Goal: Information Seeking & Learning: Learn about a topic

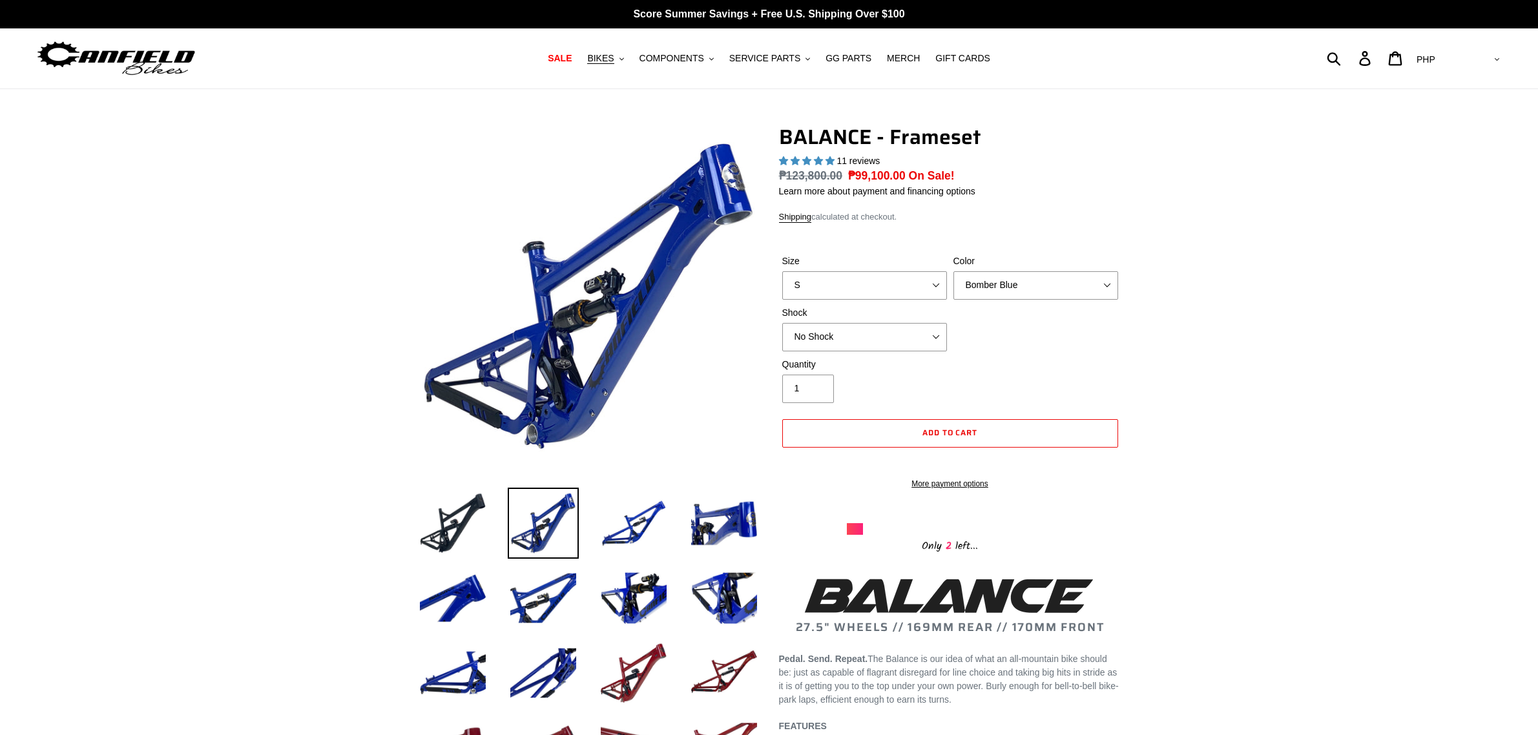
select select "highest-rating"
click at [732, 52] on button "SERVICE PARTS .cls-1{fill:#231f20}" at bounding box center [770, 58] width 94 height 17
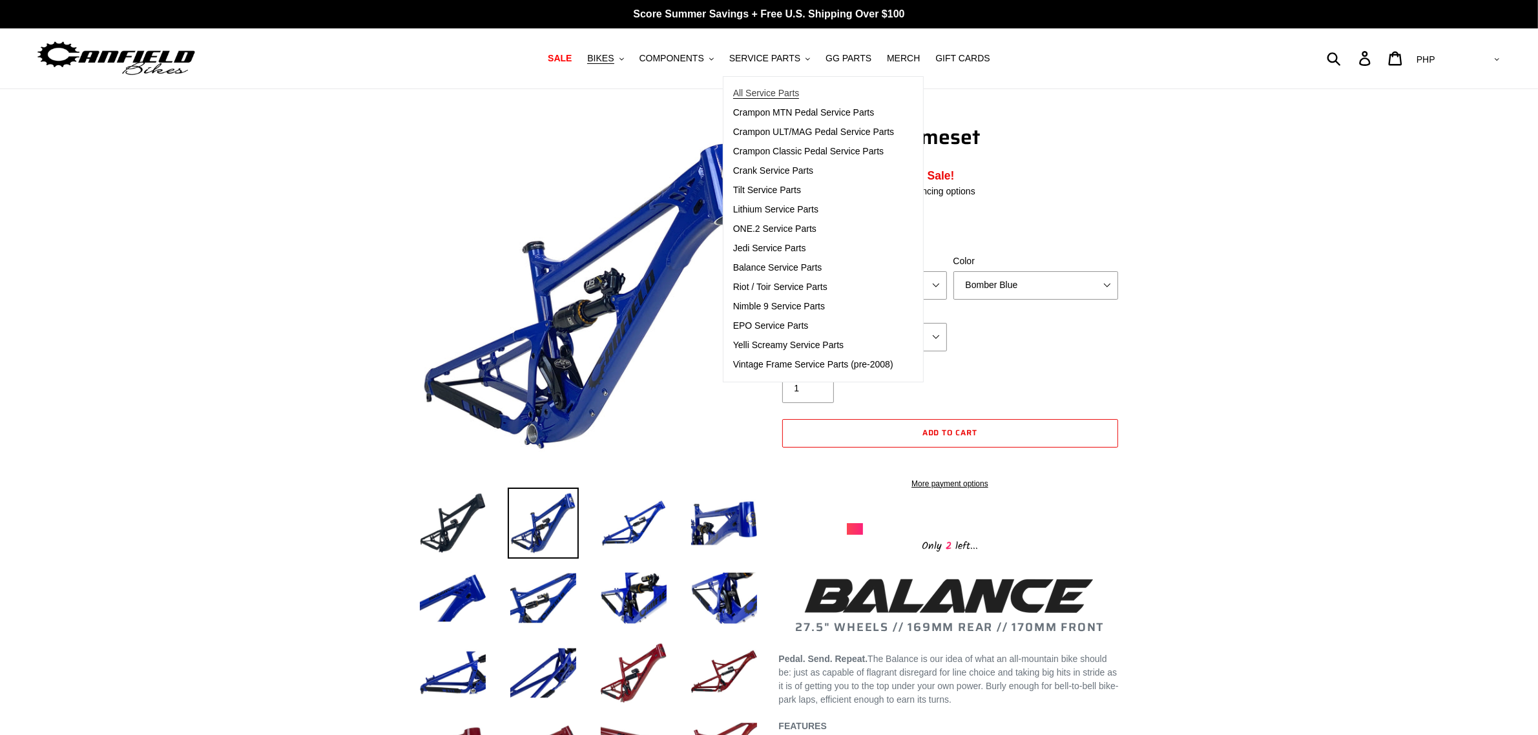
click at [757, 91] on span "All Service Parts" at bounding box center [766, 93] width 67 height 11
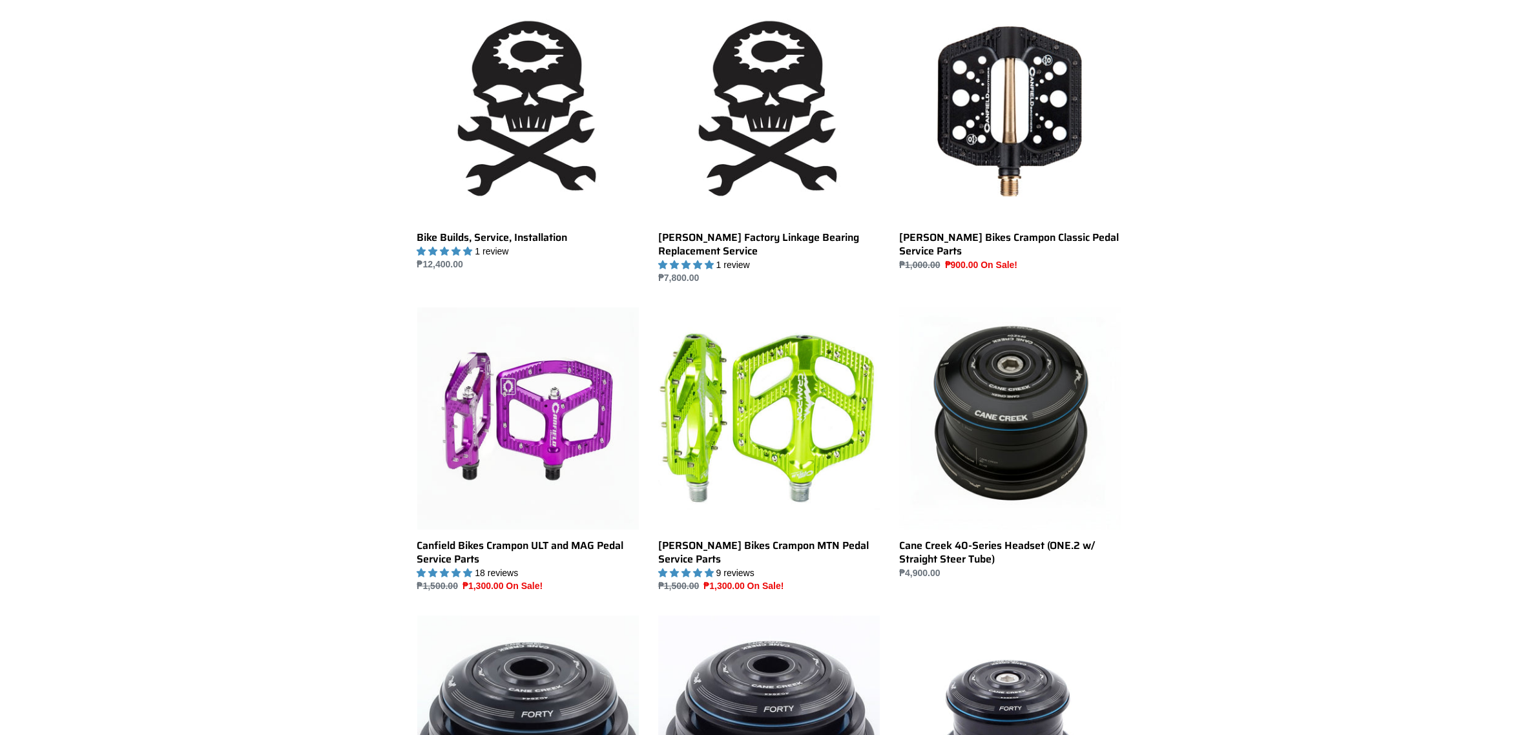
scroll to position [162, 0]
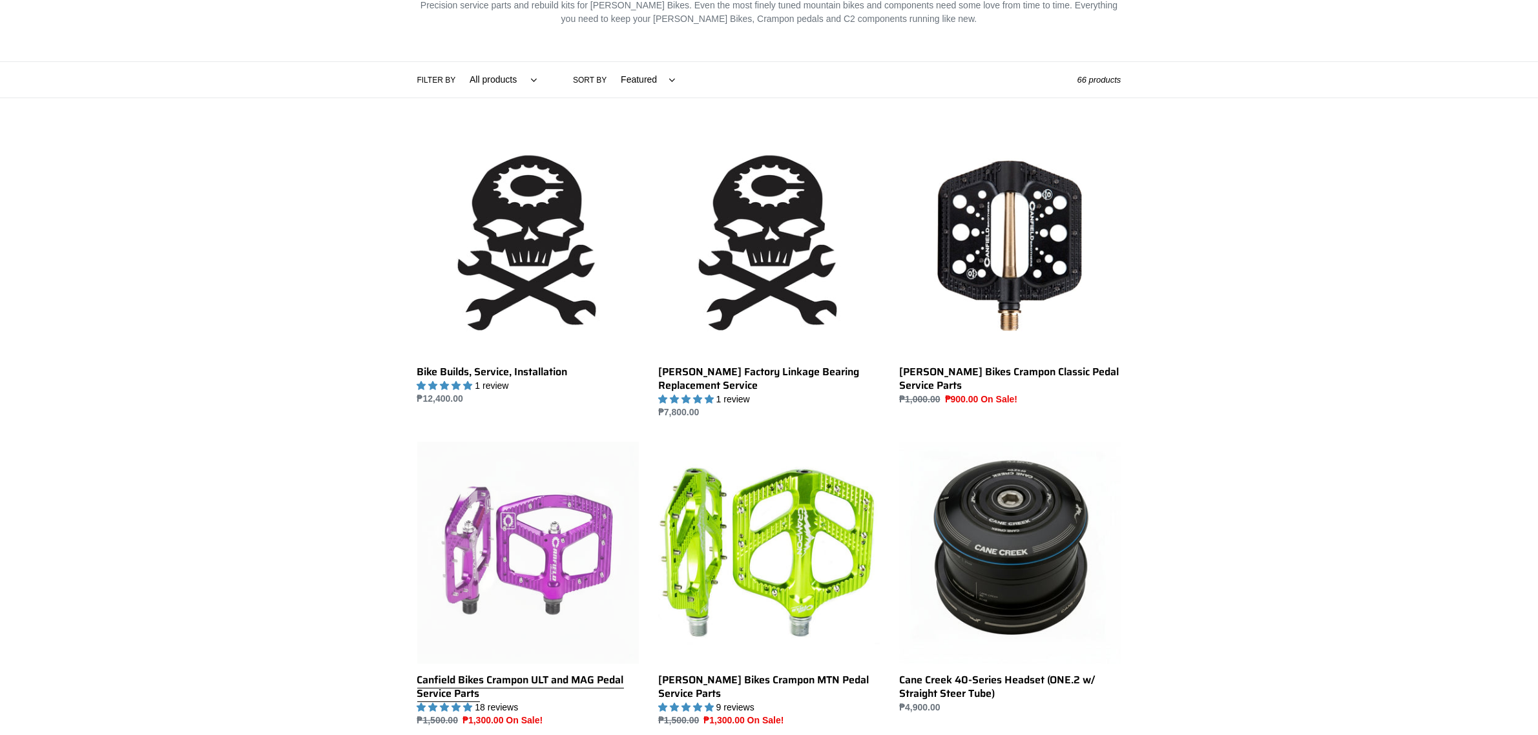
click at [583, 527] on link "Canfield Bikes Crampon ULT and MAG Pedal Service Parts" at bounding box center [528, 585] width 222 height 286
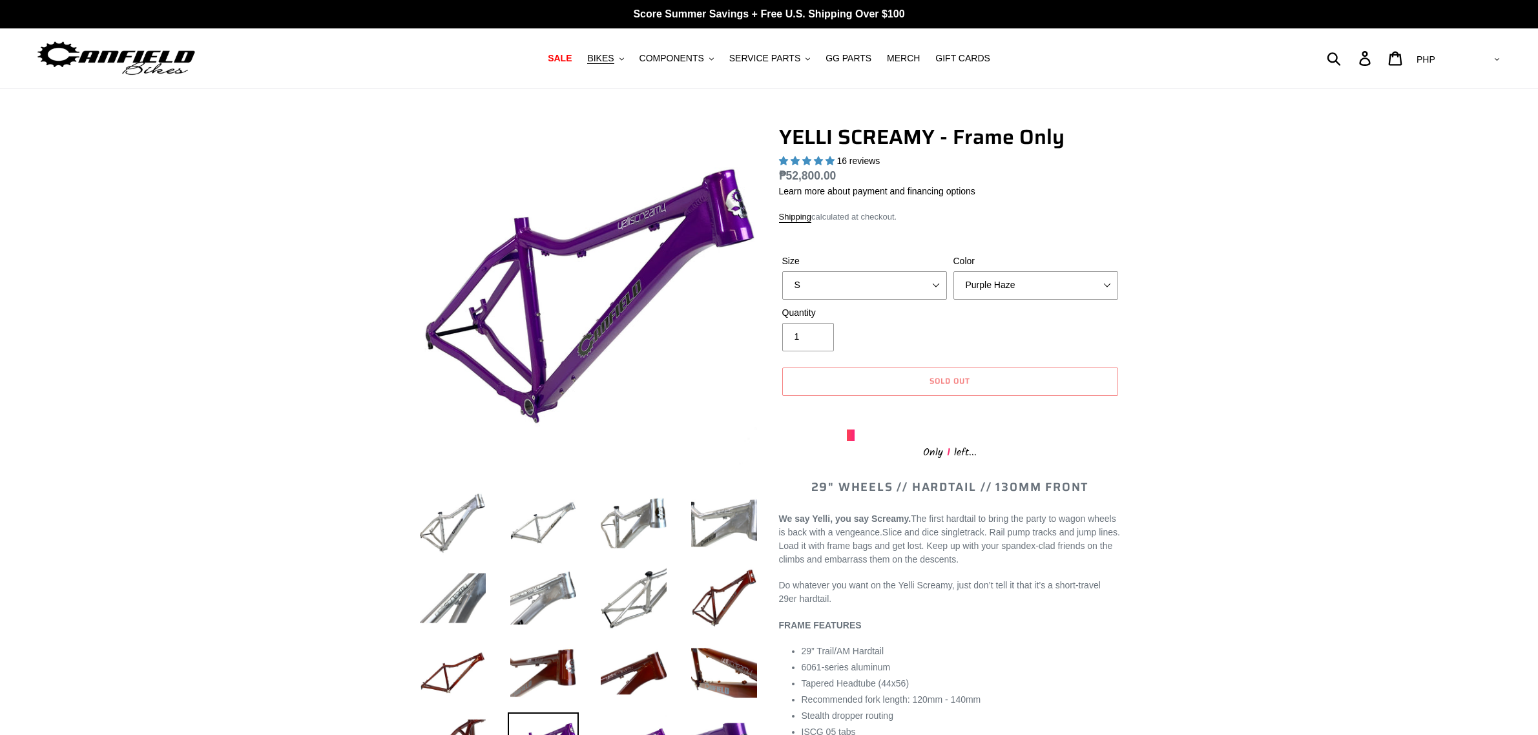
select select "Purple Haze"
select select "highest-rating"
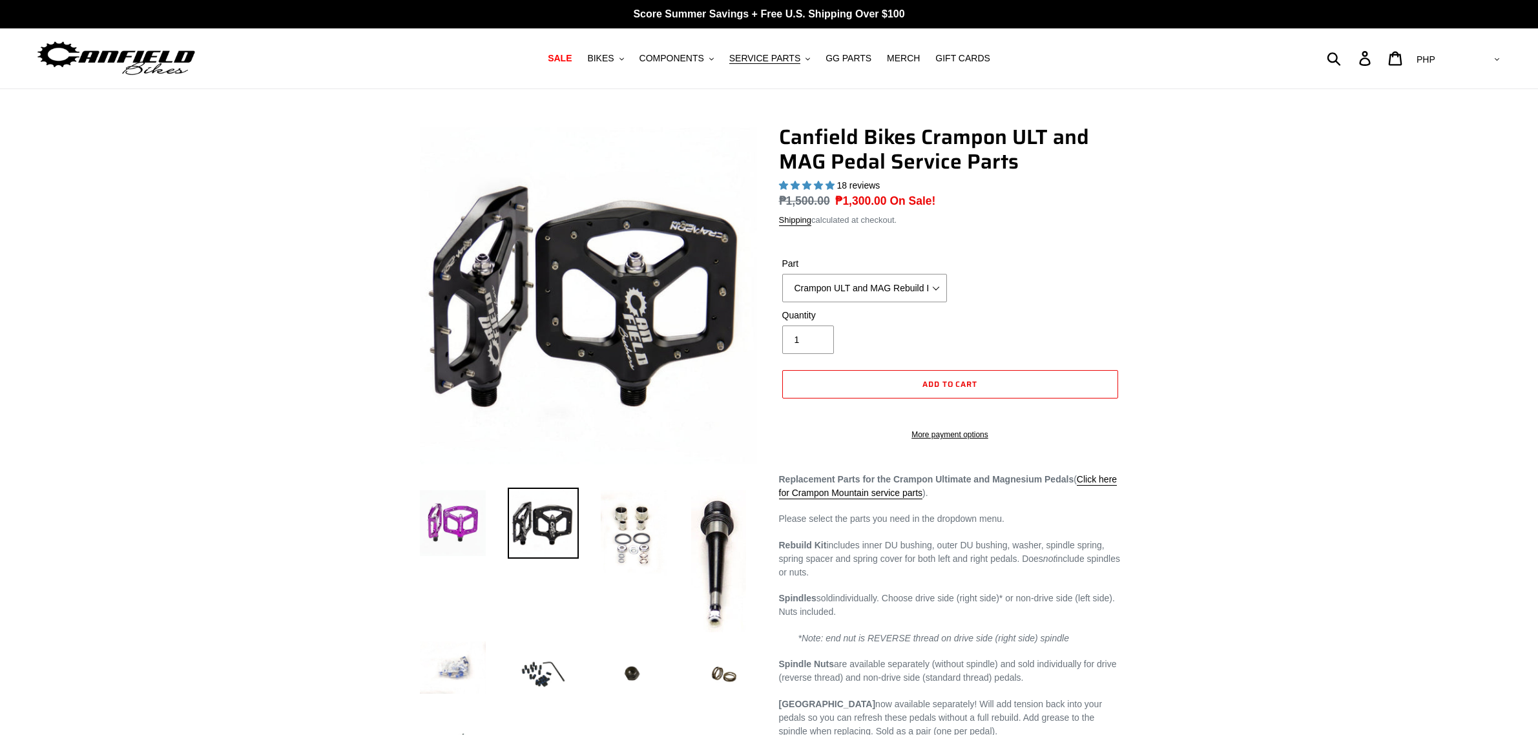
select select "highest-rating"
click at [457, 505] on img at bounding box center [452, 523] width 71 height 71
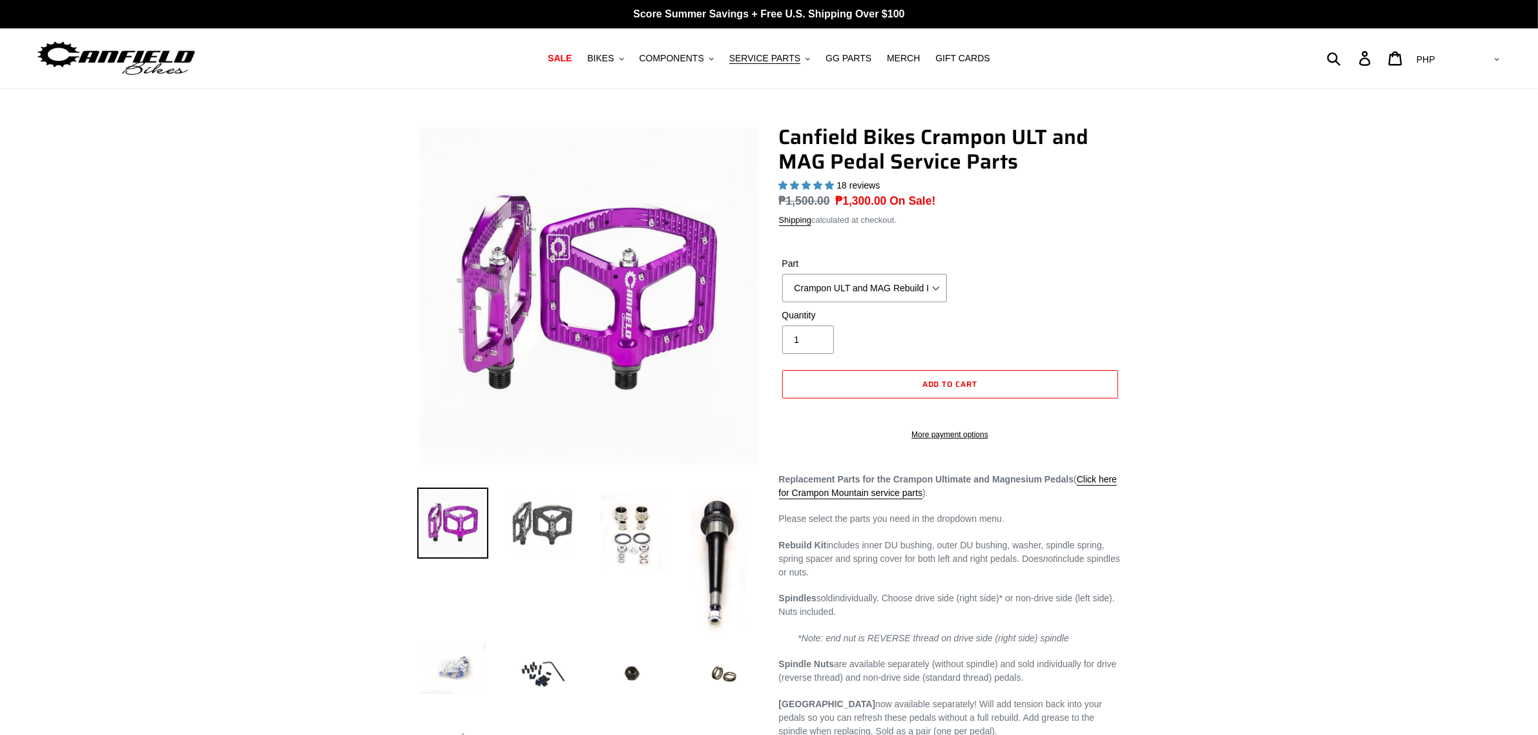
click at [538, 528] on img at bounding box center [543, 523] width 71 height 71
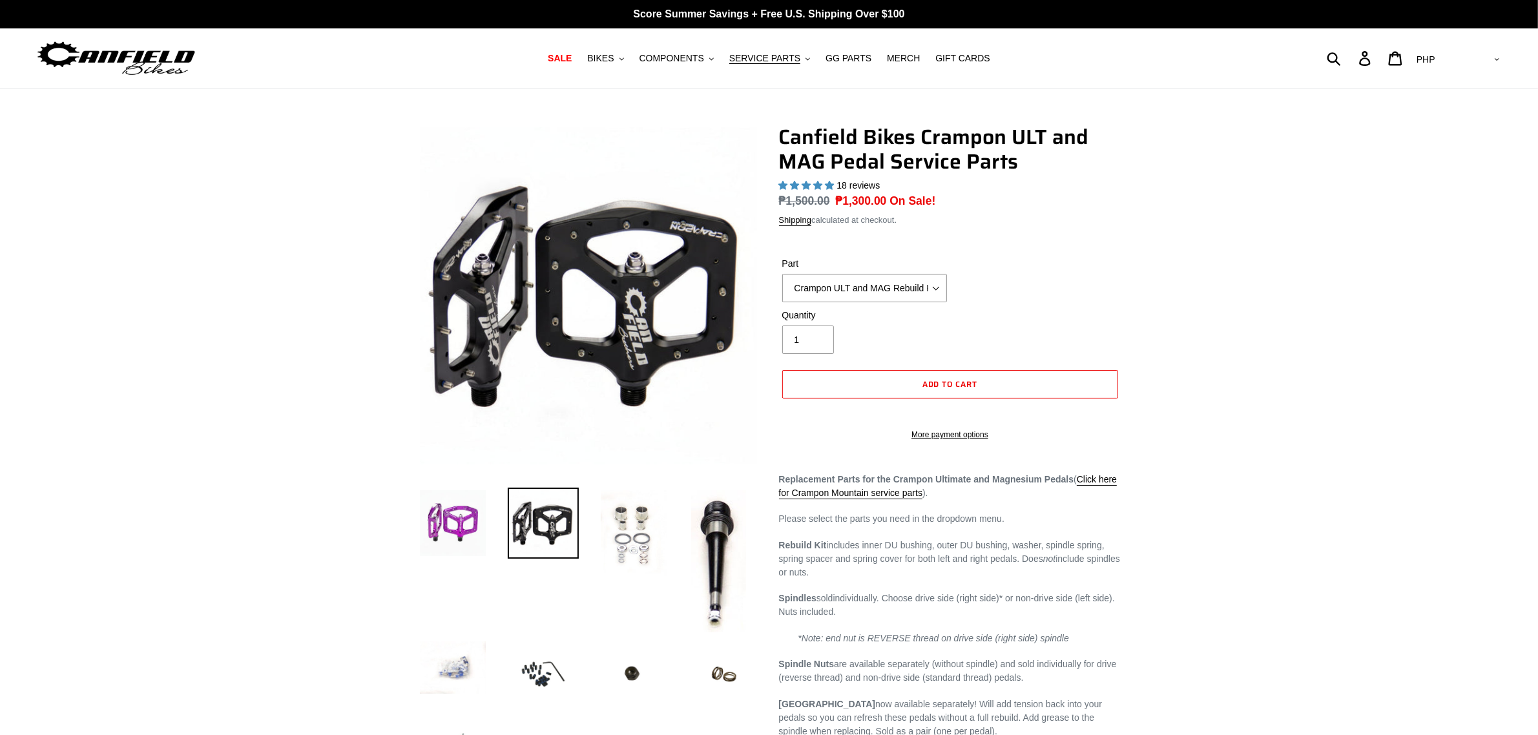
click at [630, 519] on img at bounding box center [633, 534] width 71 height 92
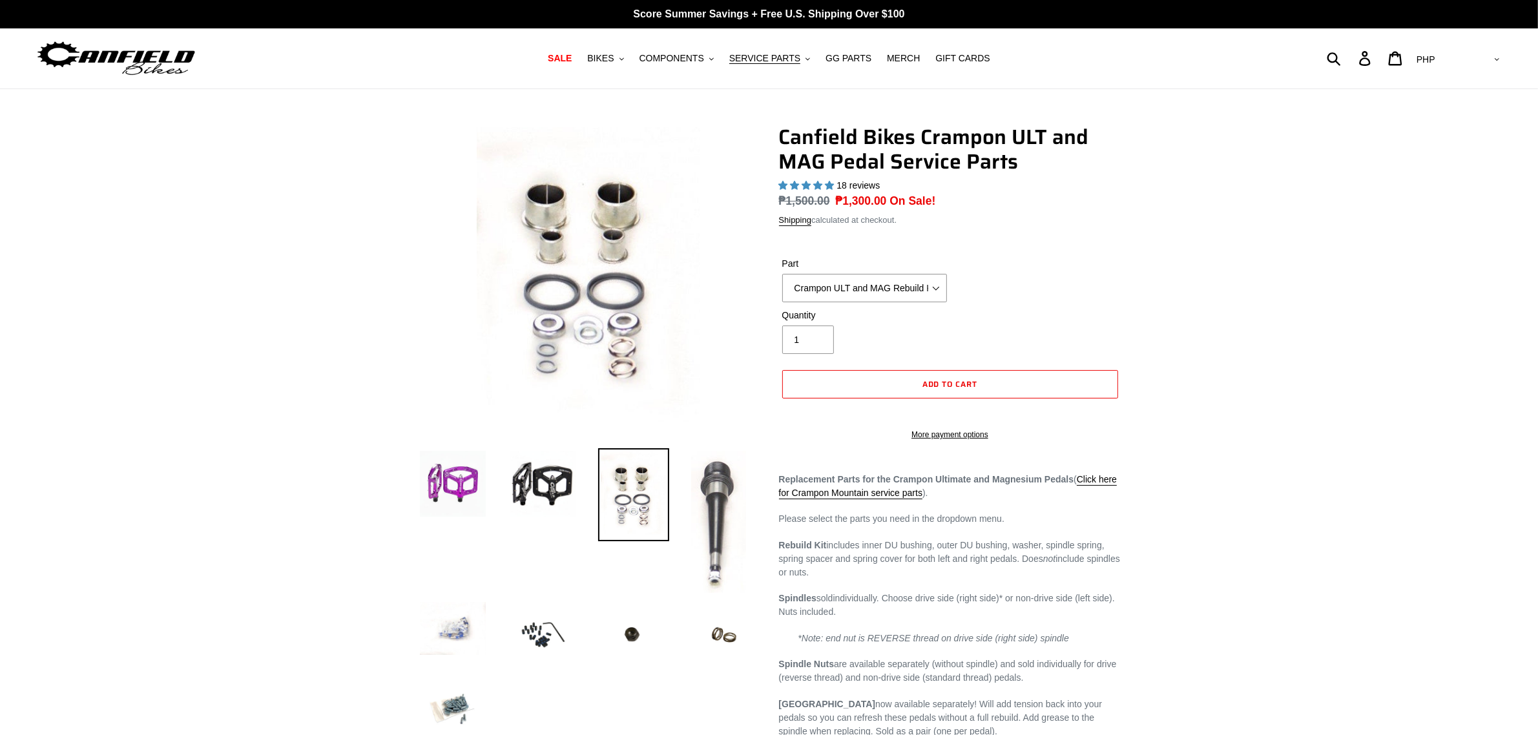
click at [712, 482] on img at bounding box center [719, 521] width 60 height 147
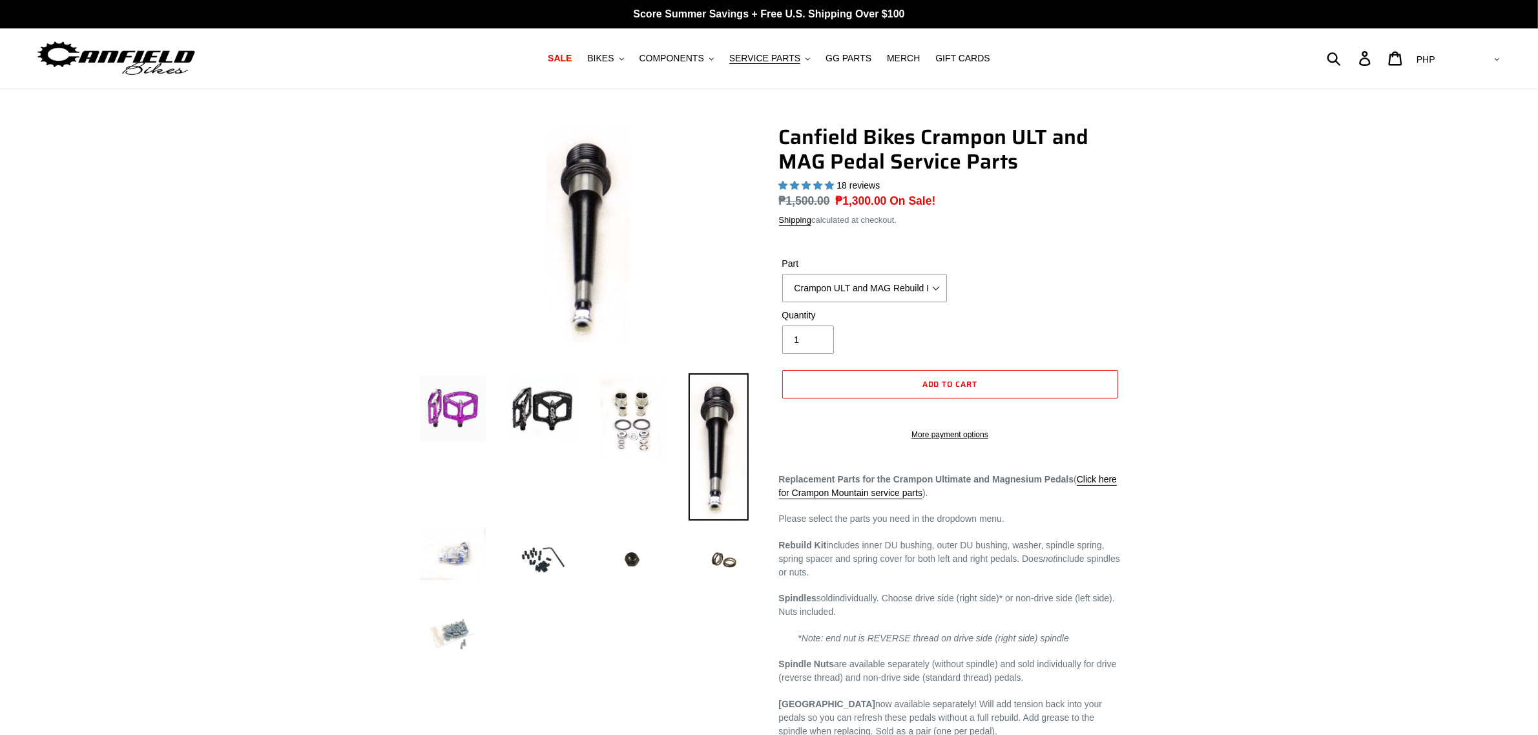
click at [472, 550] on img at bounding box center [452, 553] width 71 height 57
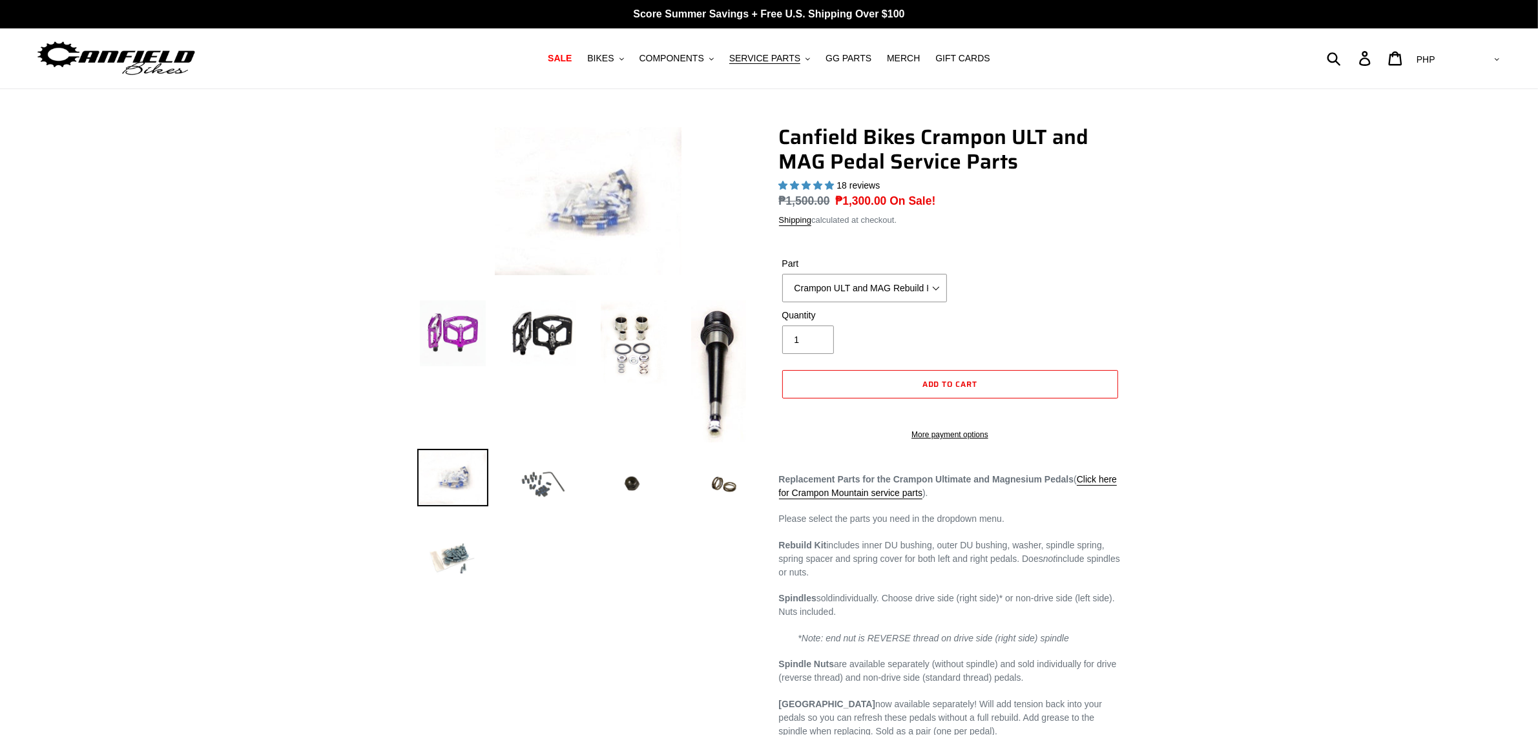
click at [541, 472] on img at bounding box center [543, 484] width 71 height 71
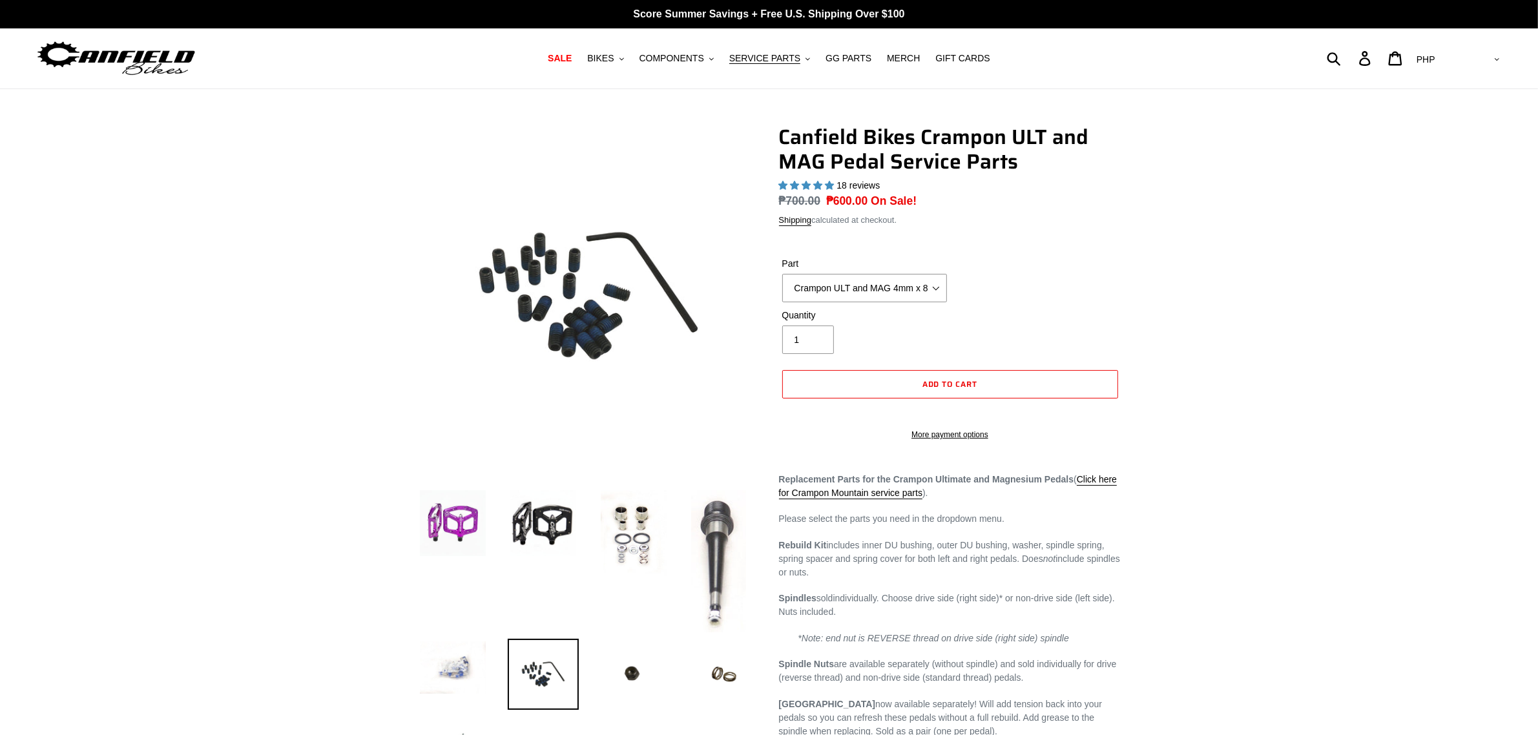
click at [714, 532] on img at bounding box center [719, 561] width 60 height 147
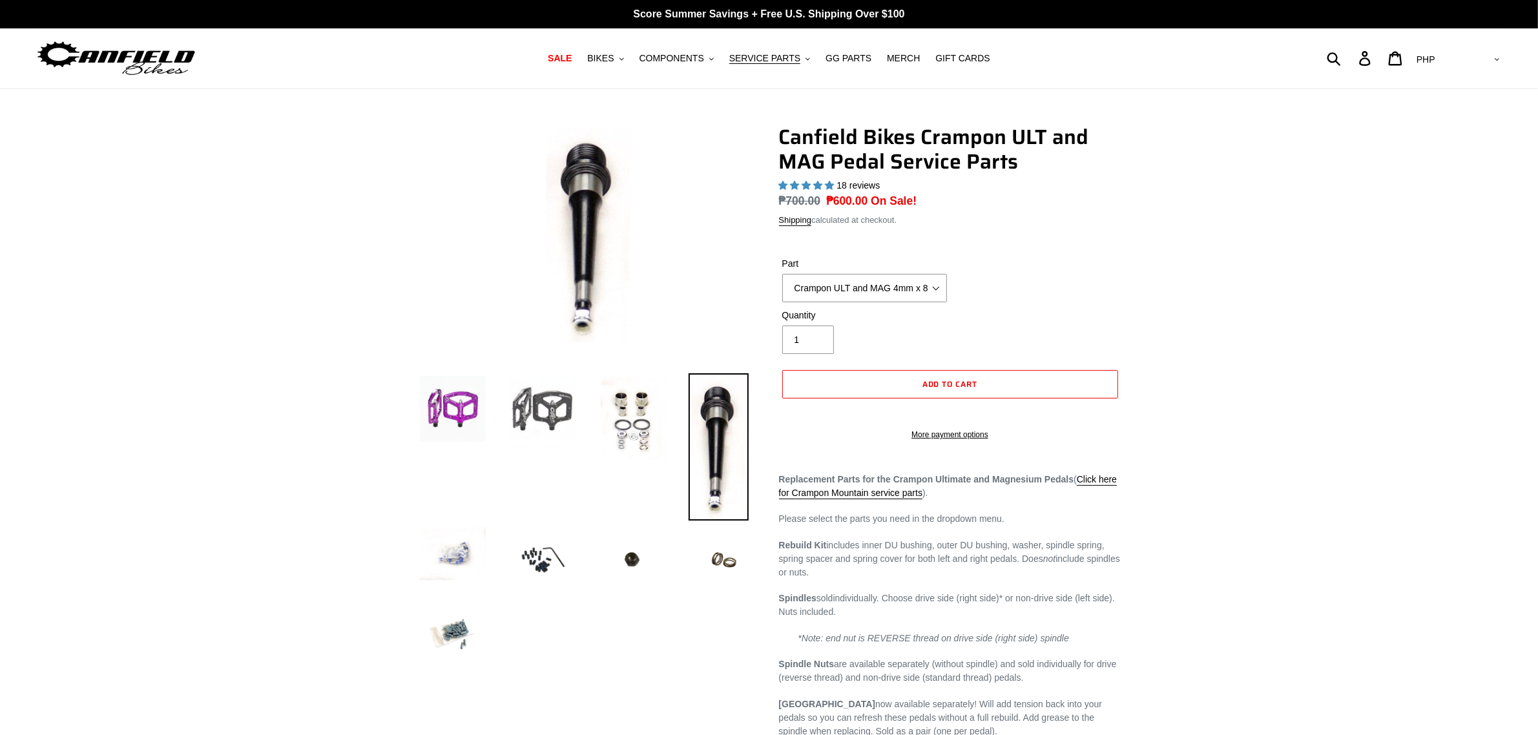
click at [556, 424] on img at bounding box center [543, 408] width 71 height 71
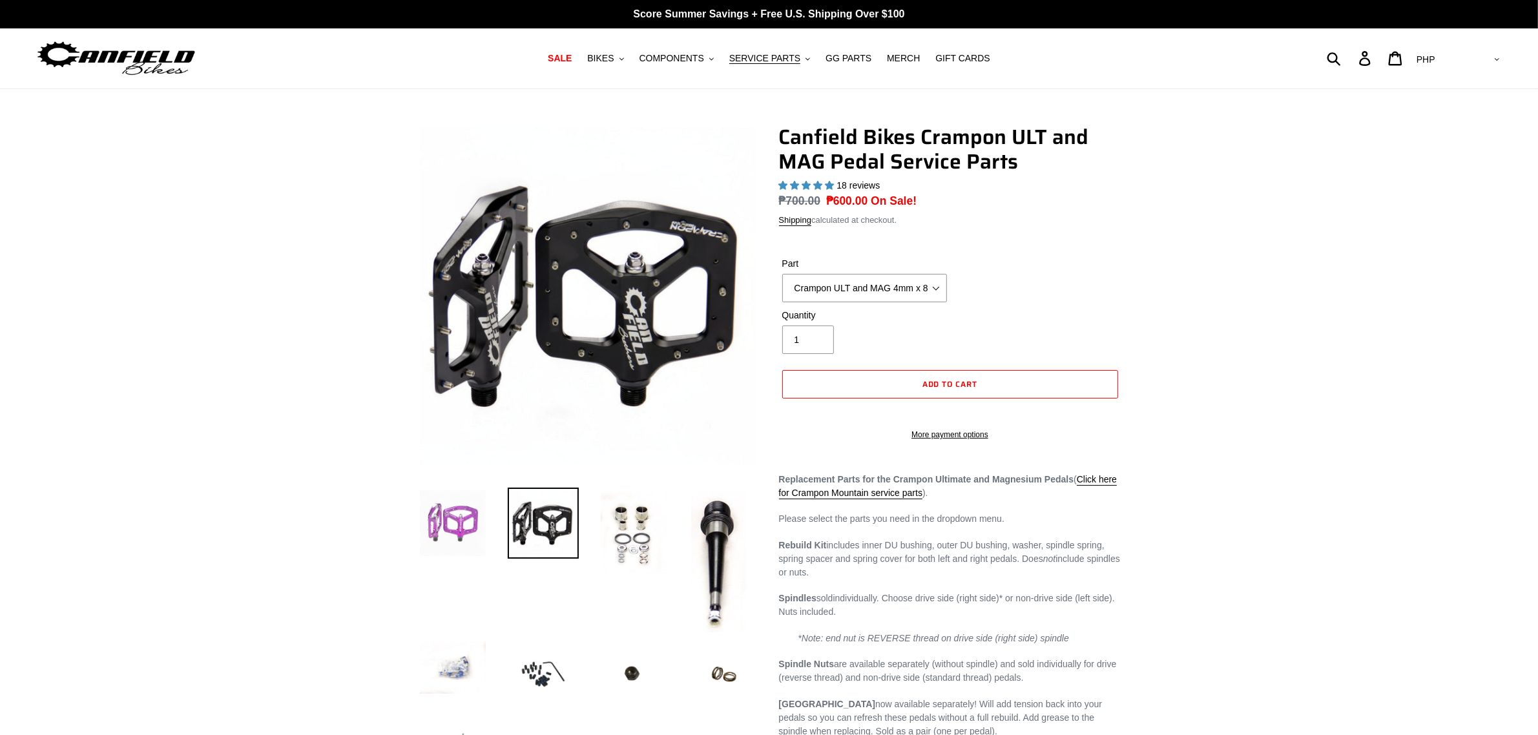
click at [461, 520] on img at bounding box center [452, 523] width 71 height 71
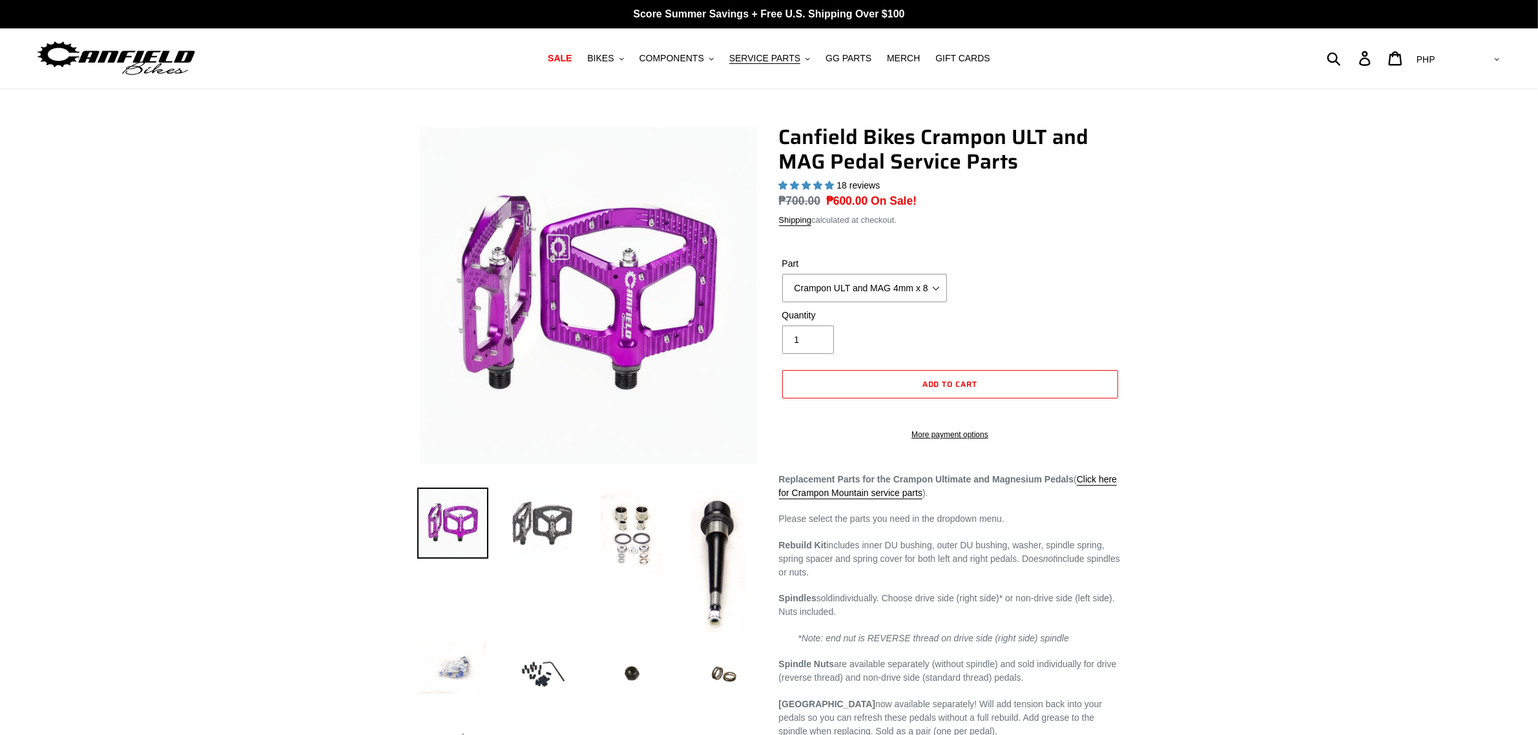
click at [546, 507] on img at bounding box center [543, 523] width 71 height 71
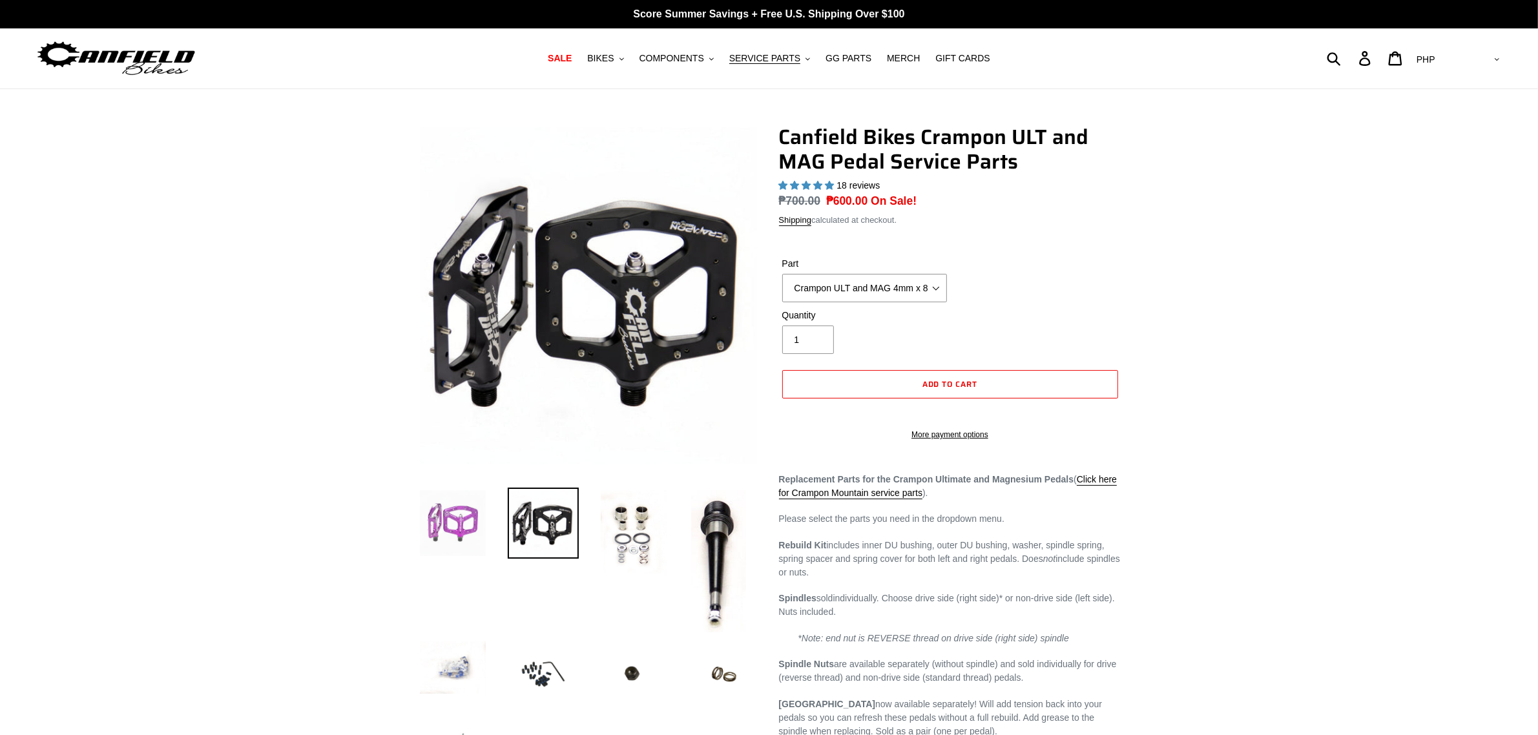
click at [463, 525] on img at bounding box center [452, 523] width 71 height 71
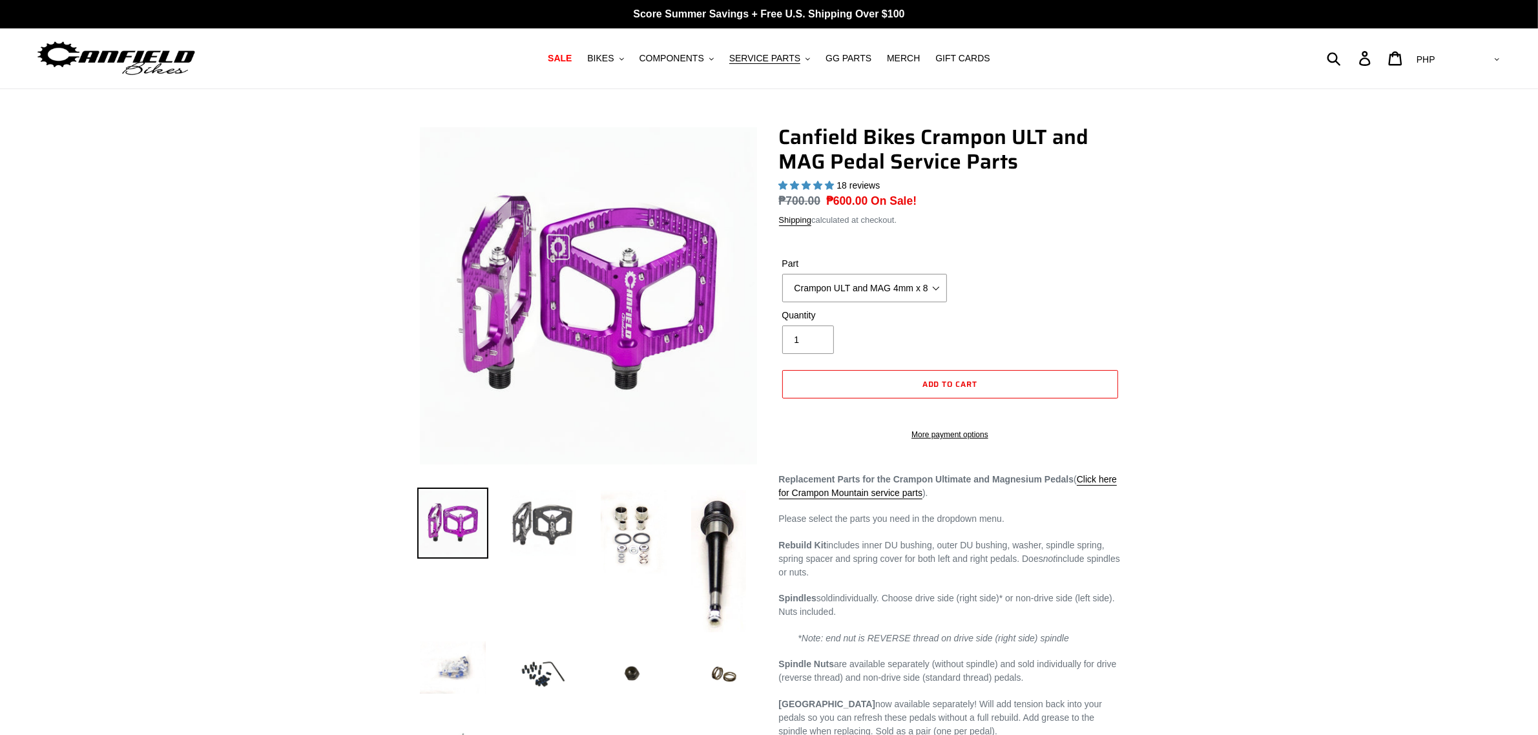
click at [508, 517] on img at bounding box center [543, 523] width 71 height 71
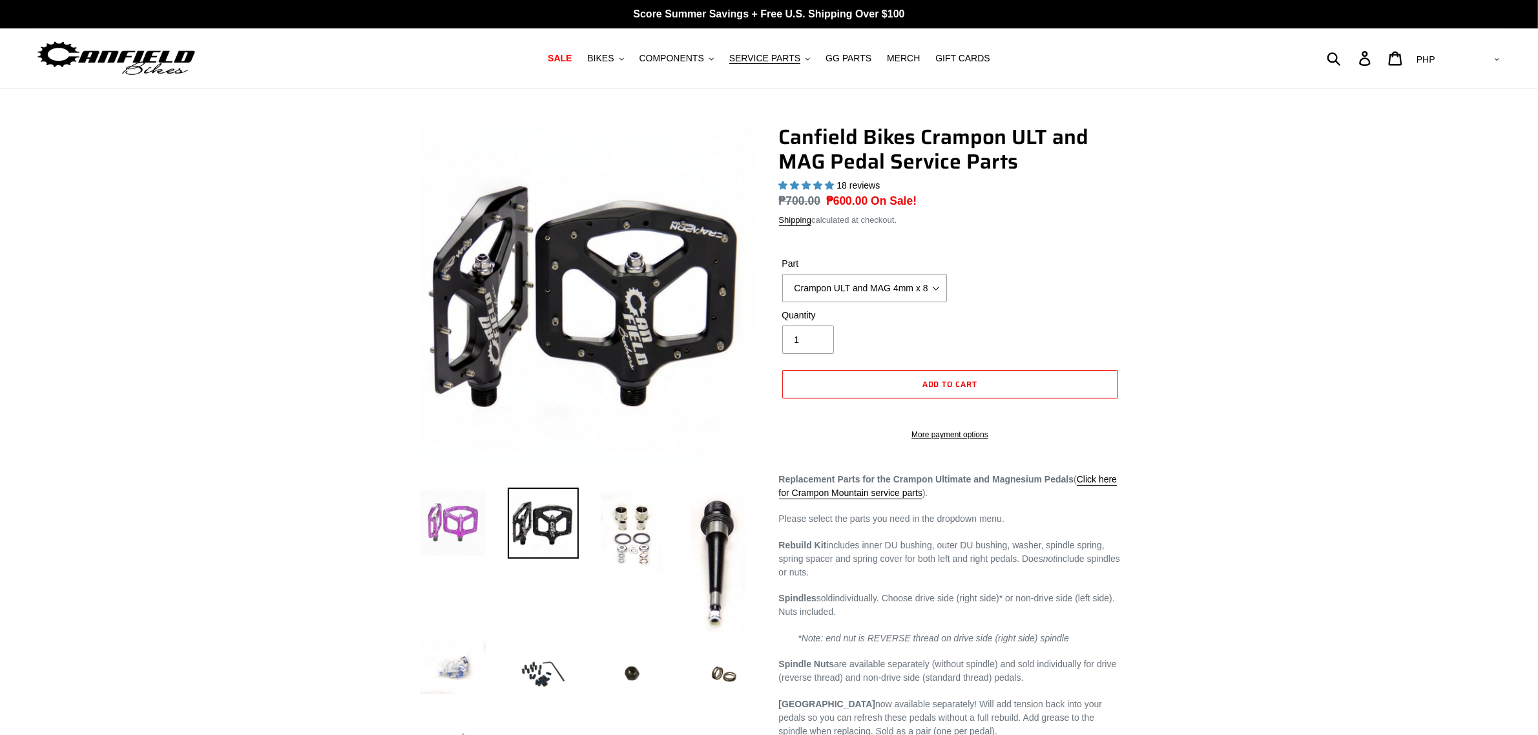
click at [434, 517] on img at bounding box center [452, 523] width 71 height 71
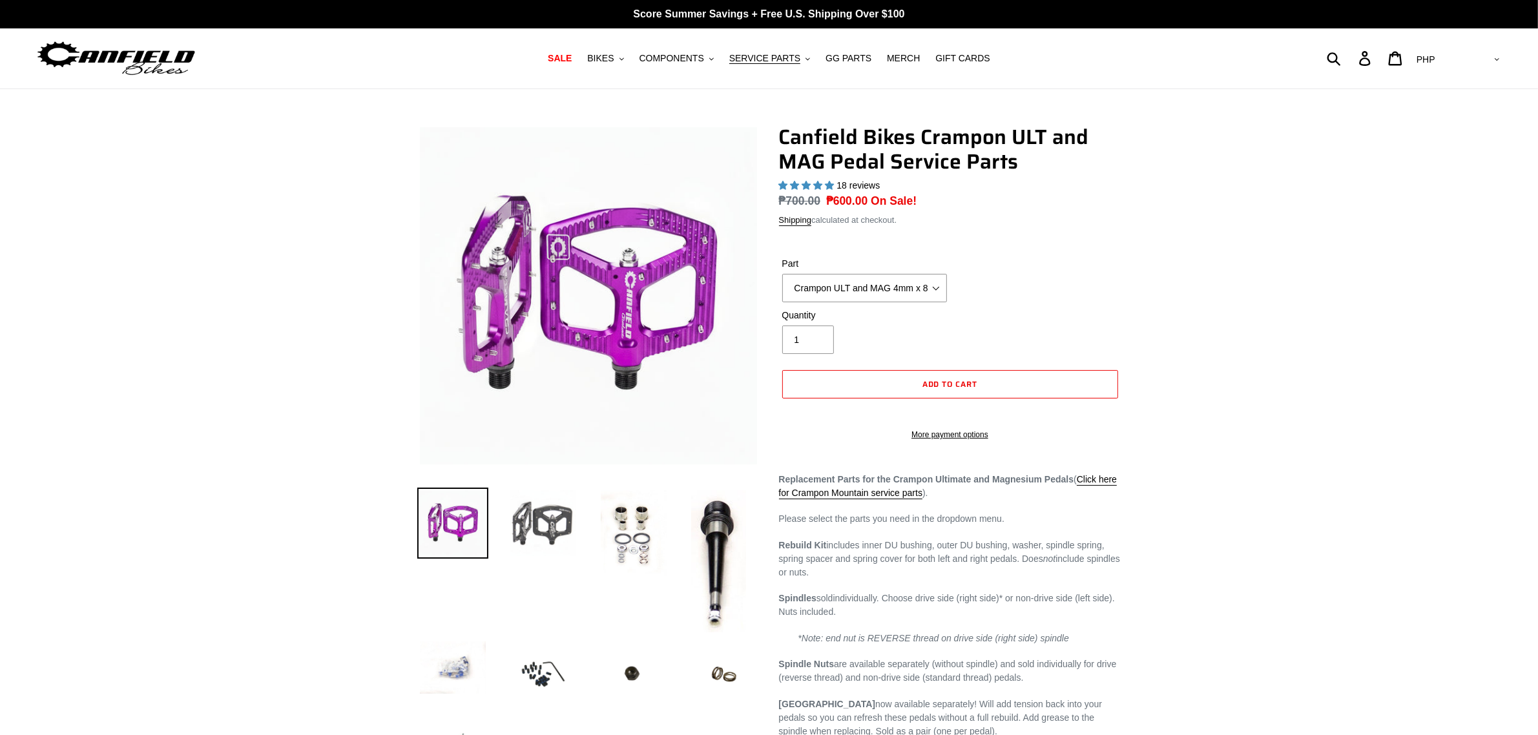
click at [564, 520] on img at bounding box center [543, 523] width 71 height 71
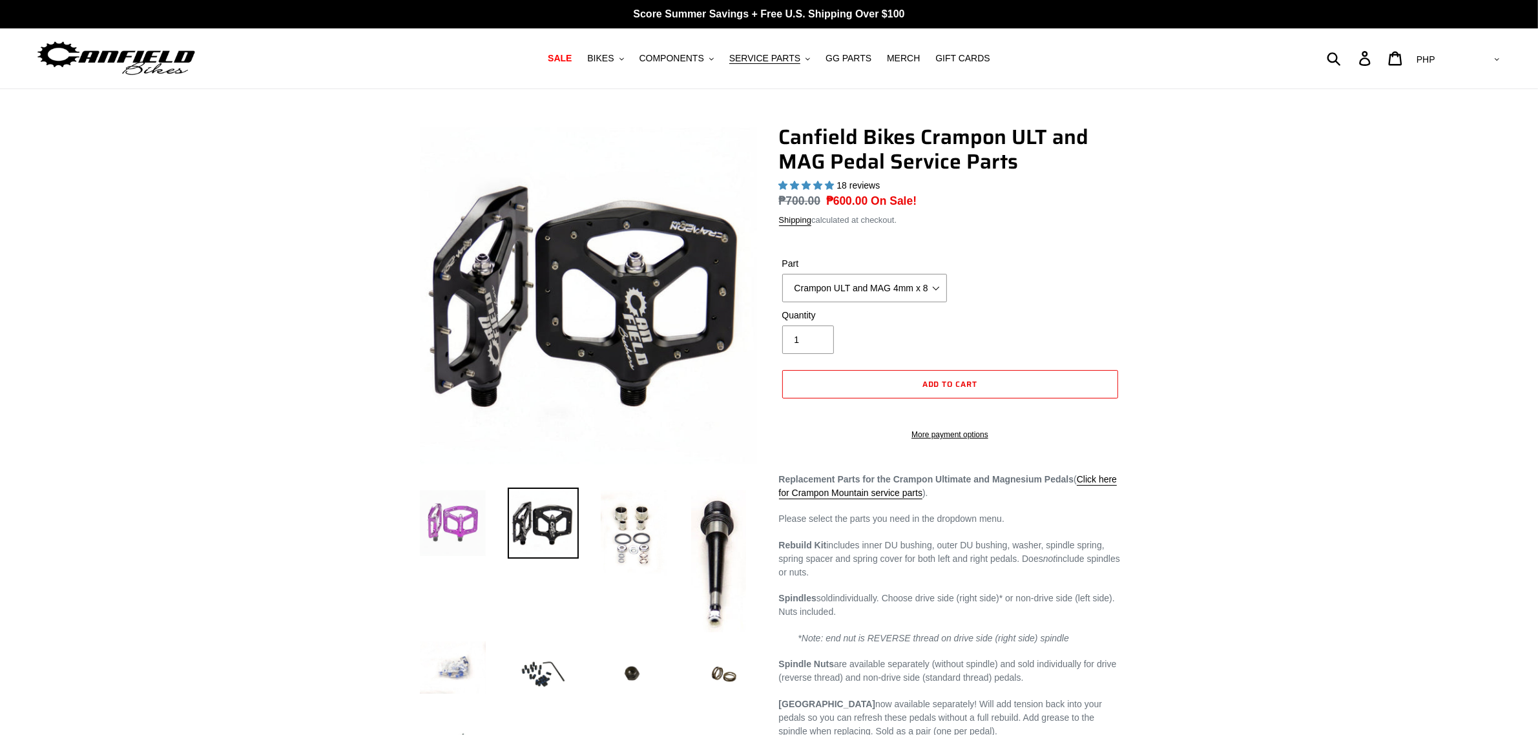
click at [455, 525] on img at bounding box center [452, 523] width 71 height 71
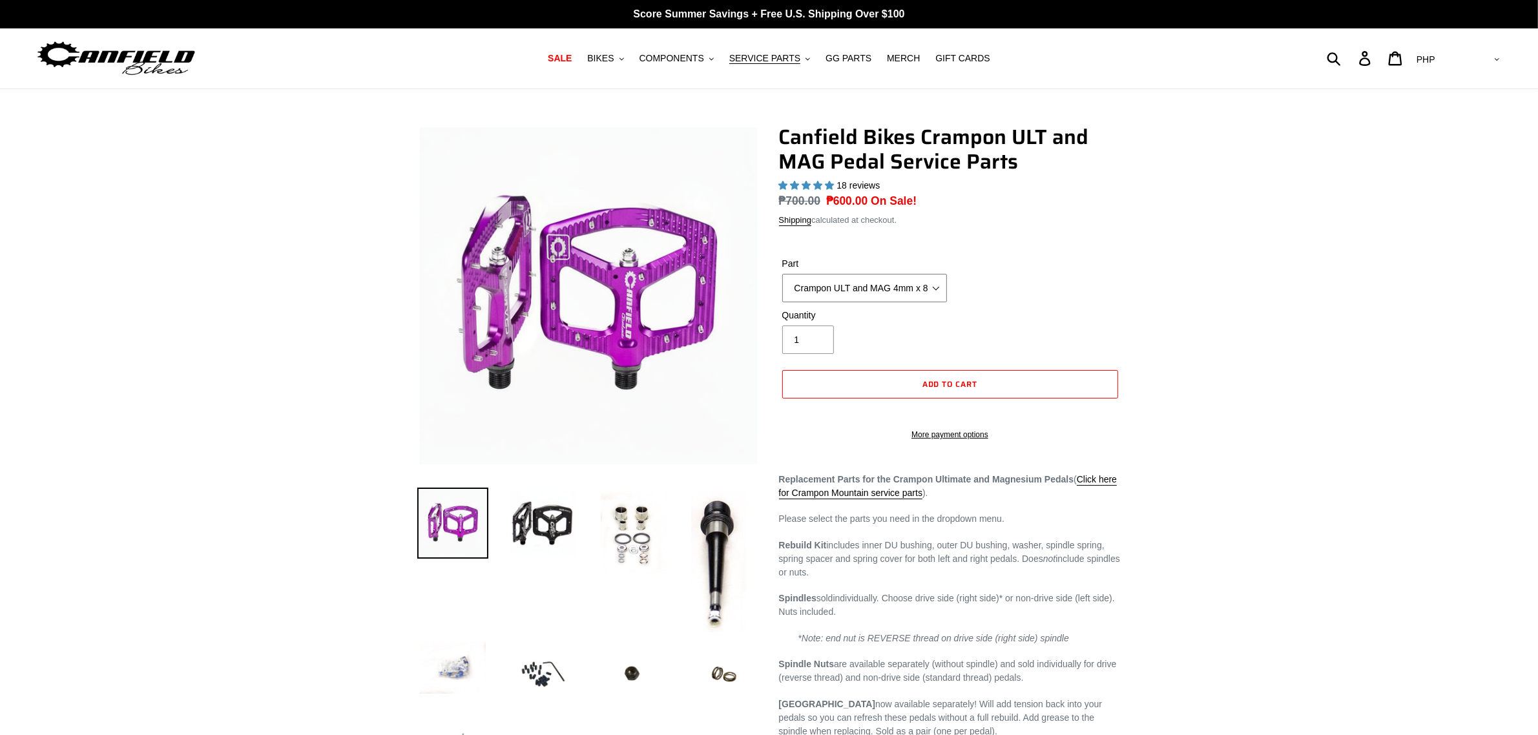
click at [846, 289] on select "Crampon ULT and MAG Rebuild Kit Crampon ULT and MAG 4mm x 8mm Pin Kit - Silver …" at bounding box center [864, 288] width 165 height 28
click at [782, 274] on select "Crampon ULT and MAG Rebuild Kit Crampon ULT and MAG 4mm x 8mm Pin Kit - Silver …" at bounding box center [864, 288] width 165 height 28
click at [870, 295] on select "Crampon ULT and MAG Rebuild Kit Crampon ULT and MAG 4mm x 8mm Pin Kit - Silver …" at bounding box center [864, 288] width 165 height 28
click at [782, 274] on select "Crampon ULT and MAG Rebuild Kit Crampon ULT and MAG 4mm x 8mm Pin Kit - Silver …" at bounding box center [864, 288] width 165 height 28
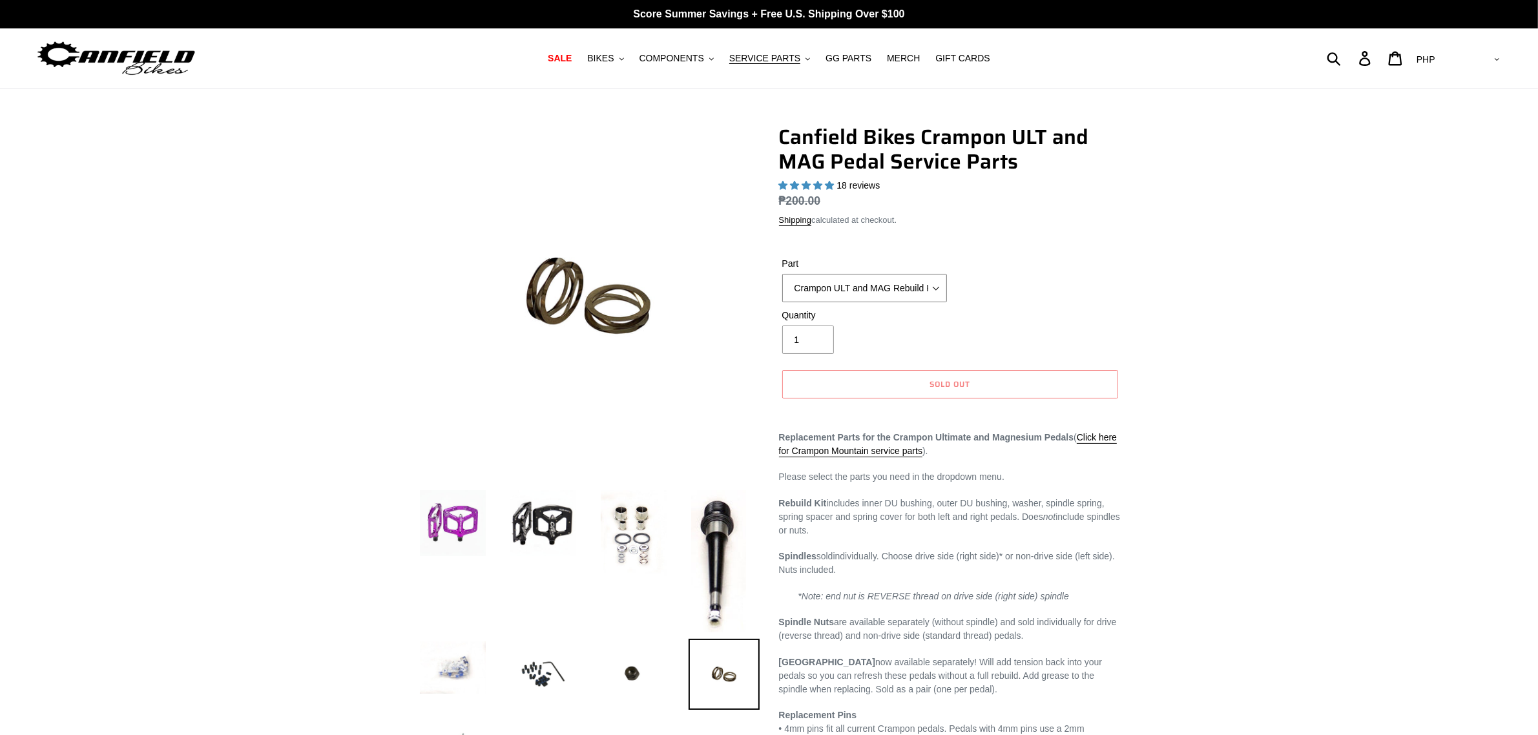
click at [873, 291] on select "Crampon ULT and MAG Rebuild Kit Crampon ULT and MAG 4mm x 8mm Pin Kit - Silver …" at bounding box center [864, 288] width 165 height 28
click at [782, 274] on select "Crampon ULT and MAG Rebuild Kit Crampon ULT and MAG 4mm x 8mm Pin Kit - Silver …" at bounding box center [864, 288] width 165 height 28
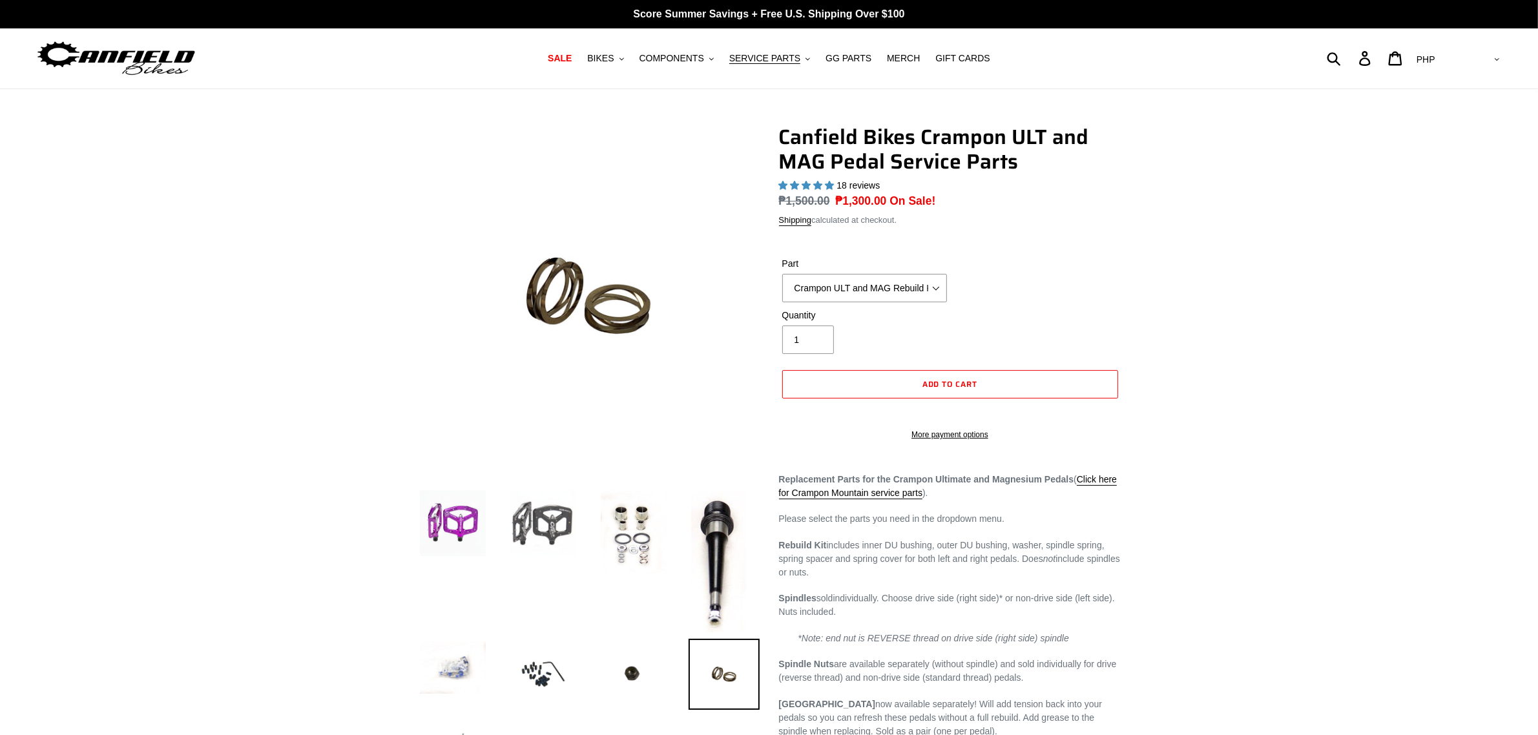
click at [521, 492] on img at bounding box center [543, 523] width 71 height 71
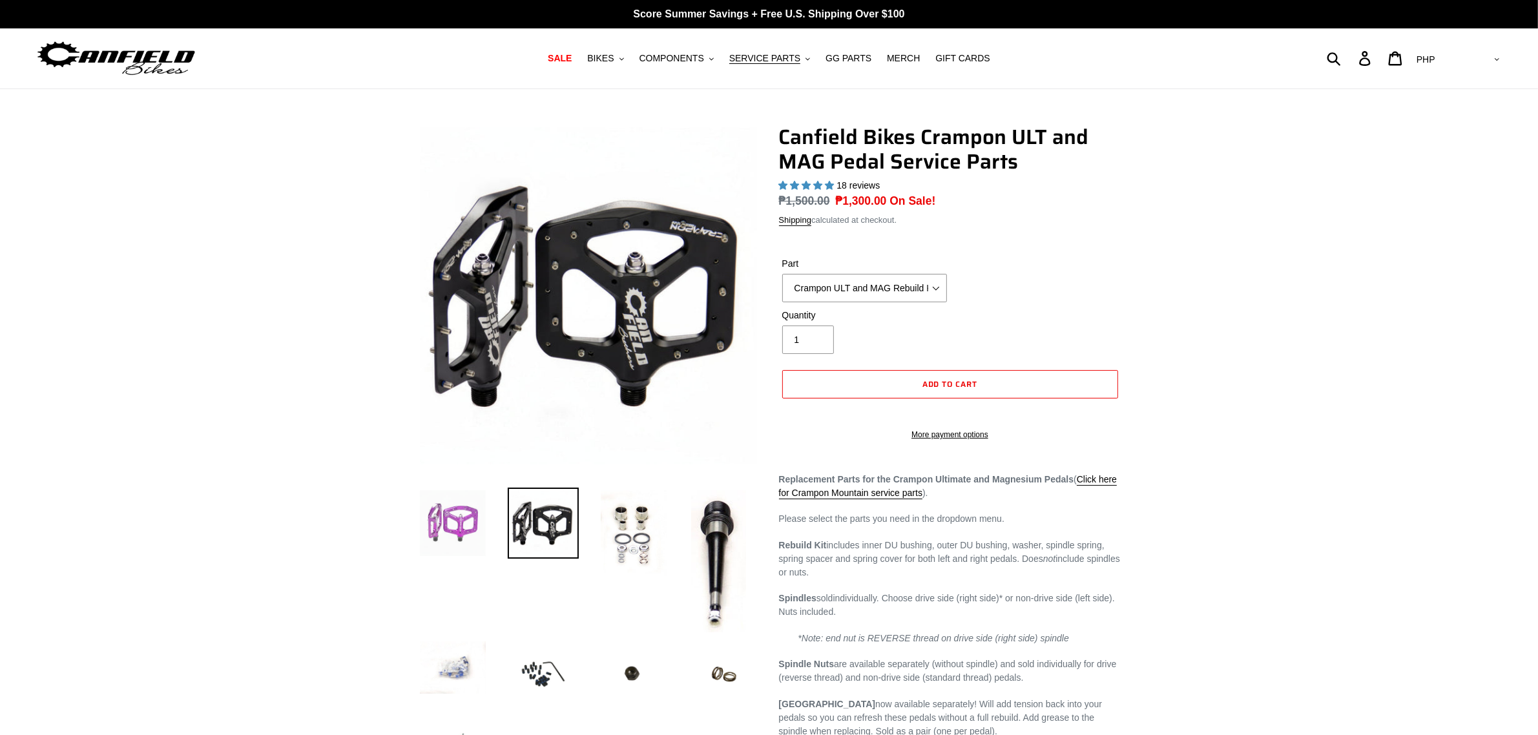
click at [466, 512] on img at bounding box center [452, 523] width 71 height 71
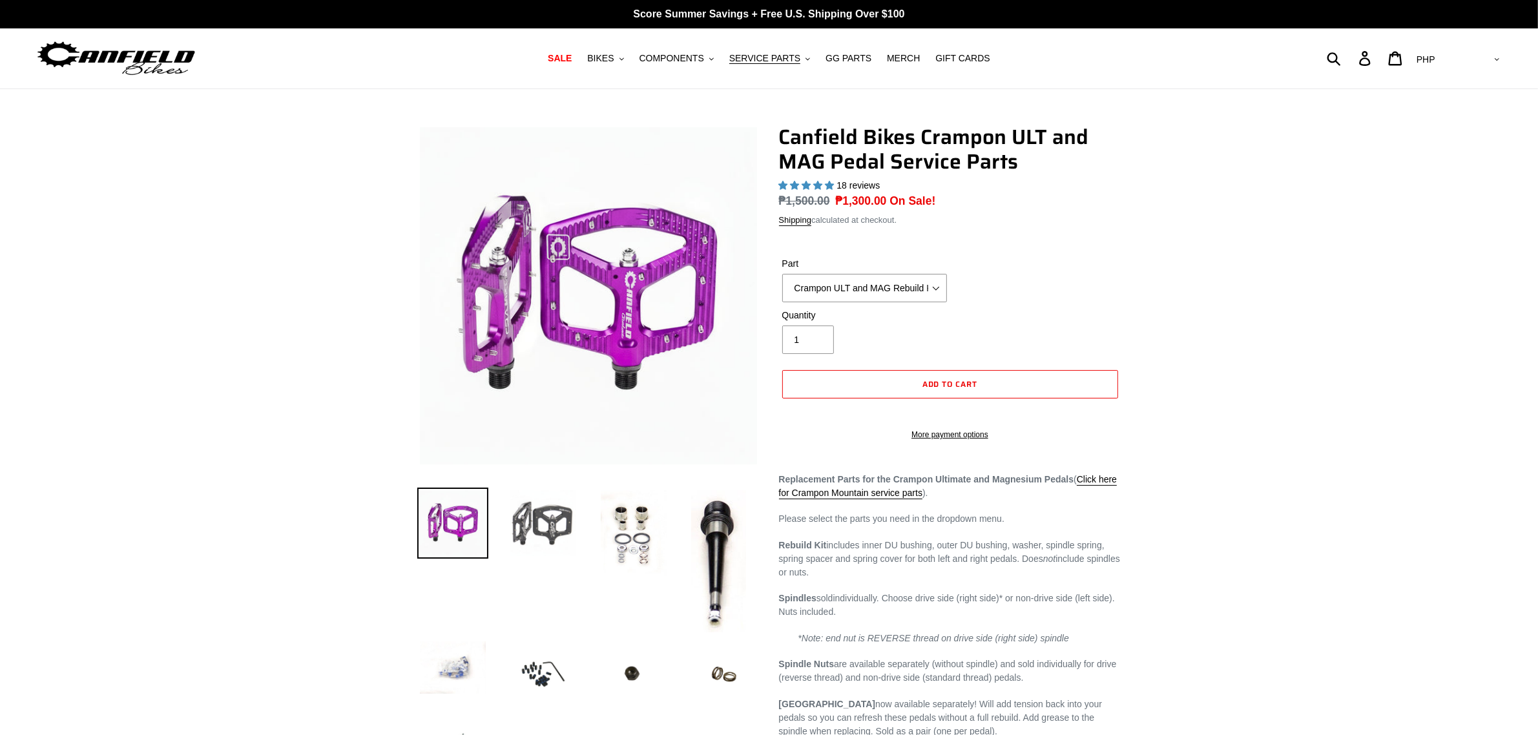
click at [532, 530] on img at bounding box center [543, 523] width 71 height 71
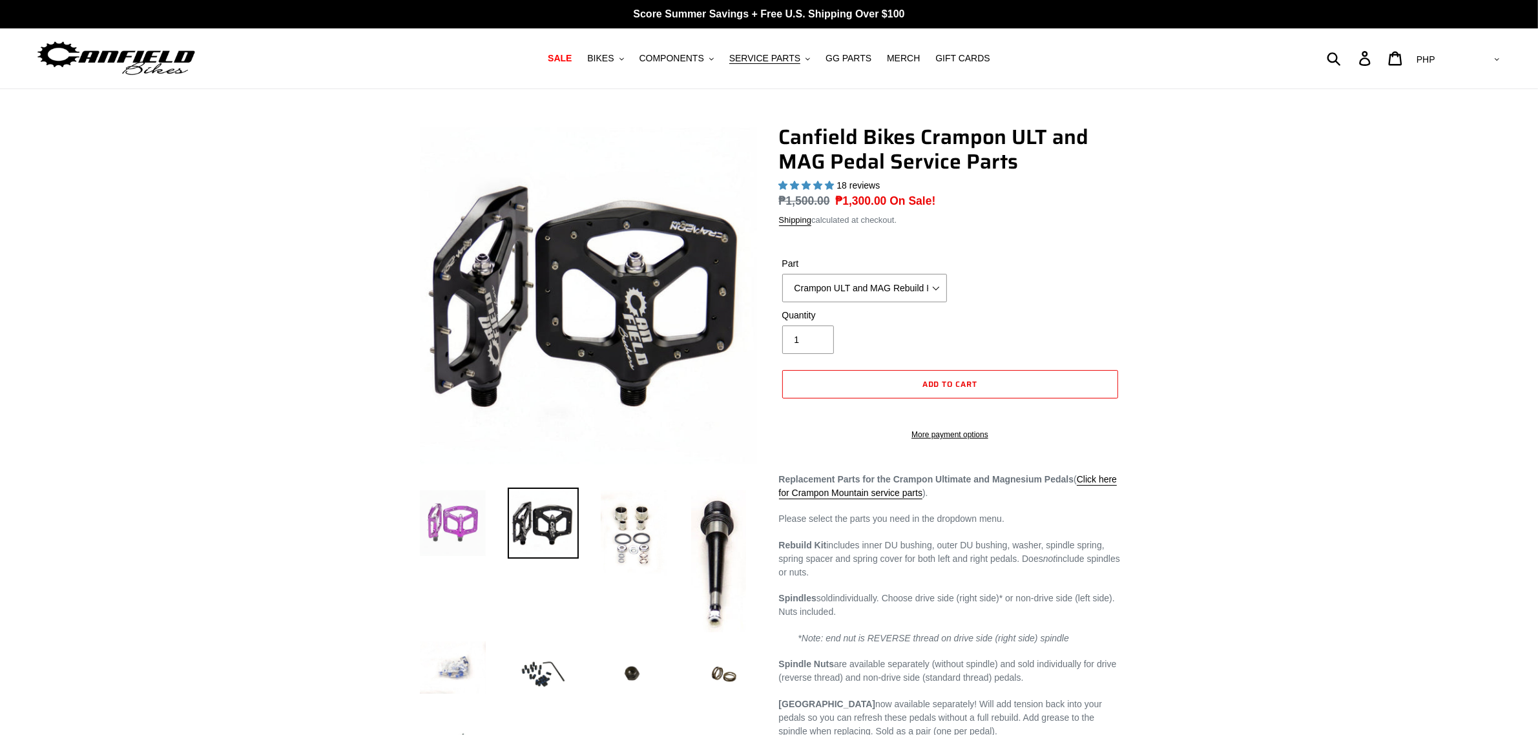
click at [457, 527] on img at bounding box center [452, 523] width 71 height 71
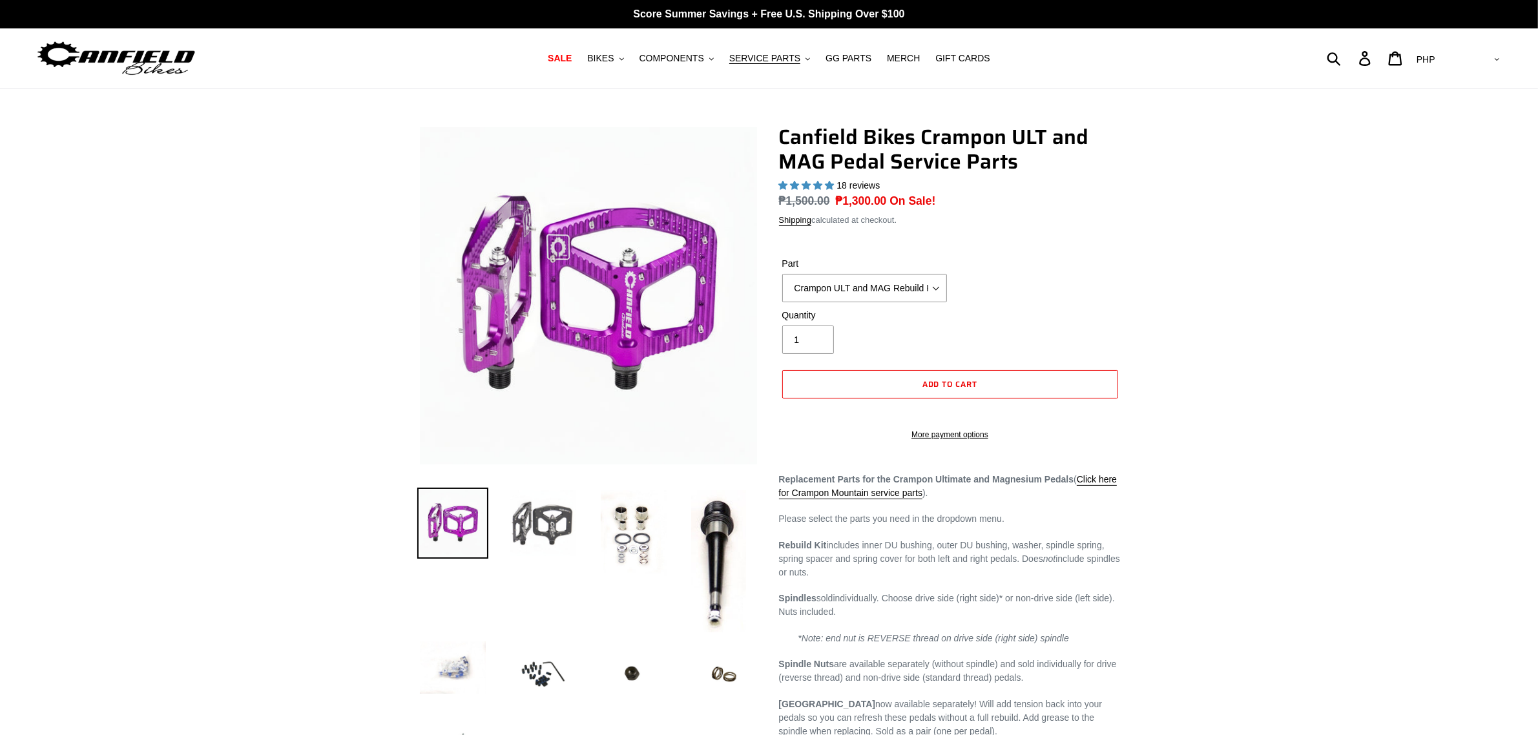
click at [511, 523] on img at bounding box center [543, 523] width 71 height 71
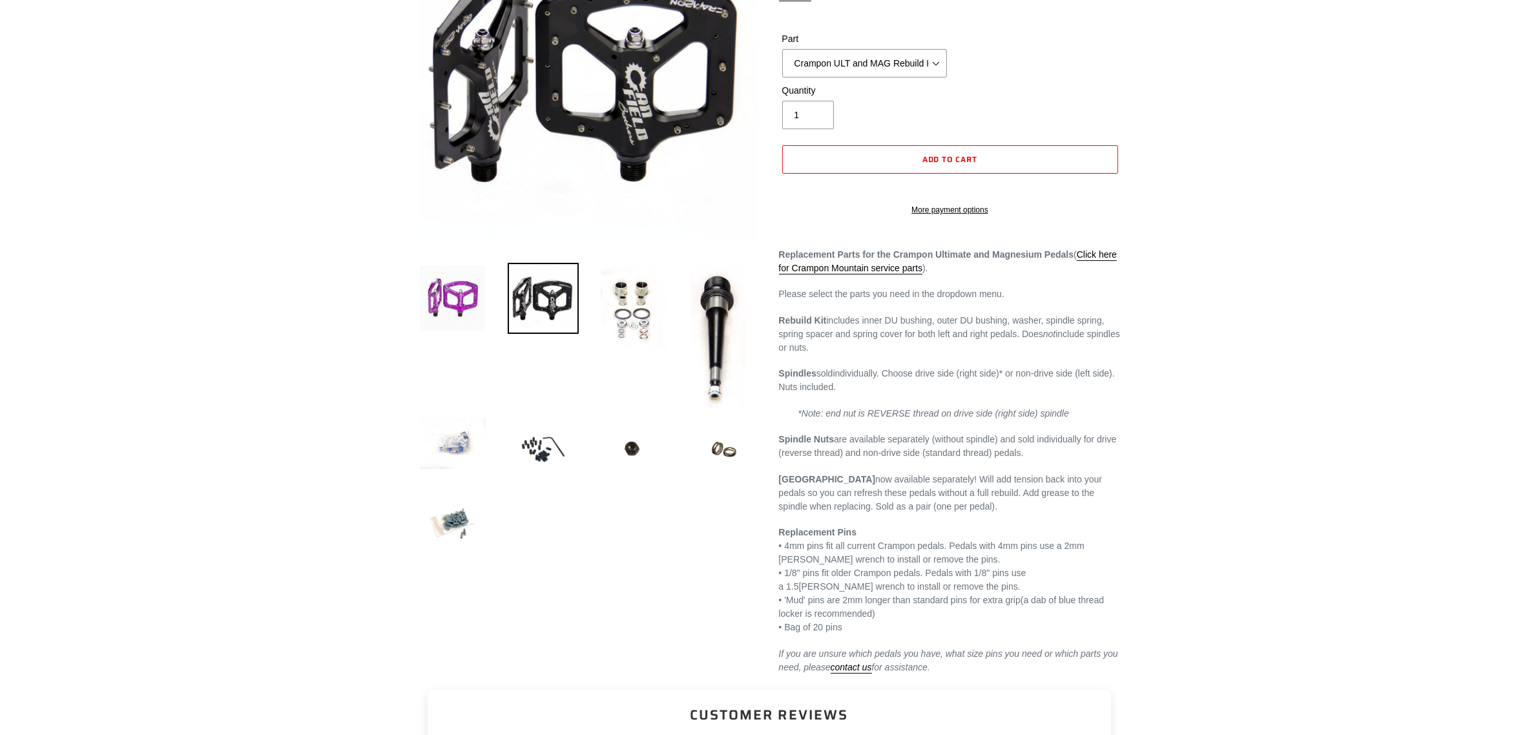
scroll to position [242, 0]
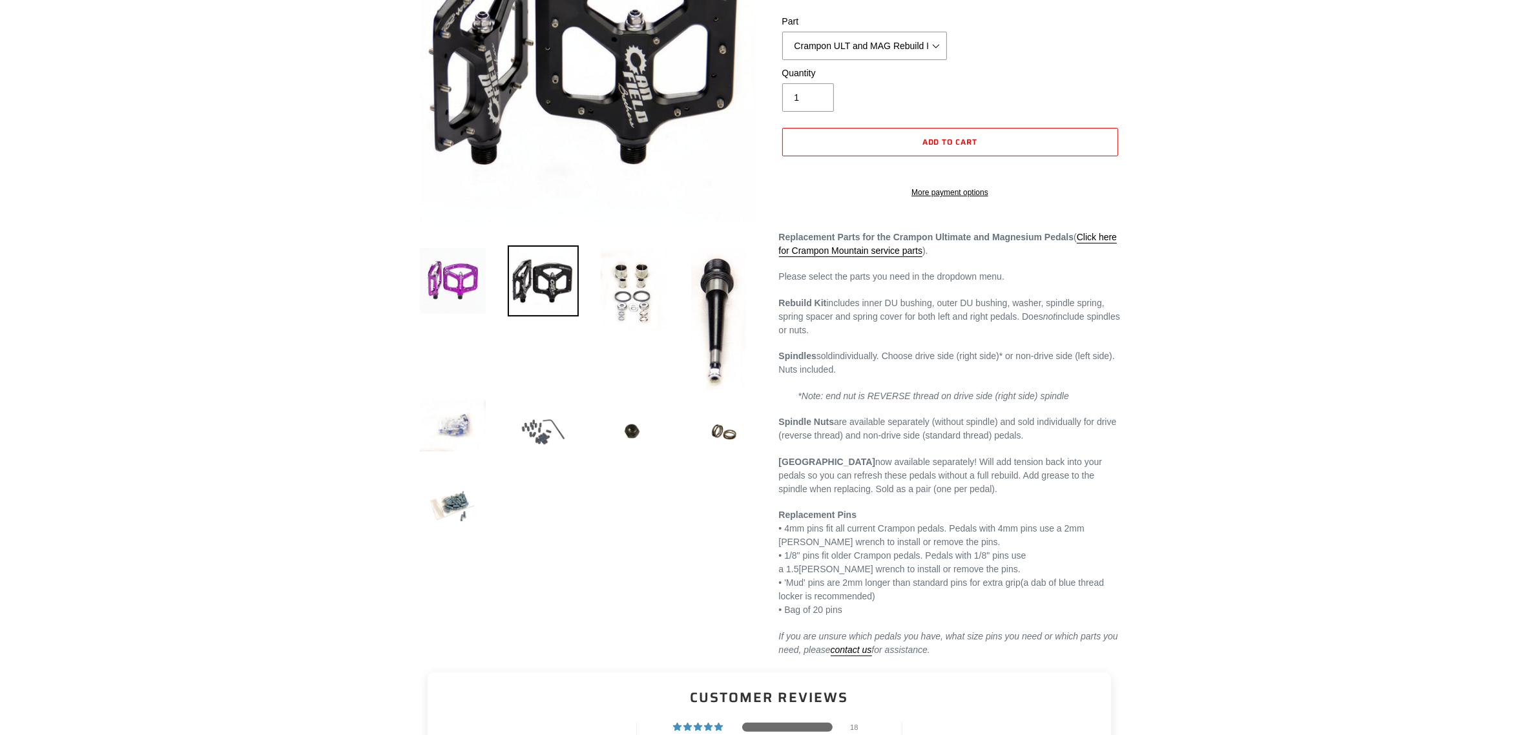
click at [525, 440] on img at bounding box center [543, 432] width 71 height 71
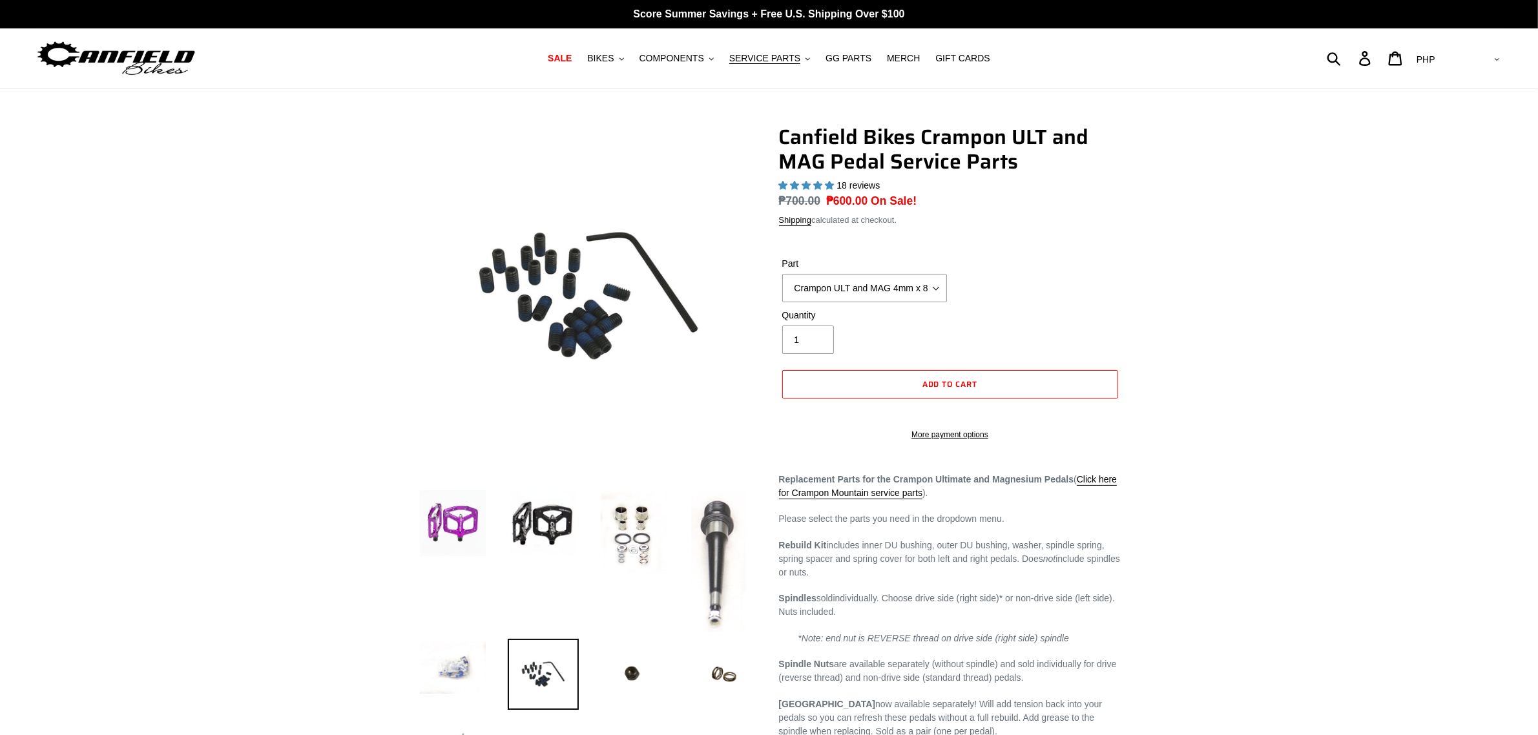
scroll to position [81, 0]
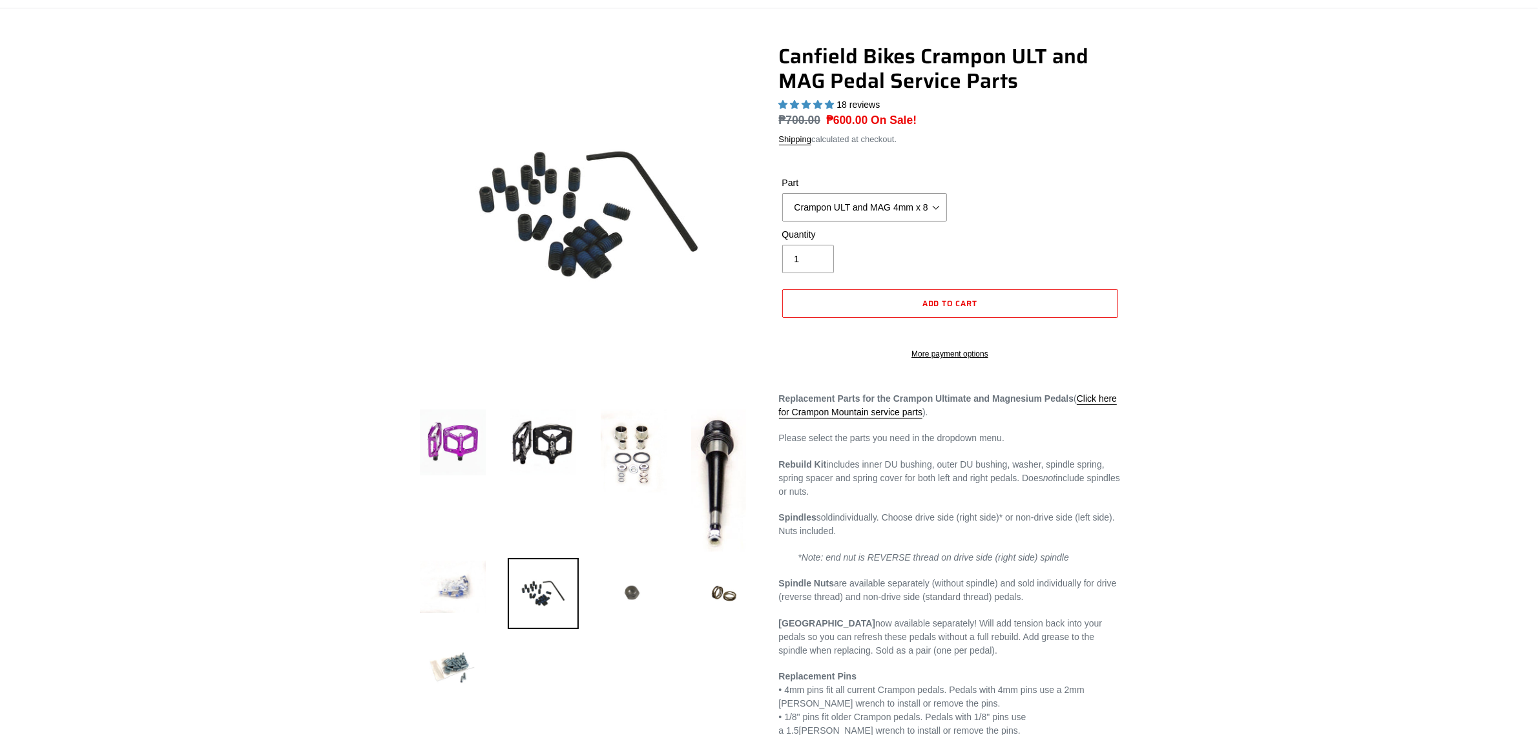
click at [634, 583] on img at bounding box center [633, 591] width 71 height 67
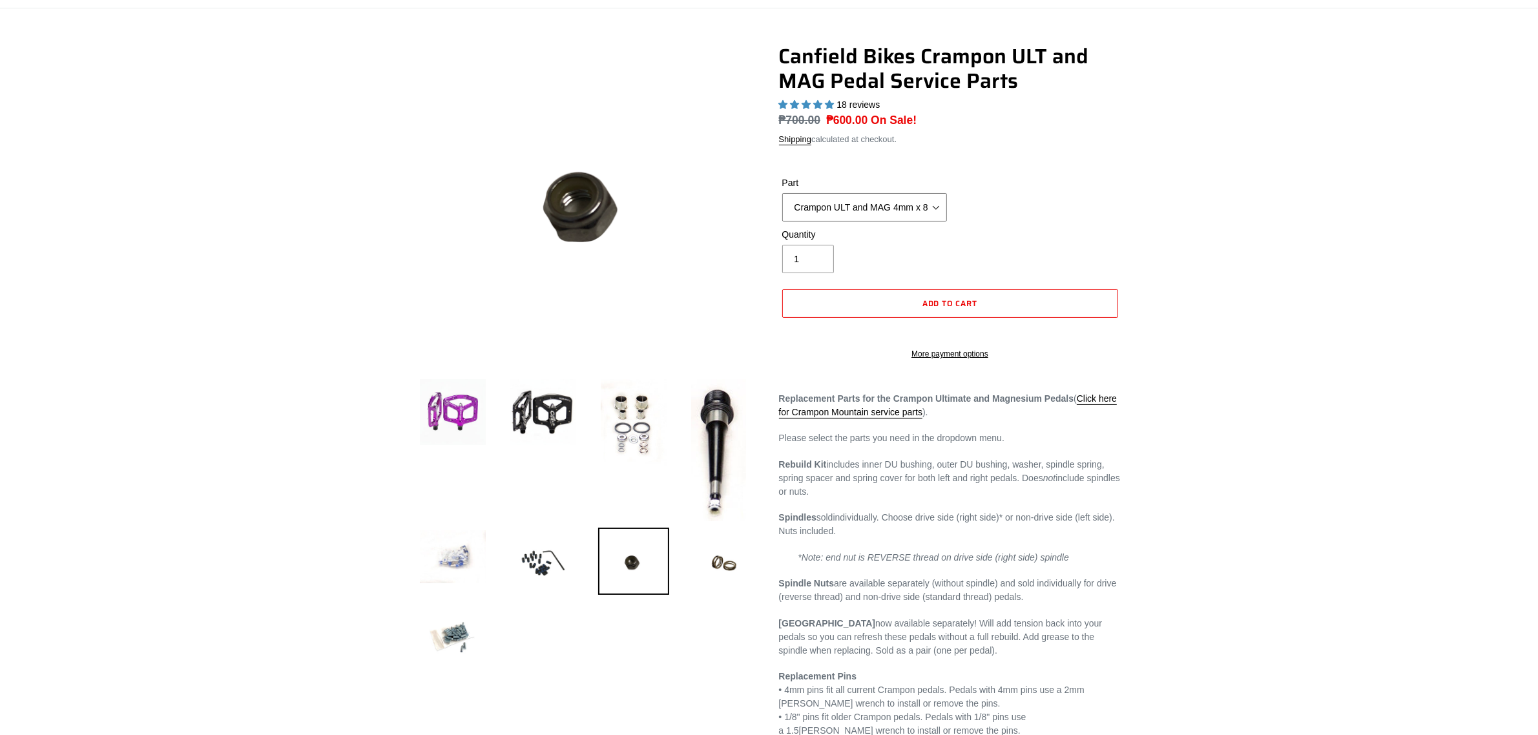
click at [903, 202] on select "Crampon ULT and MAG Rebuild Kit Crampon ULT and MAG 4mm x 8mm Pin Kit - Silver …" at bounding box center [864, 207] width 165 height 28
click at [782, 193] on select "Crampon ULT and MAG Rebuild Kit Crampon ULT and MAG 4mm x 8mm Pin Kit - Silver …" at bounding box center [864, 207] width 165 height 28
click at [801, 207] on select "Crampon ULT and MAG Rebuild Kit Crampon ULT and MAG 4mm x 8mm Pin Kit - Silver …" at bounding box center [864, 207] width 165 height 28
click at [782, 193] on select "Crampon ULT and MAG Rebuild Kit Crampon ULT and MAG 4mm x 8mm Pin Kit - Silver …" at bounding box center [864, 207] width 165 height 28
click at [912, 208] on select "Crampon ULT and MAG Rebuild Kit Crampon ULT and MAG 4mm x 8mm Pin Kit - Silver …" at bounding box center [864, 207] width 165 height 28
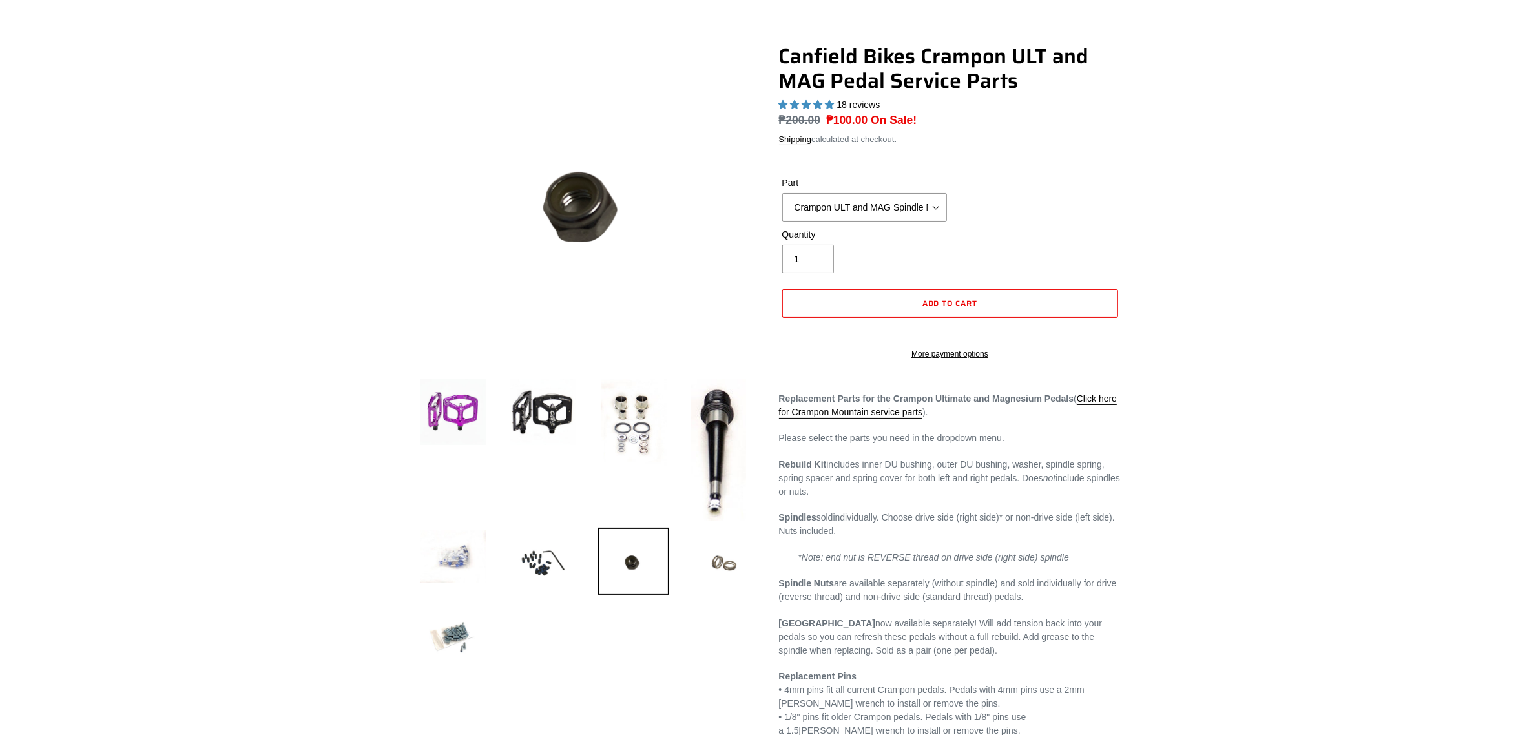
click at [706, 569] on img at bounding box center [724, 563] width 71 height 71
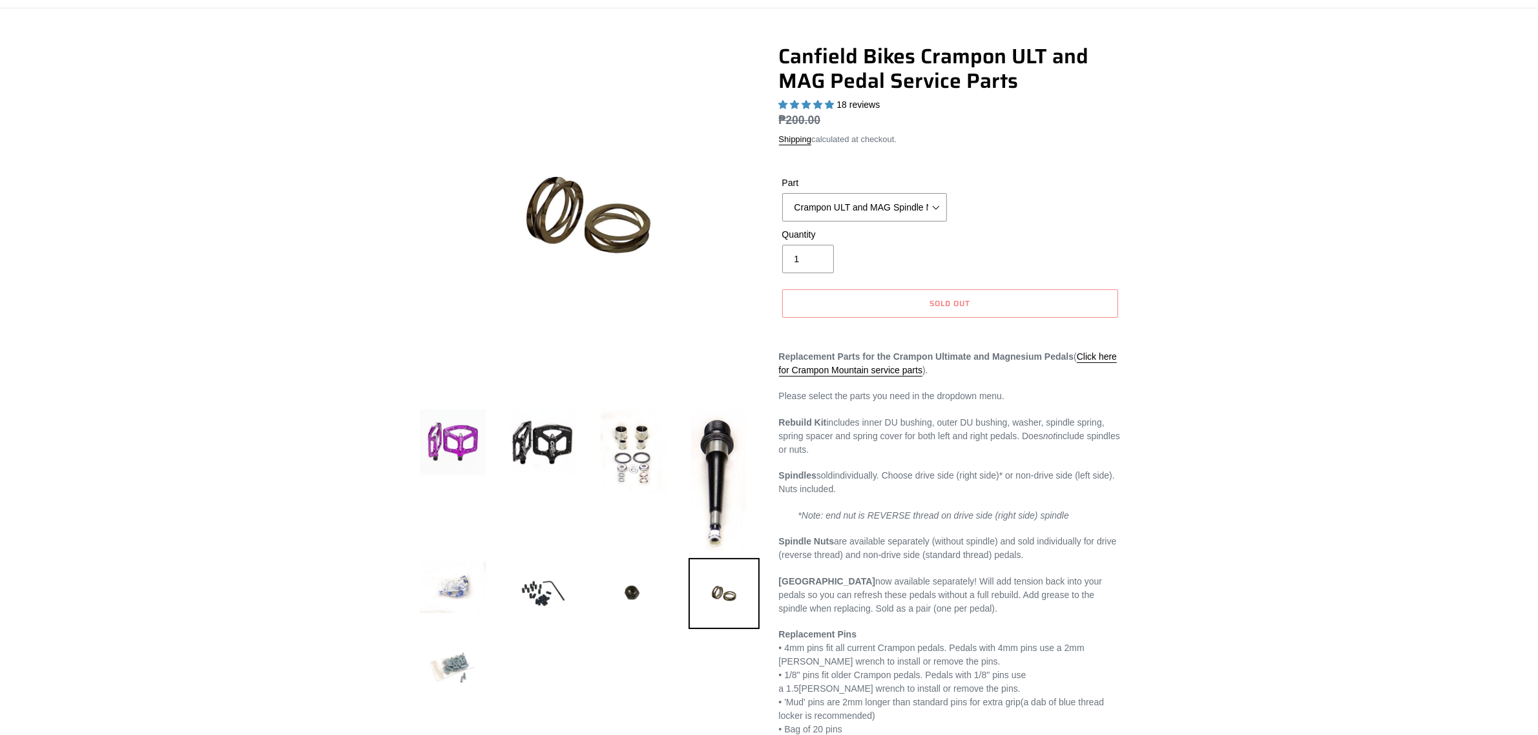
click at [450, 651] on img at bounding box center [452, 668] width 71 height 71
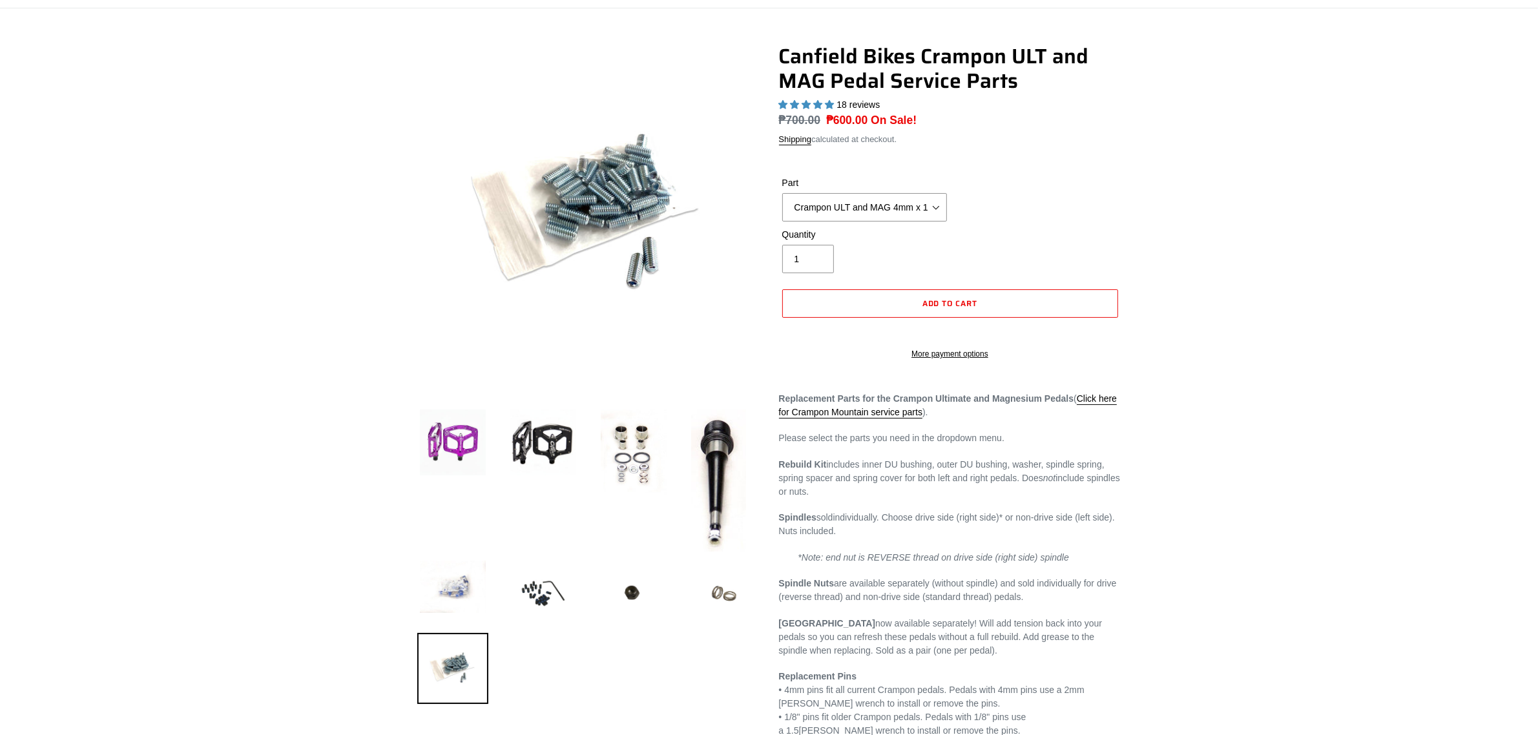
click at [740, 611] on img at bounding box center [724, 593] width 71 height 71
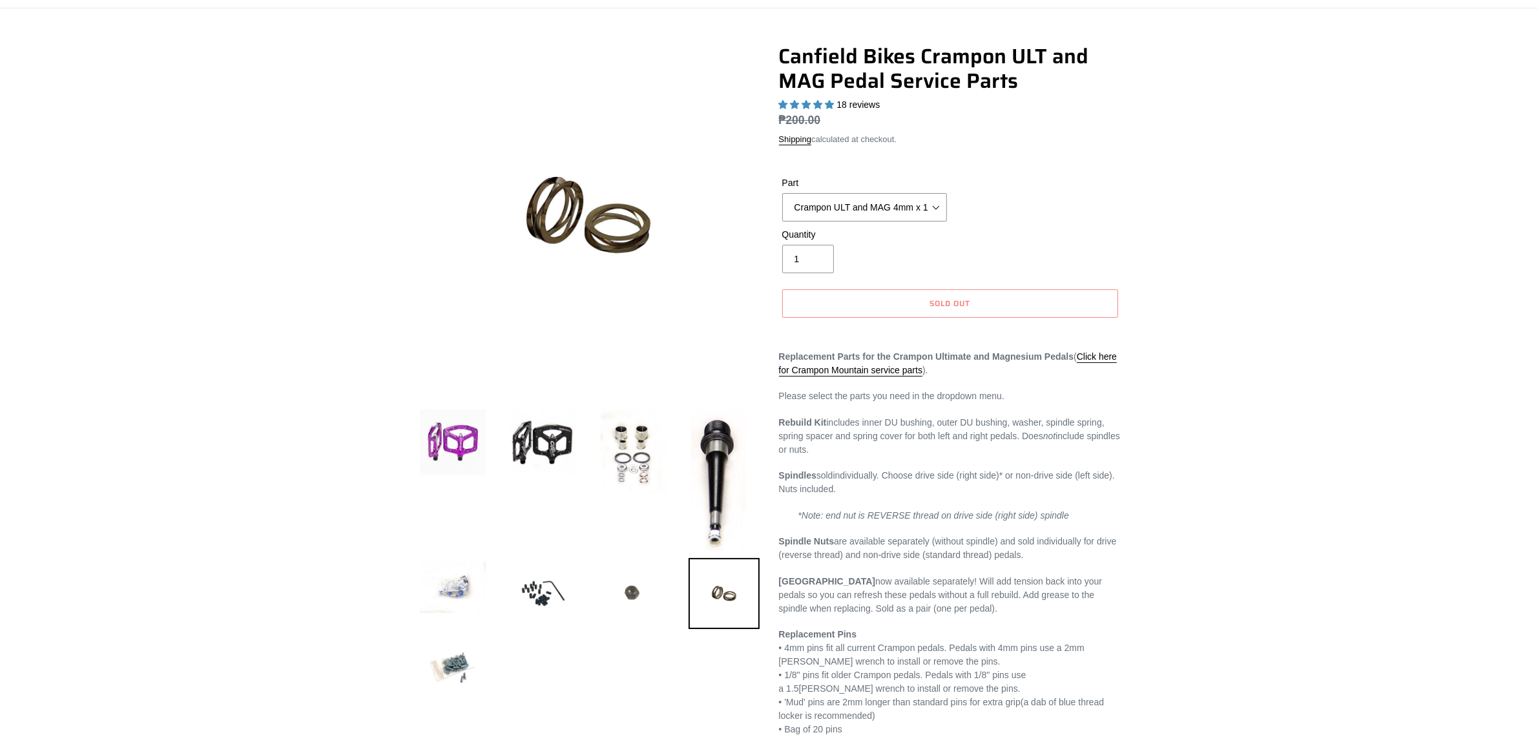
click at [630, 587] on img at bounding box center [633, 591] width 71 height 67
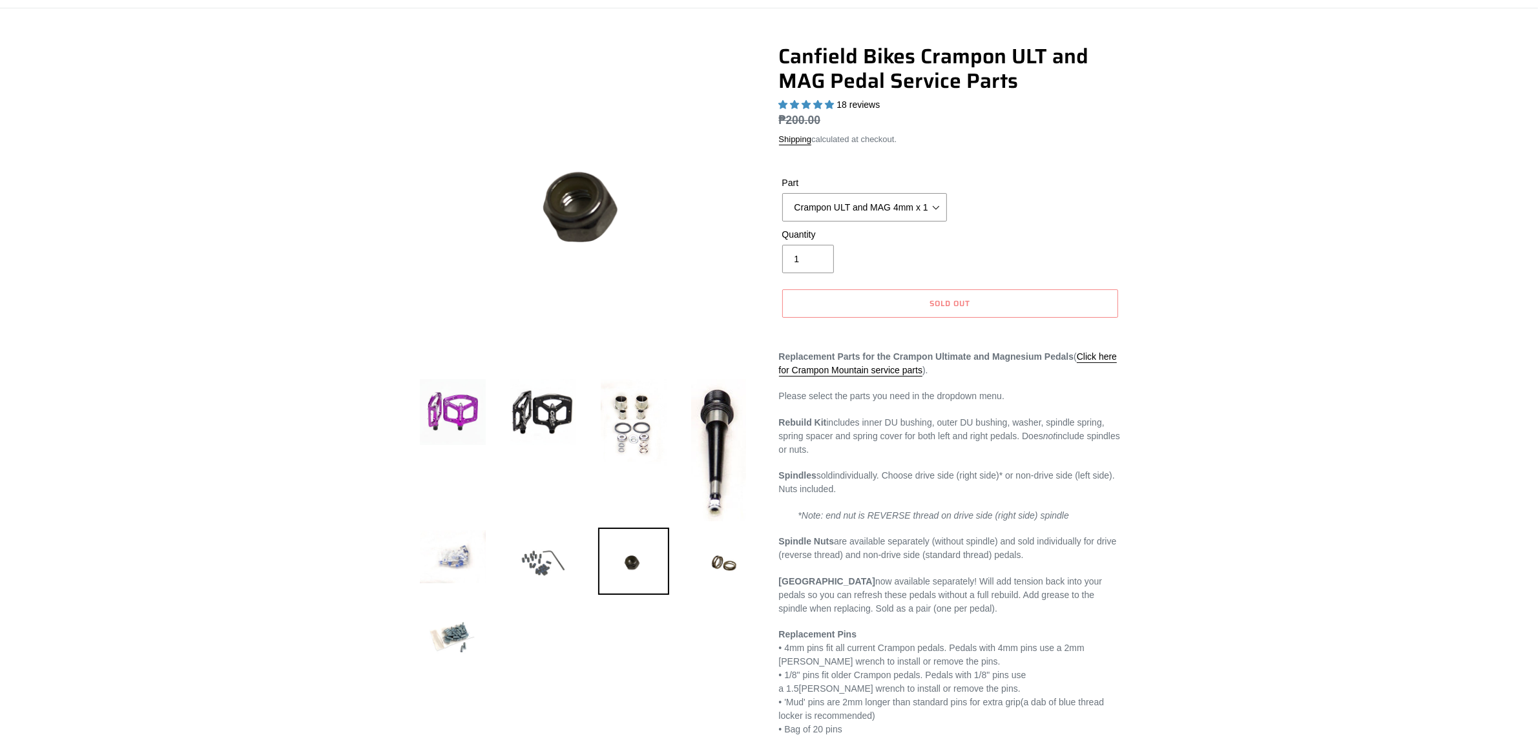
click at [527, 551] on img at bounding box center [543, 563] width 71 height 71
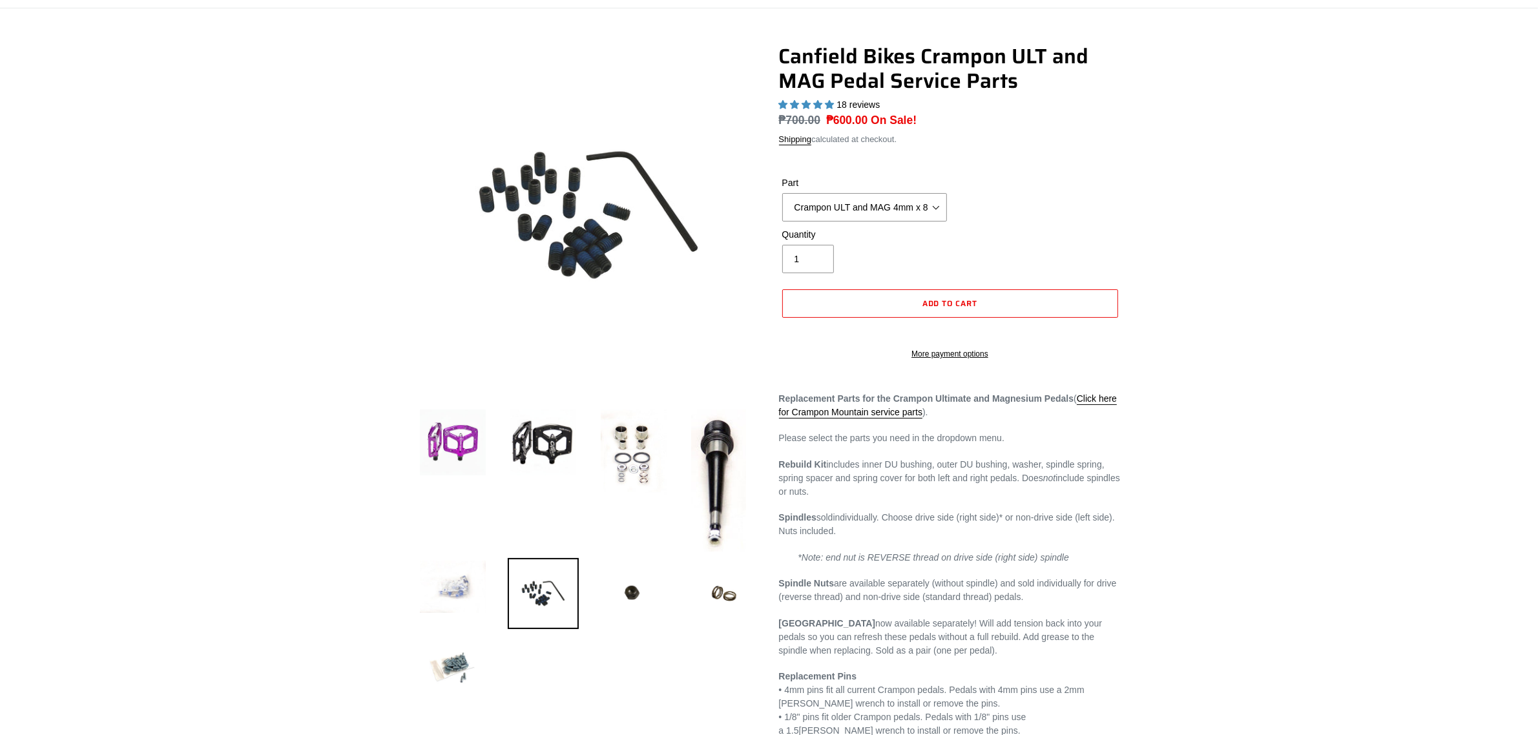
click at [456, 577] on img at bounding box center [452, 586] width 71 height 57
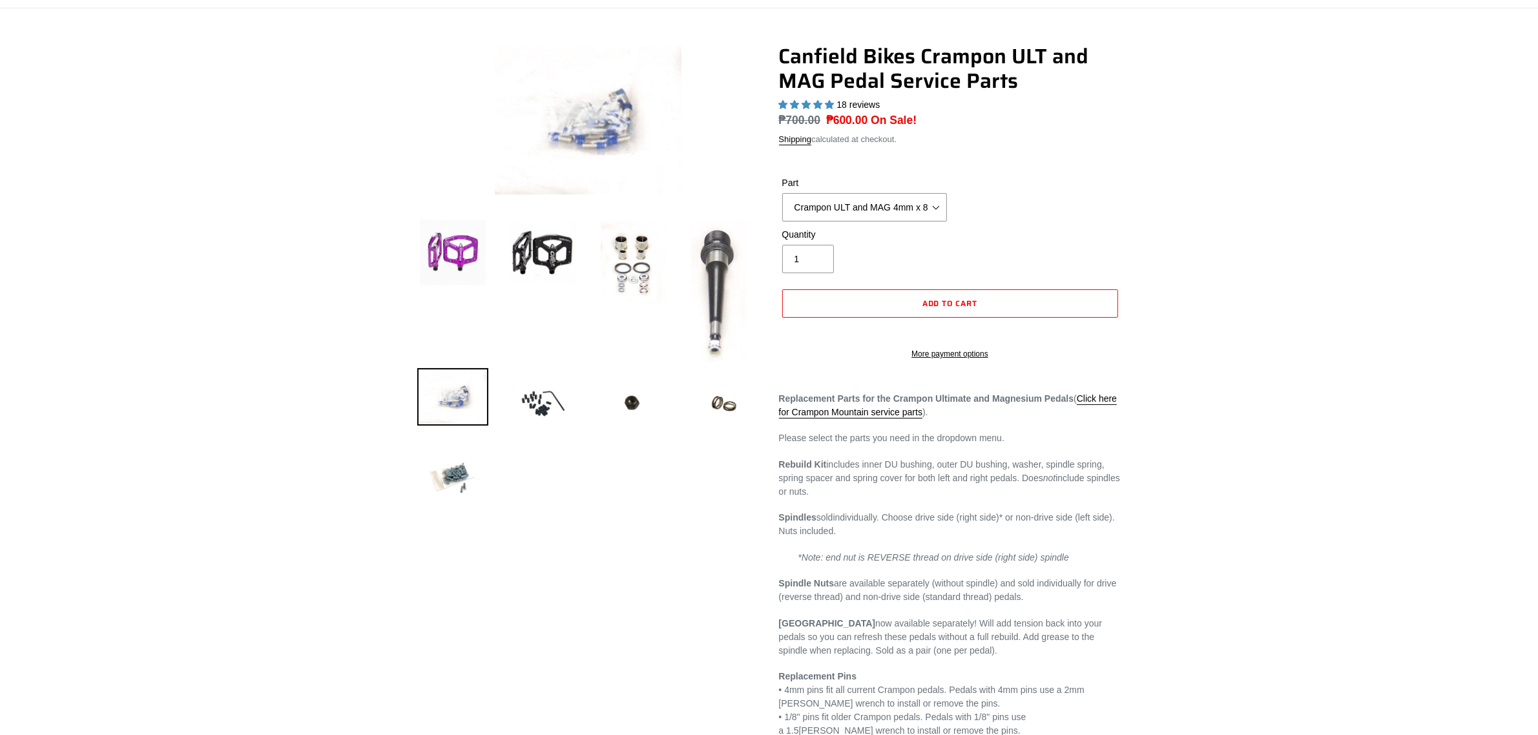
click at [699, 295] on img at bounding box center [719, 290] width 60 height 147
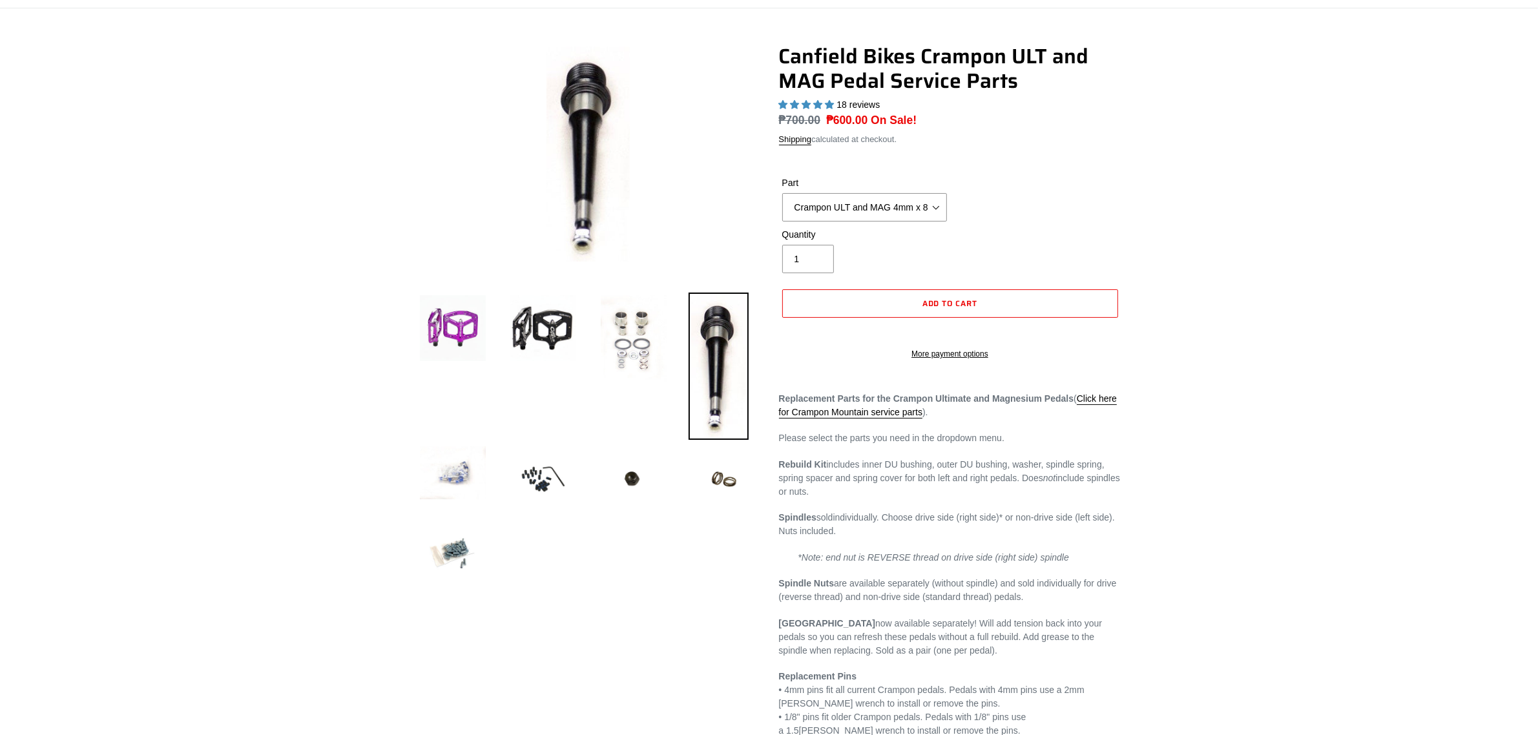
click at [636, 344] on img at bounding box center [633, 339] width 71 height 92
select select "Crampon ULT and MAG Rebuild Kit"
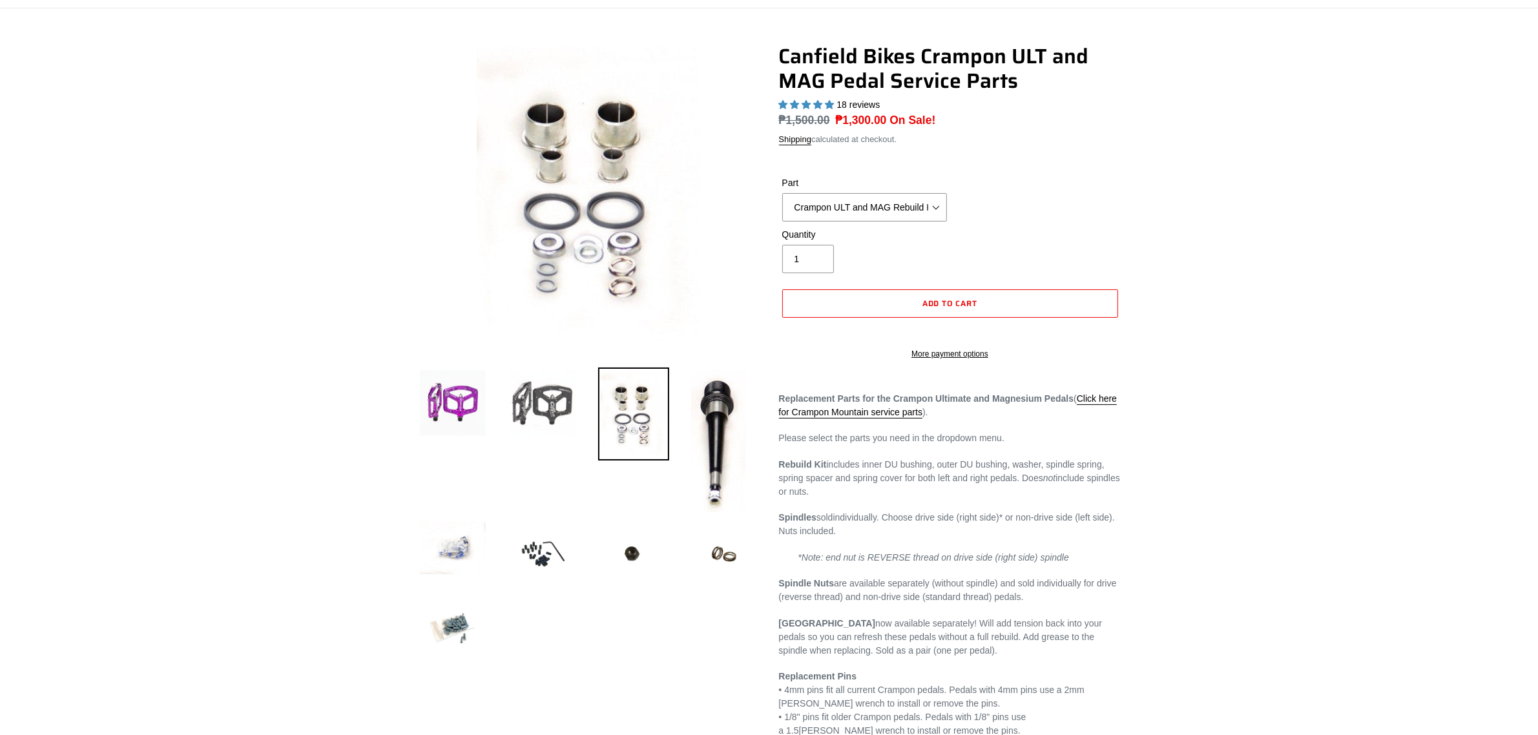
click at [521, 405] on img at bounding box center [543, 403] width 71 height 71
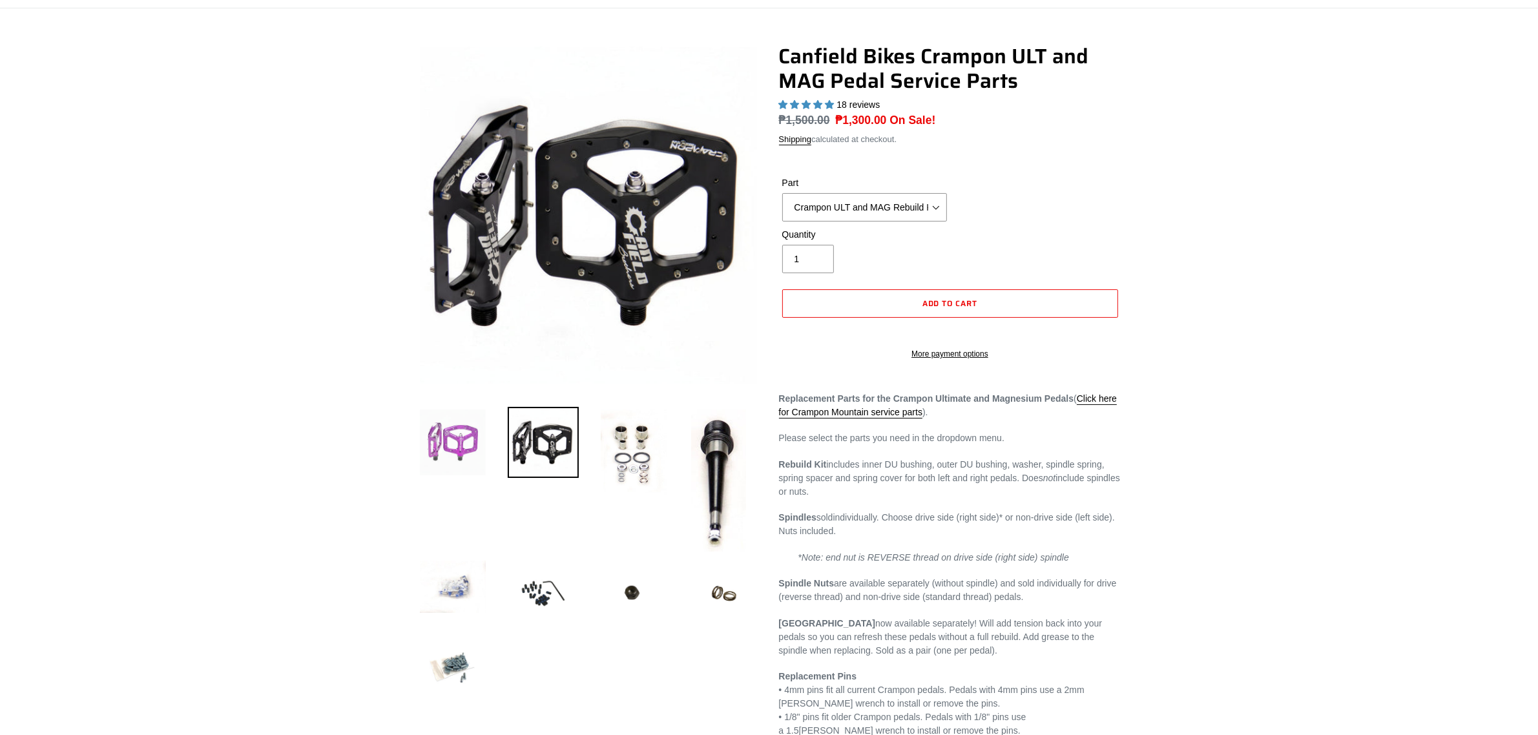
click at [436, 440] on img at bounding box center [452, 442] width 71 height 71
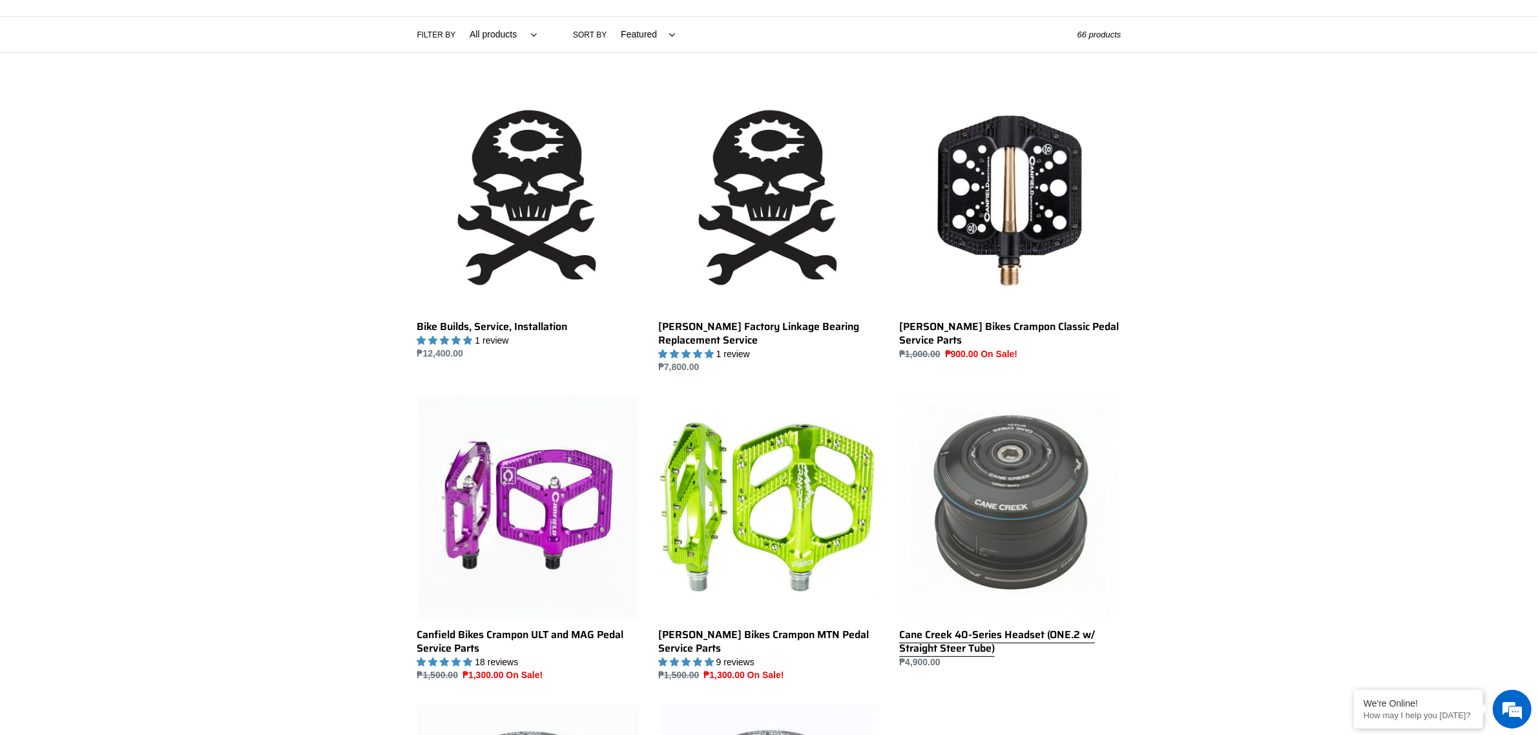
scroll to position [323, 0]
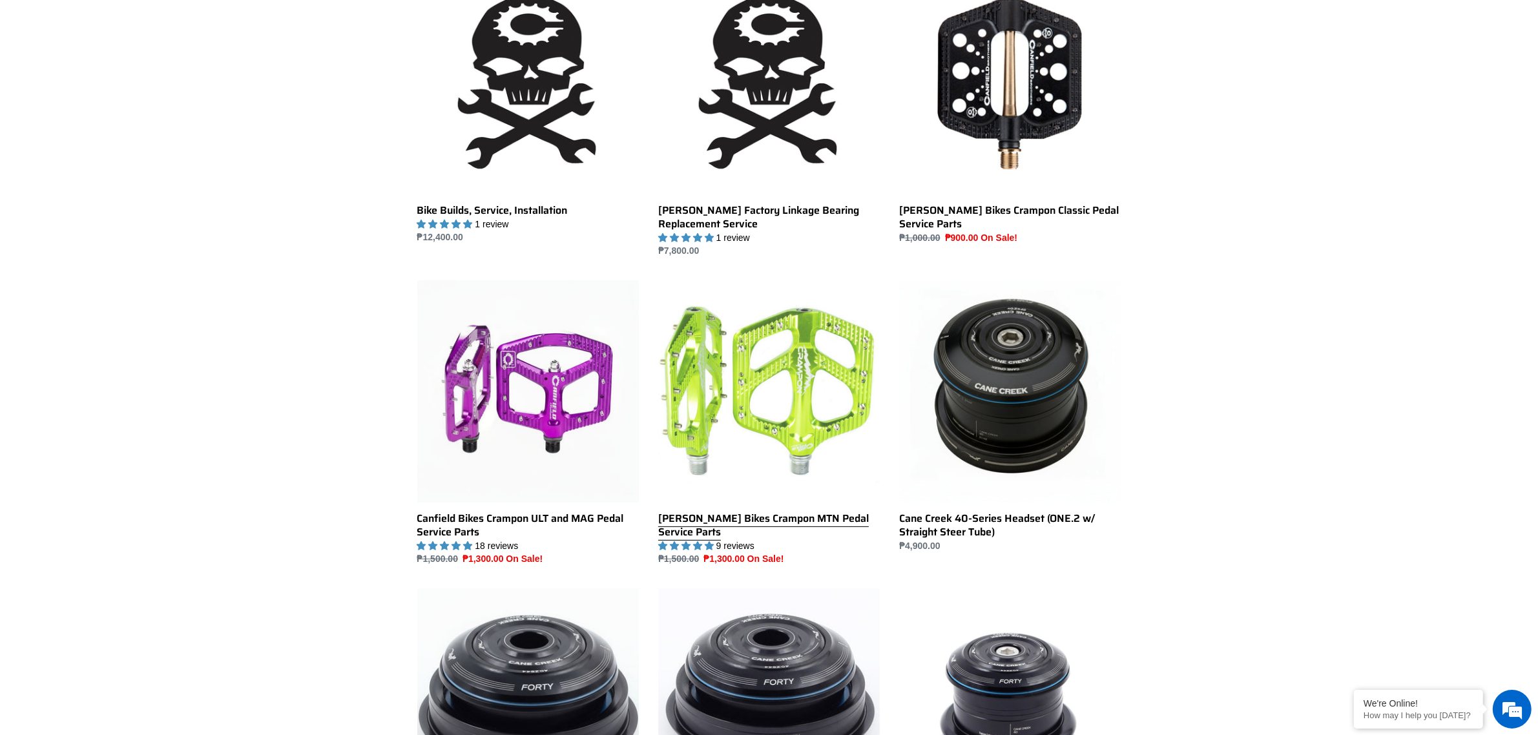
click at [786, 382] on link "[PERSON_NAME] Bikes Crampon MTN Pedal Service Parts" at bounding box center [769, 423] width 222 height 286
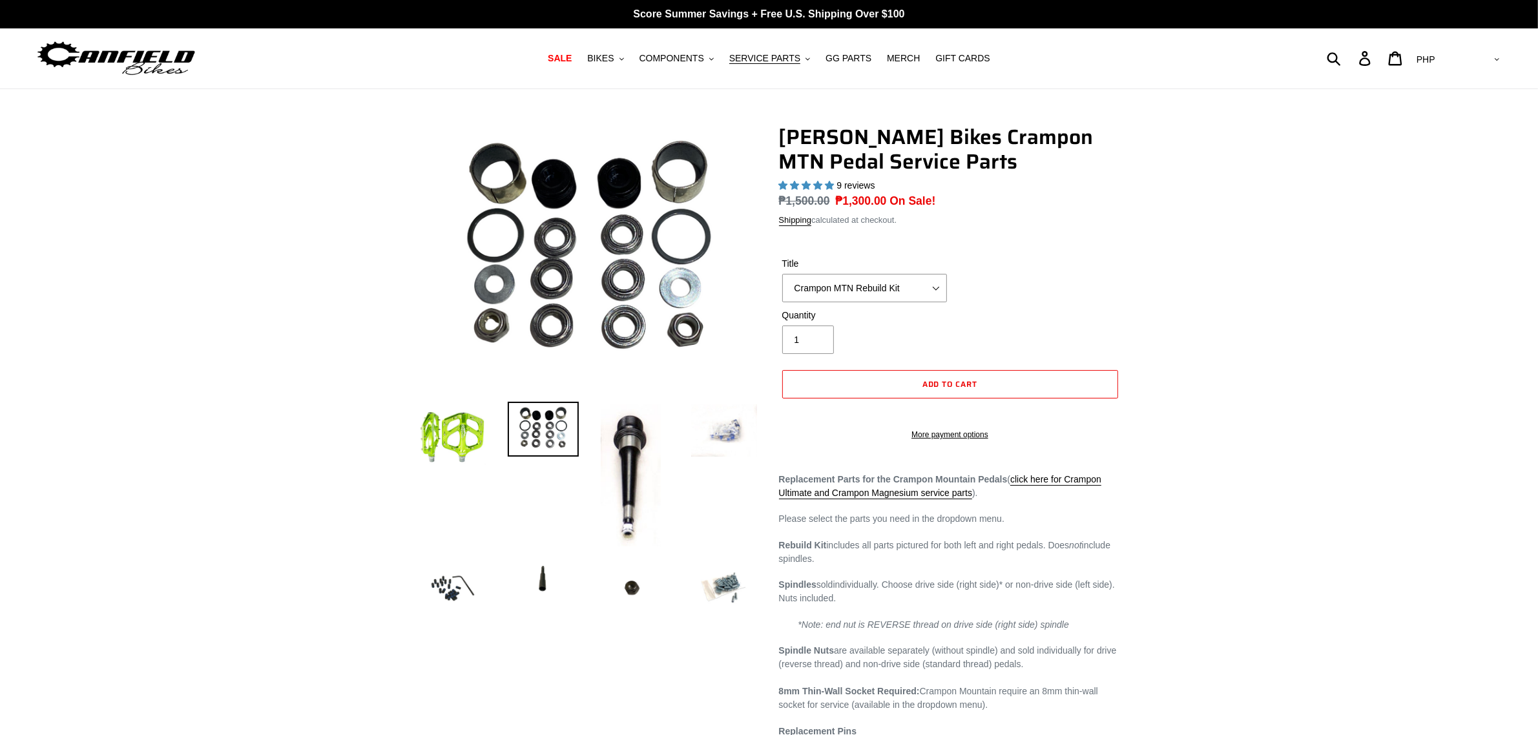
select select "highest-rating"
click at [463, 454] on img at bounding box center [452, 437] width 71 height 71
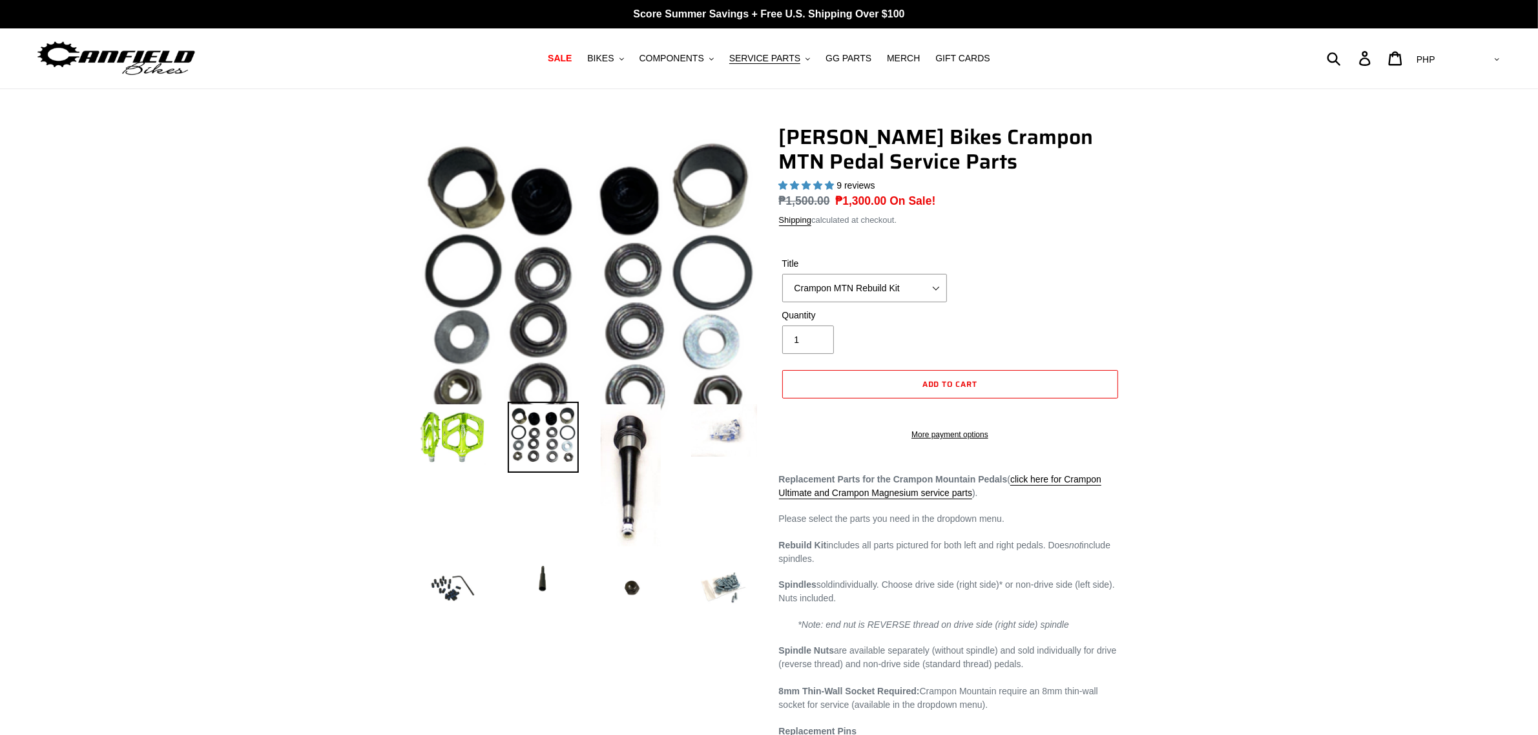
select select "highest-rating"
click at [536, 430] on img at bounding box center [543, 437] width 71 height 71
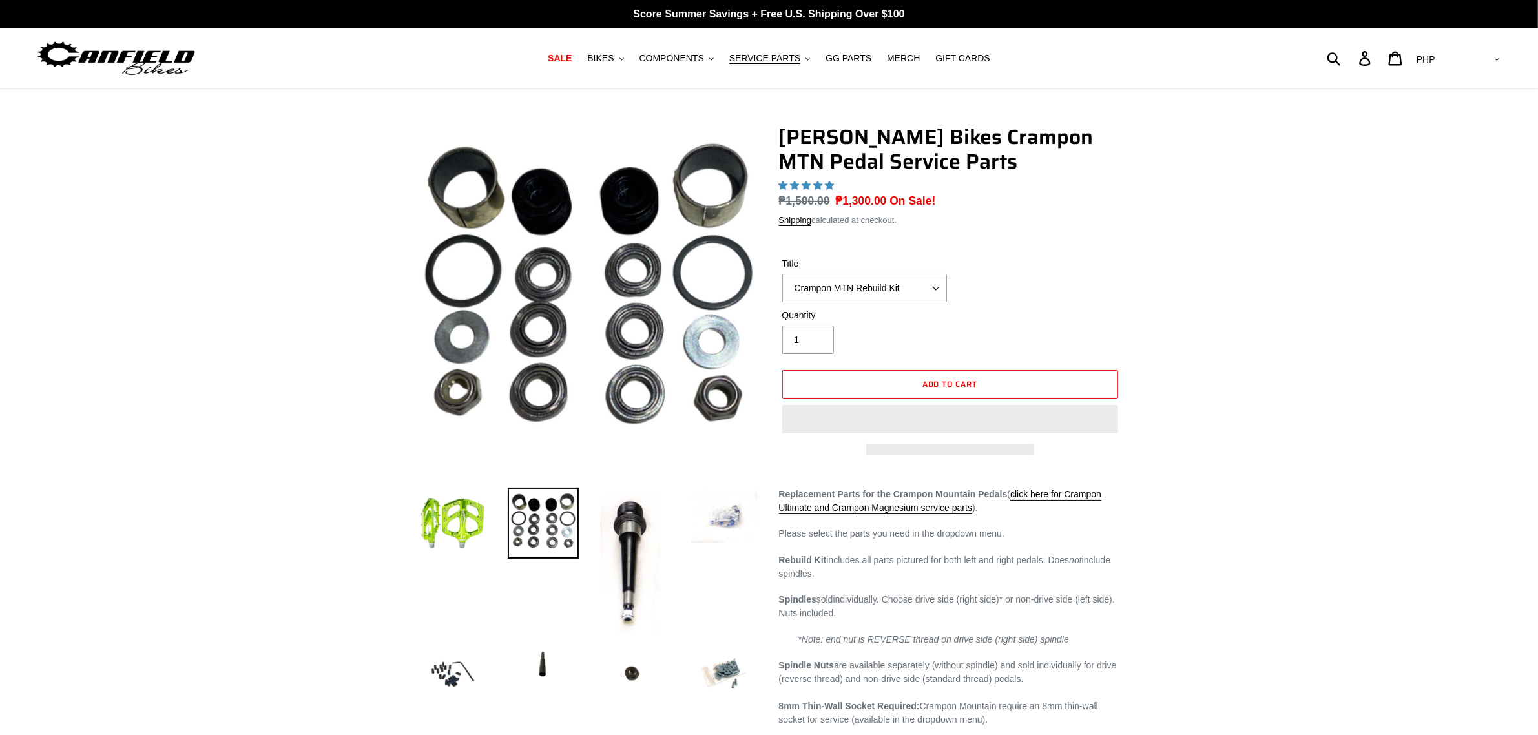
select select "highest-rating"
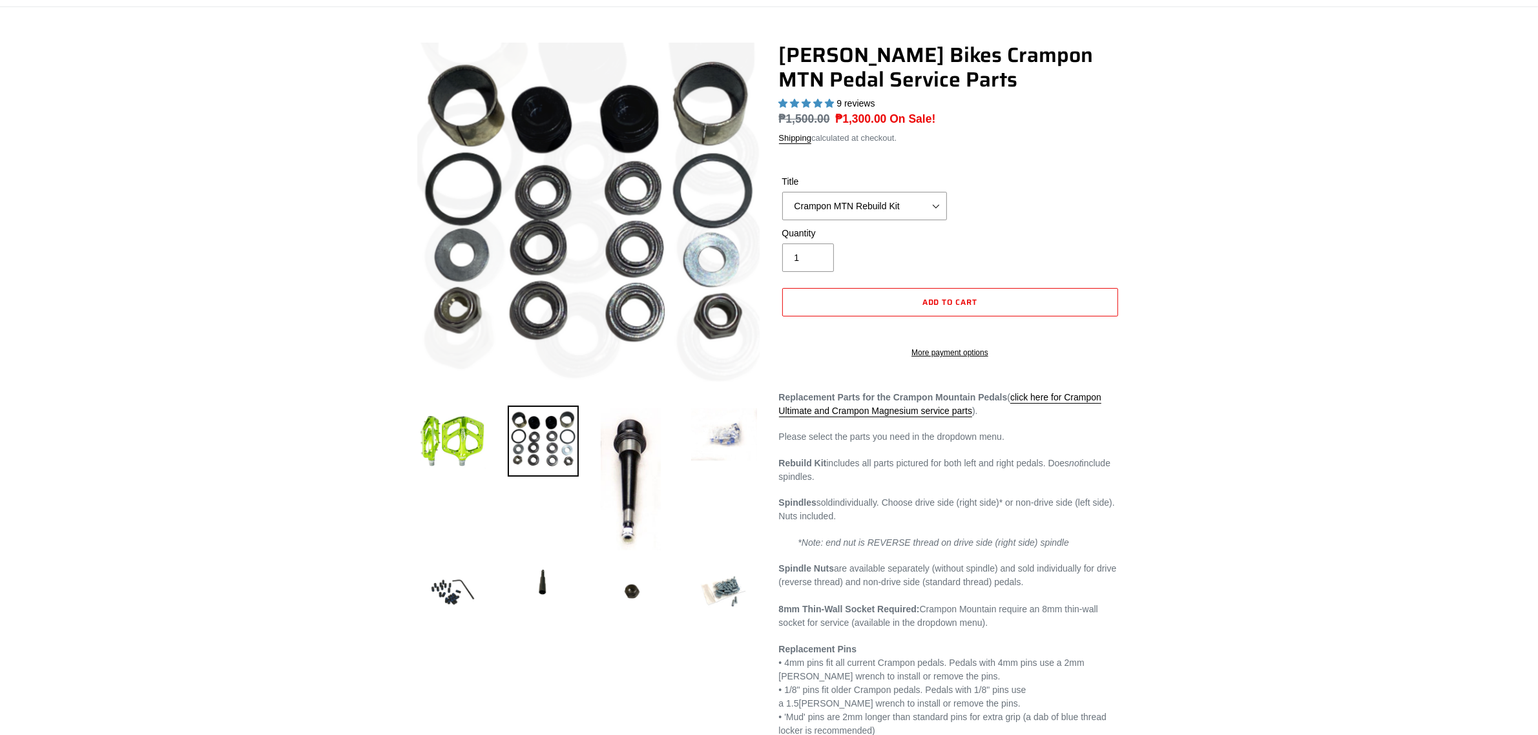
scroll to position [81, 0]
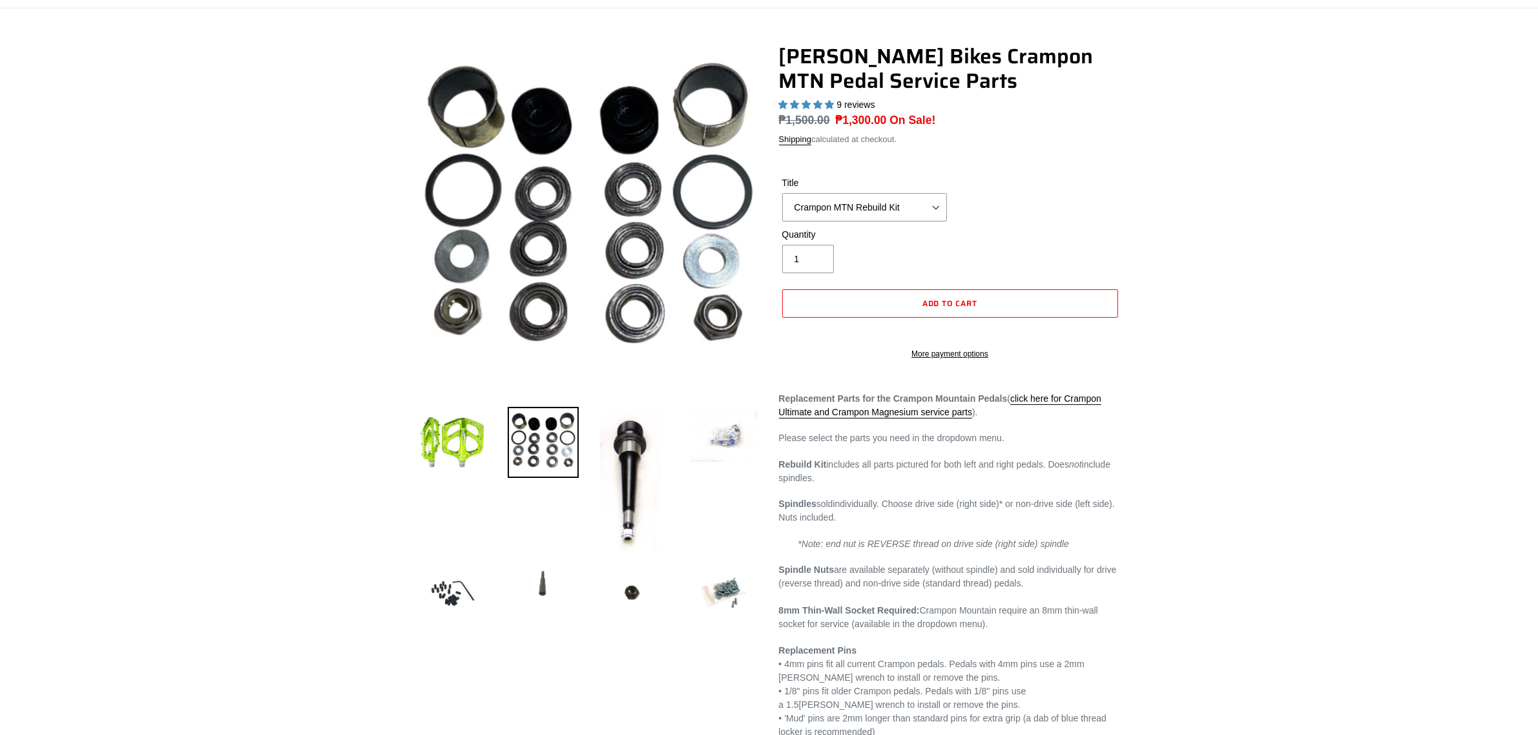
click at [536, 578] on img at bounding box center [543, 585] width 71 height 55
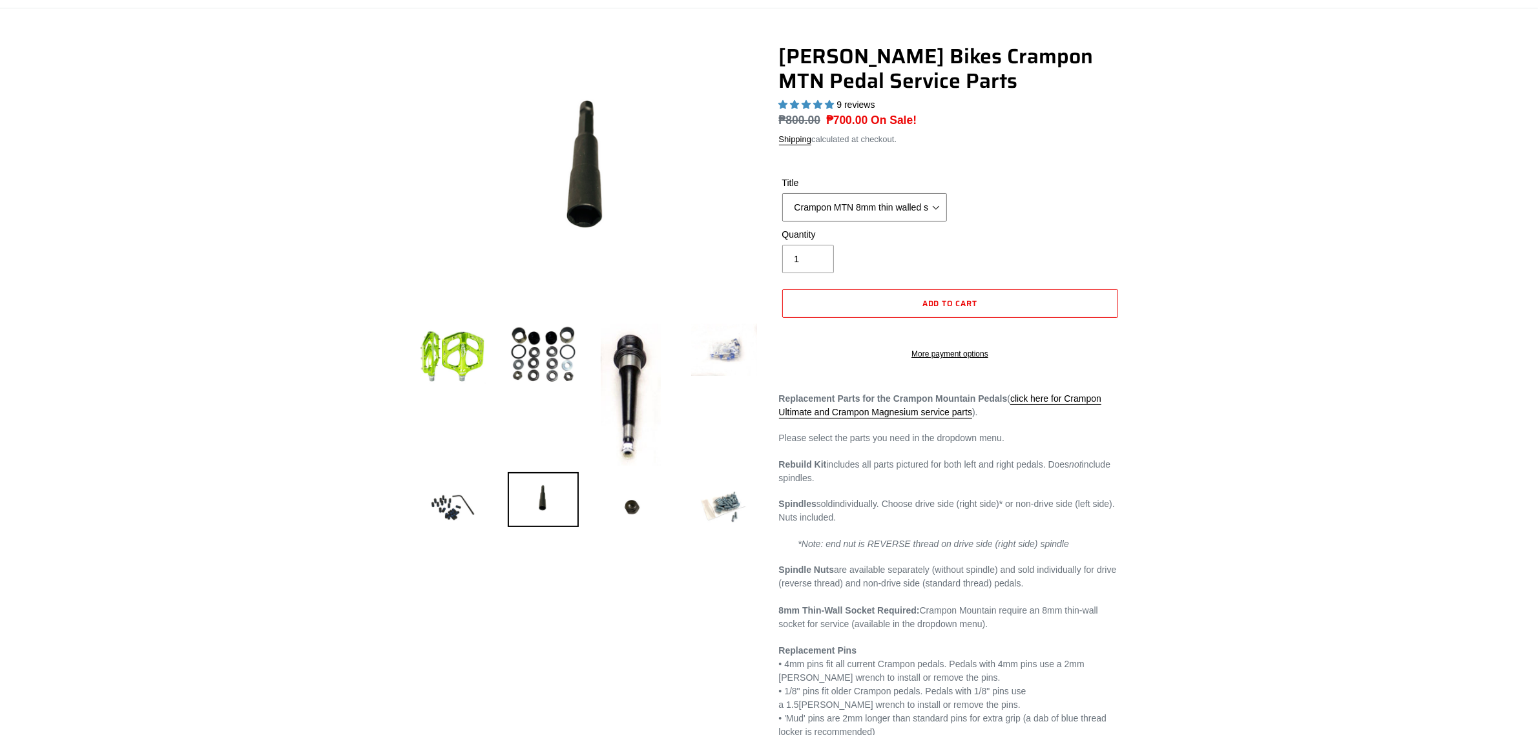
click at [885, 215] on select "Crampon MTN Rebuild Kit Crampon MTN 4mm x 8mm Pin Kit - Silver (20) Crampon MTN…" at bounding box center [864, 207] width 165 height 28
click at [875, 211] on select "Crampon MTN Rebuild Kit Crampon MTN 4mm x 8mm Pin Kit - Silver (20) Crampon MTN…" at bounding box center [864, 207] width 165 height 28
click at [1263, 622] on div "Previous slide" at bounding box center [769, 418] width 1538 height 749
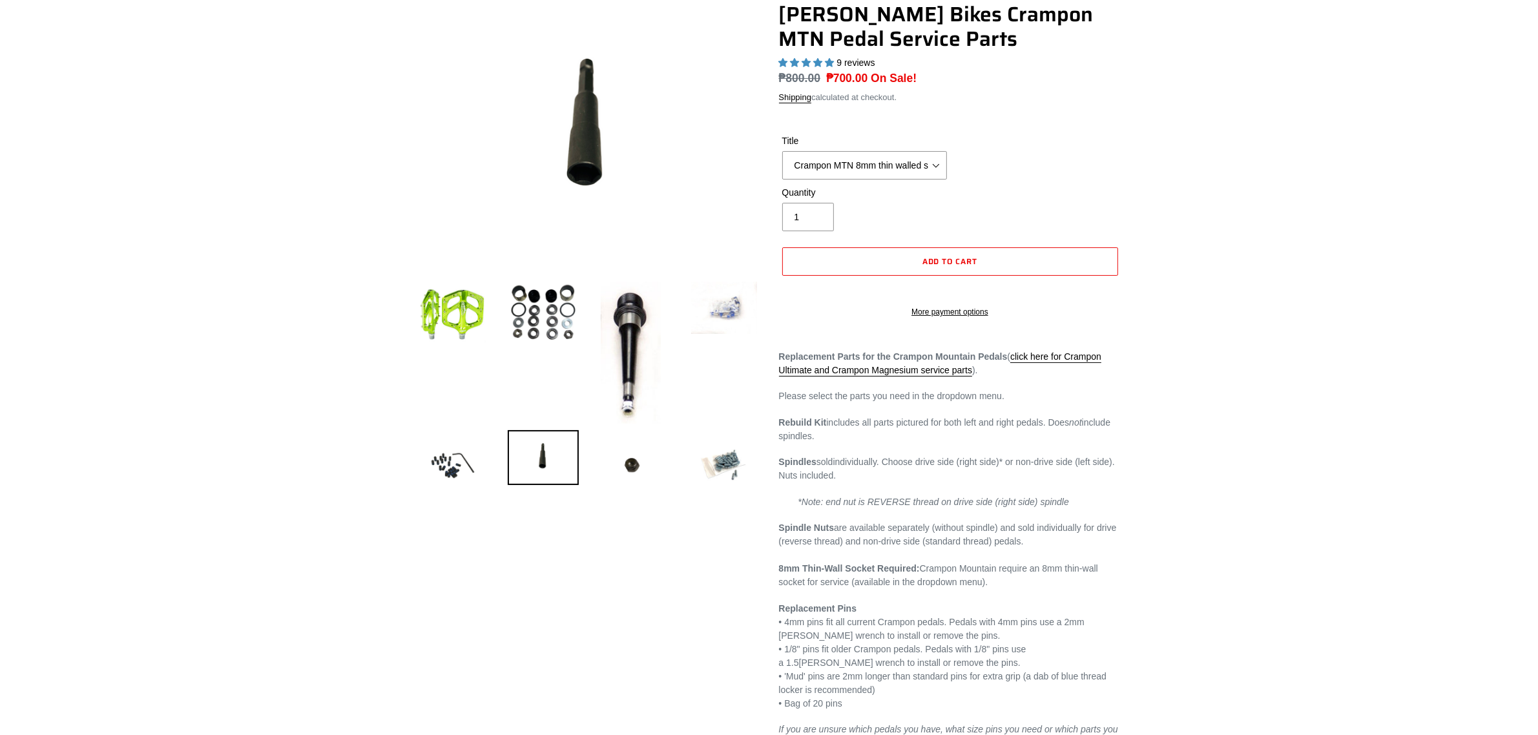
scroll to position [162, 0]
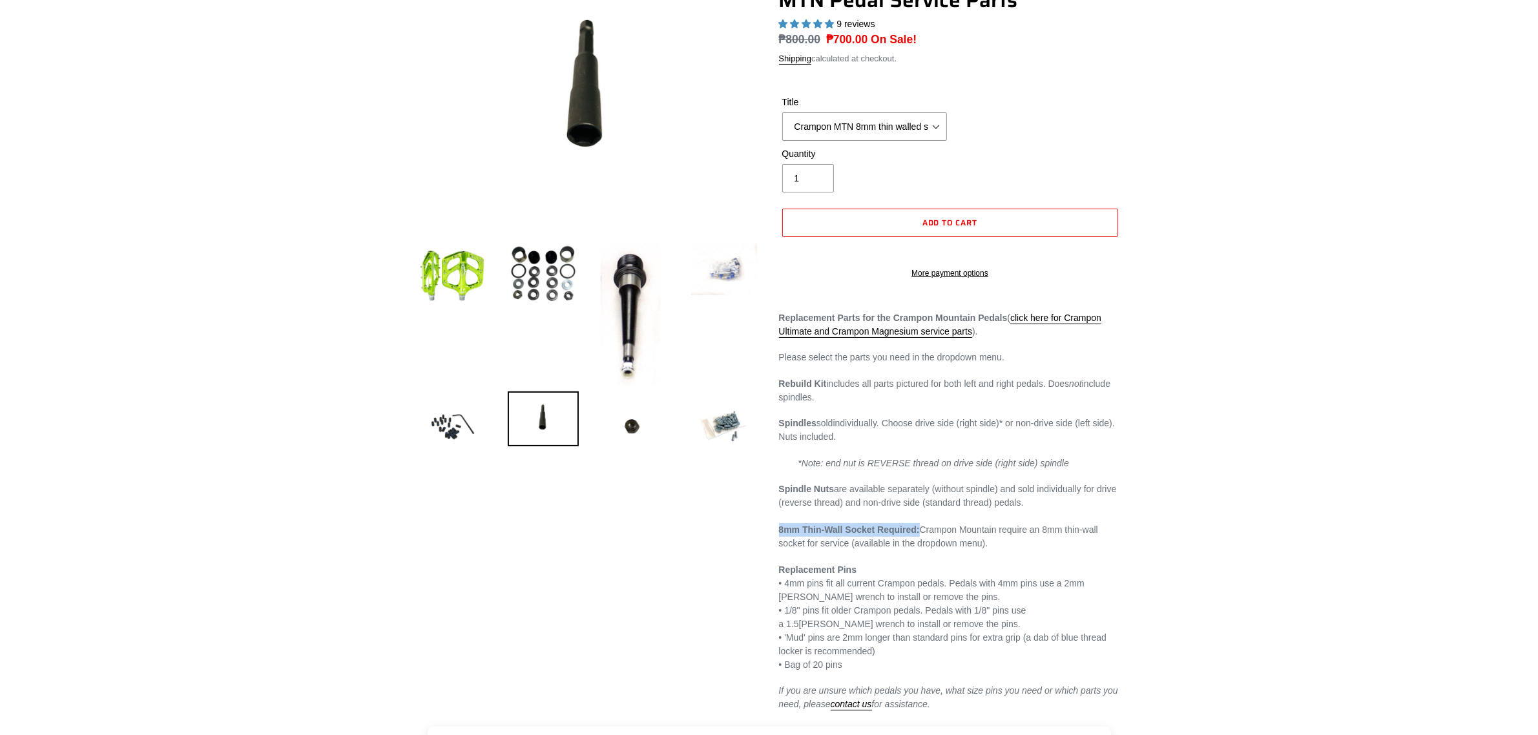
drag, startPoint x: 777, startPoint y: 544, endPoint x: 917, endPoint y: 543, distance: 140.8
click at [917, 543] on div "Canfield Bikes Crampon MTN Pedal Service Parts 9 reviews Regular price ₱800.00 …" at bounding box center [941, 337] width 362 height 749
copy strong "8mm Thin-Wall Socket Required:"
click at [906, 131] on select "Crampon MTN Rebuild Kit Crampon MTN 4mm x 8mm Pin Kit - Silver (20) Crampon MTN…" at bounding box center [864, 126] width 165 height 28
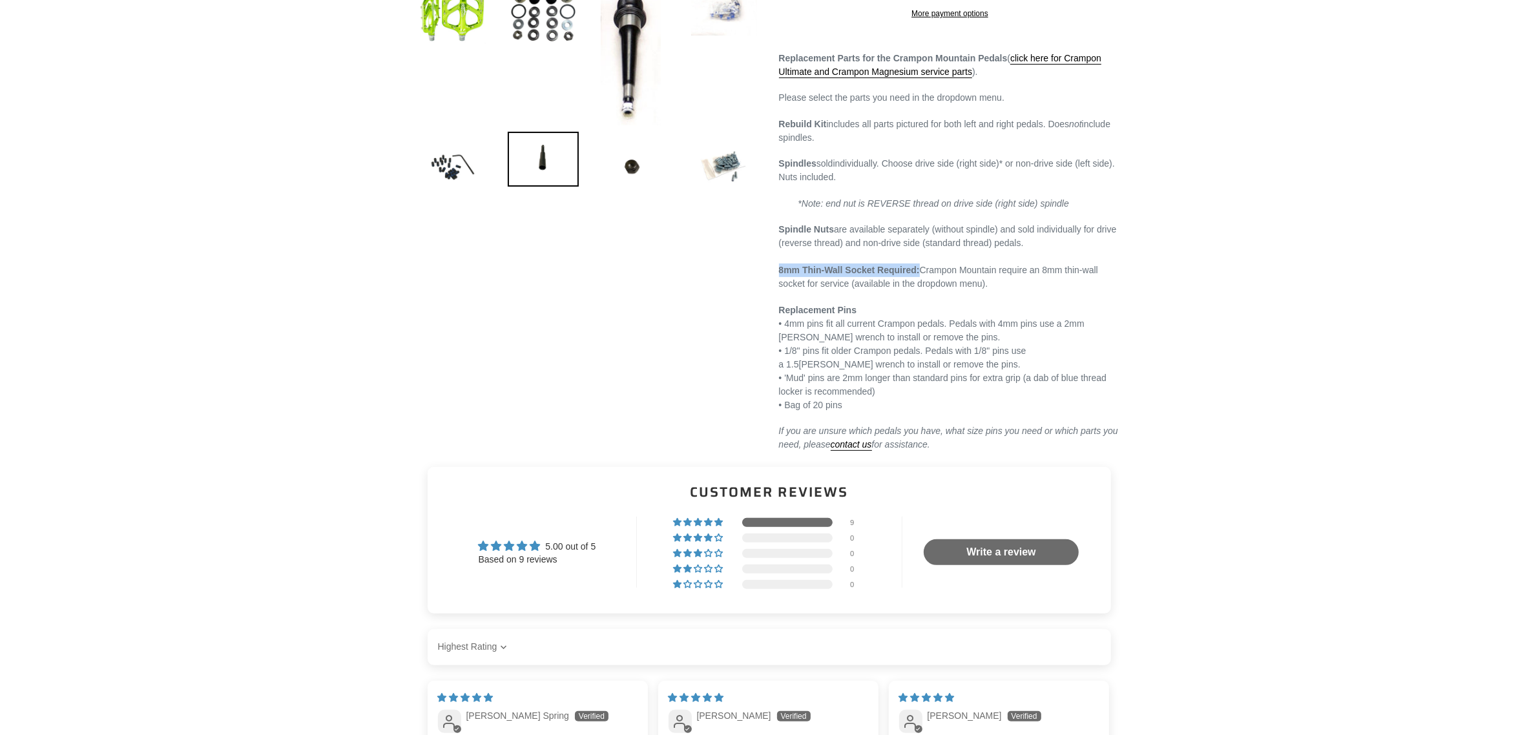
scroll to position [404, 0]
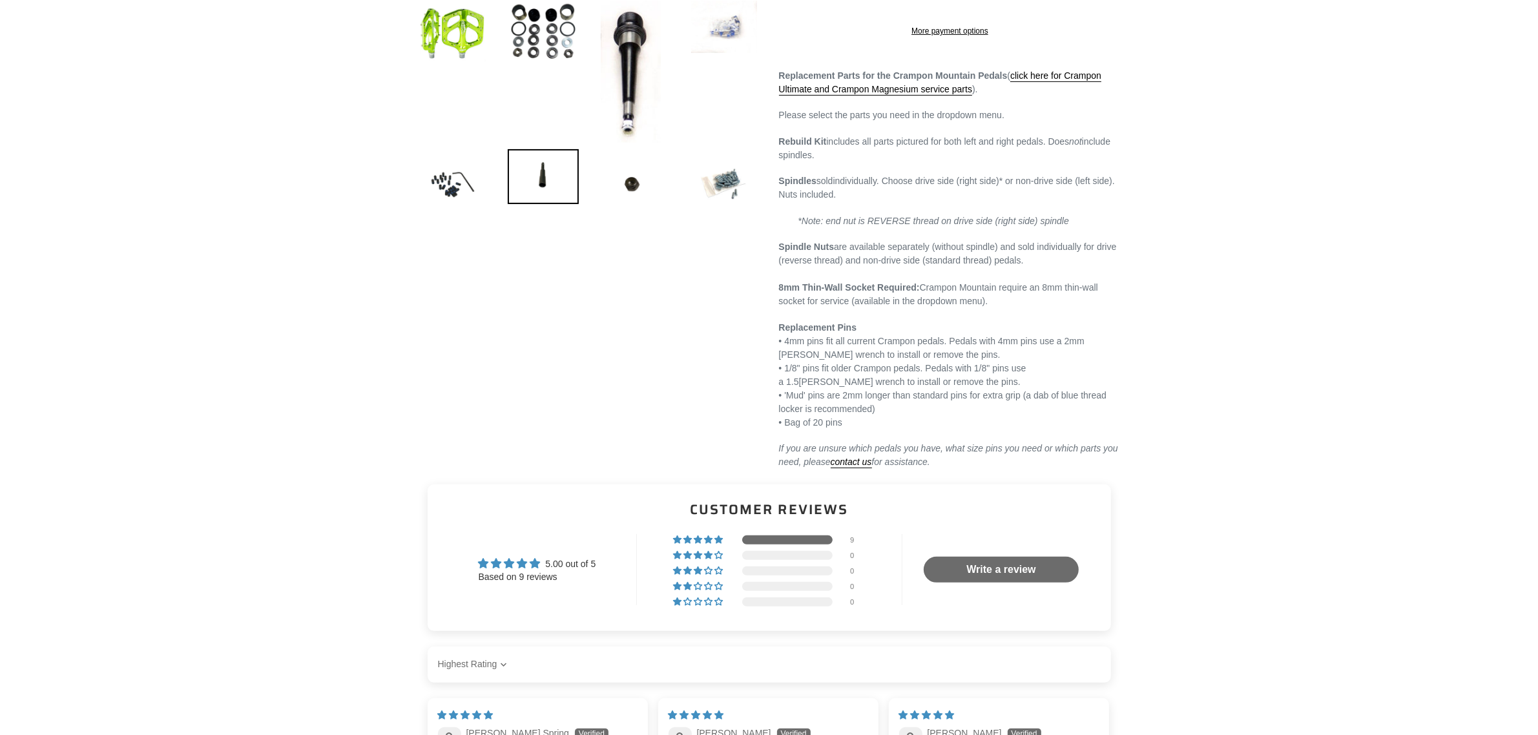
click at [1142, 408] on div "Previous slide" at bounding box center [769, 95] width 775 height 749
drag, startPoint x: 777, startPoint y: 296, endPoint x: 873, endPoint y: 304, distance: 97.3
click at [873, 304] on div "Canfield Bikes Crampon MTN Pedal Service Parts 9 reviews Regular price ₱800.00 …" at bounding box center [941, 95] width 362 height 749
copy strong "8mm Thin-Wall Socket"
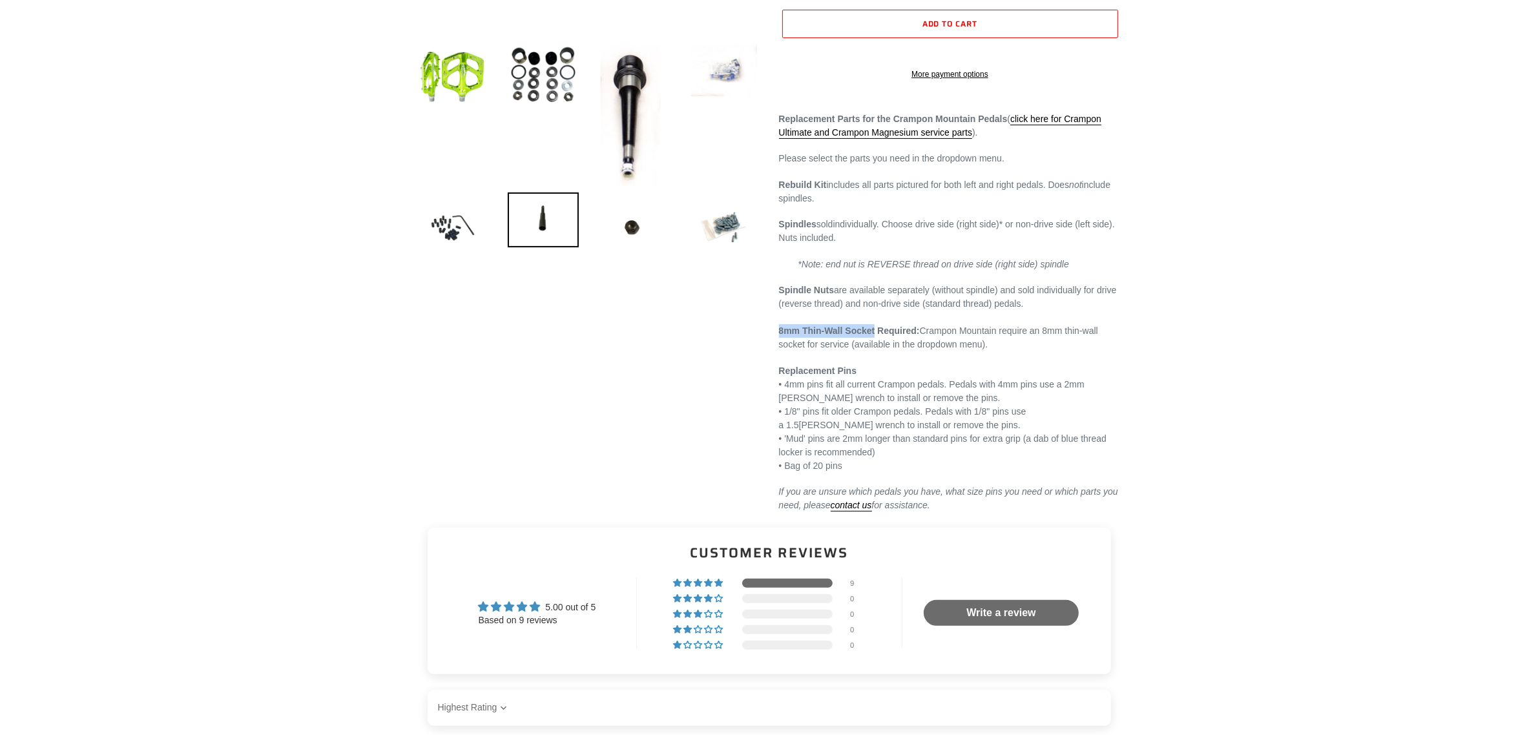
scroll to position [323, 0]
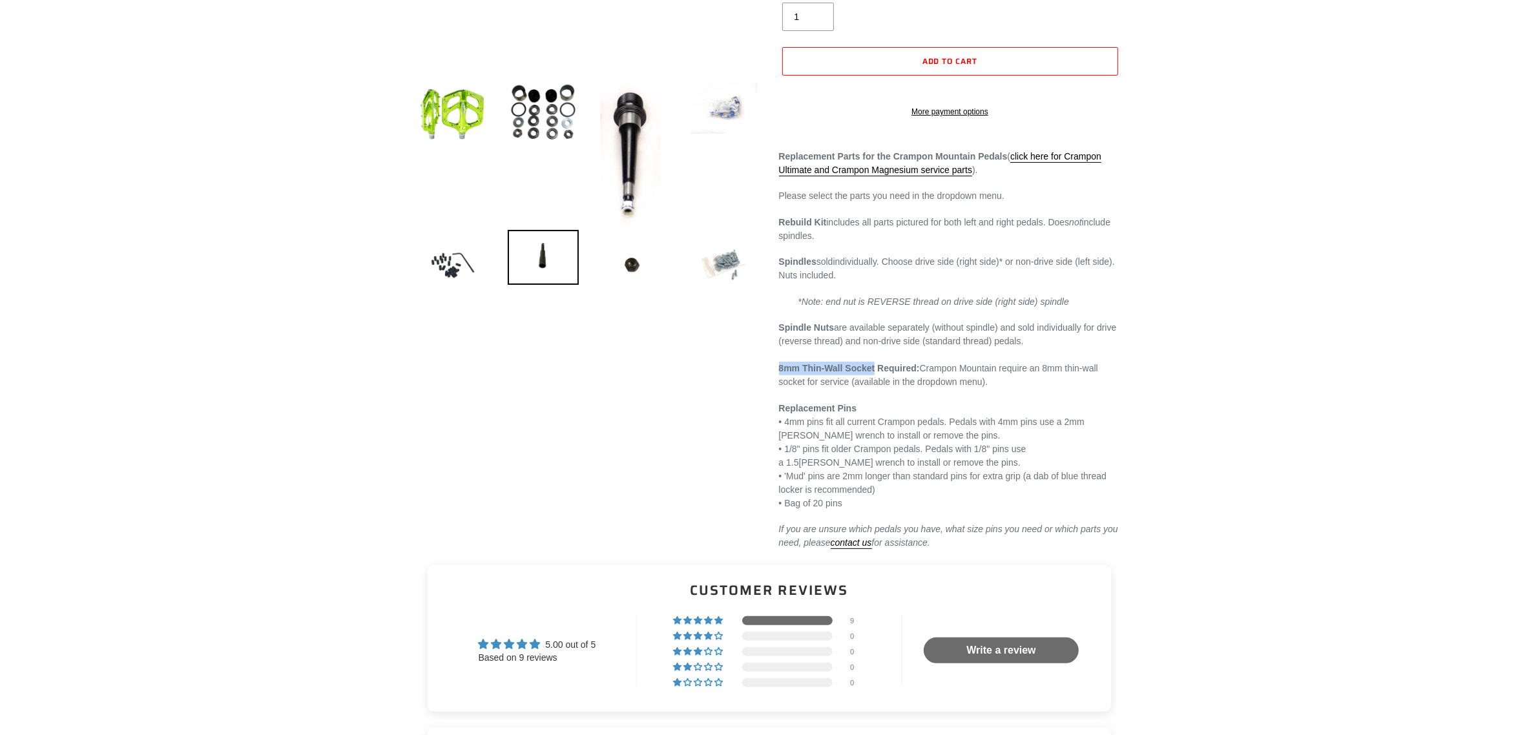
click at [727, 264] on img at bounding box center [724, 265] width 71 height 71
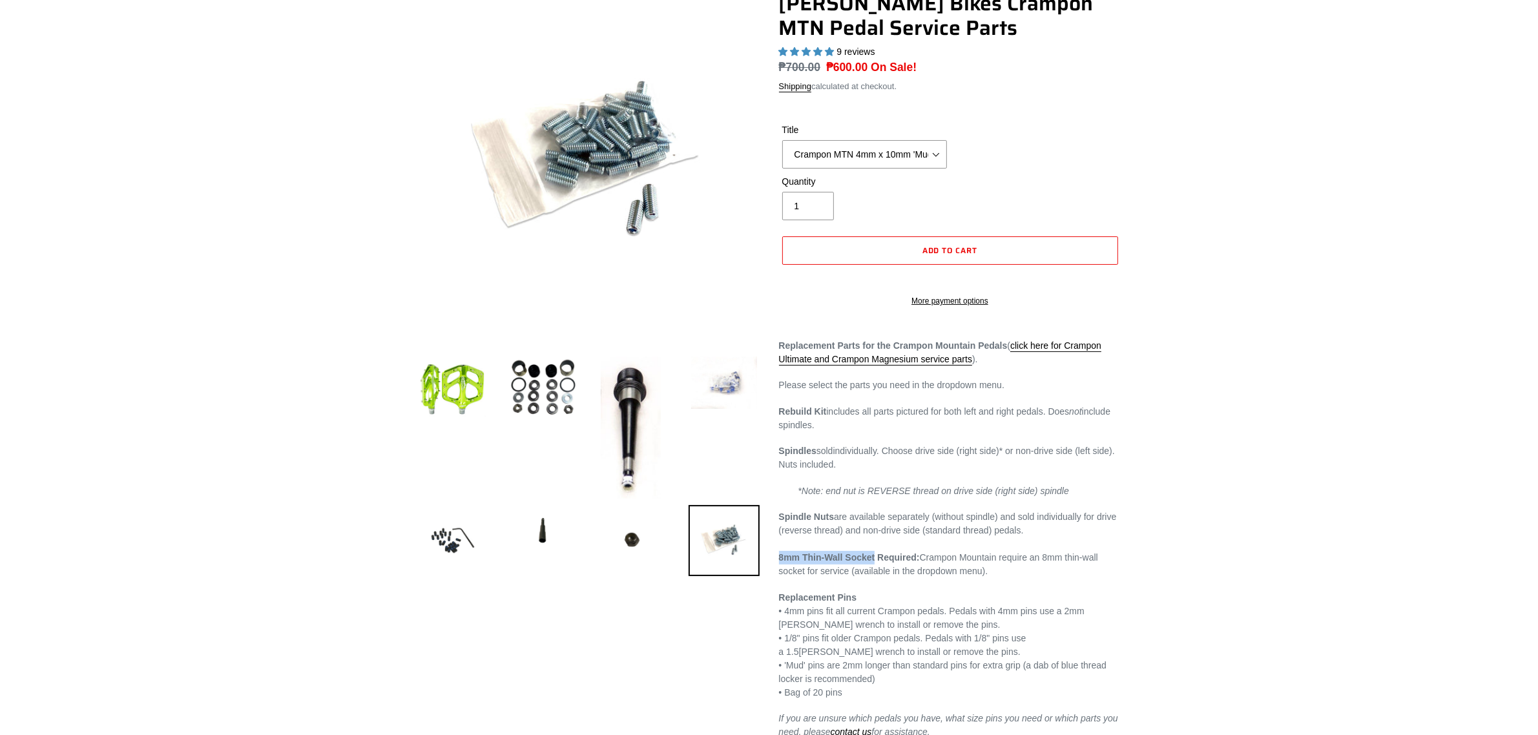
scroll to position [0, 0]
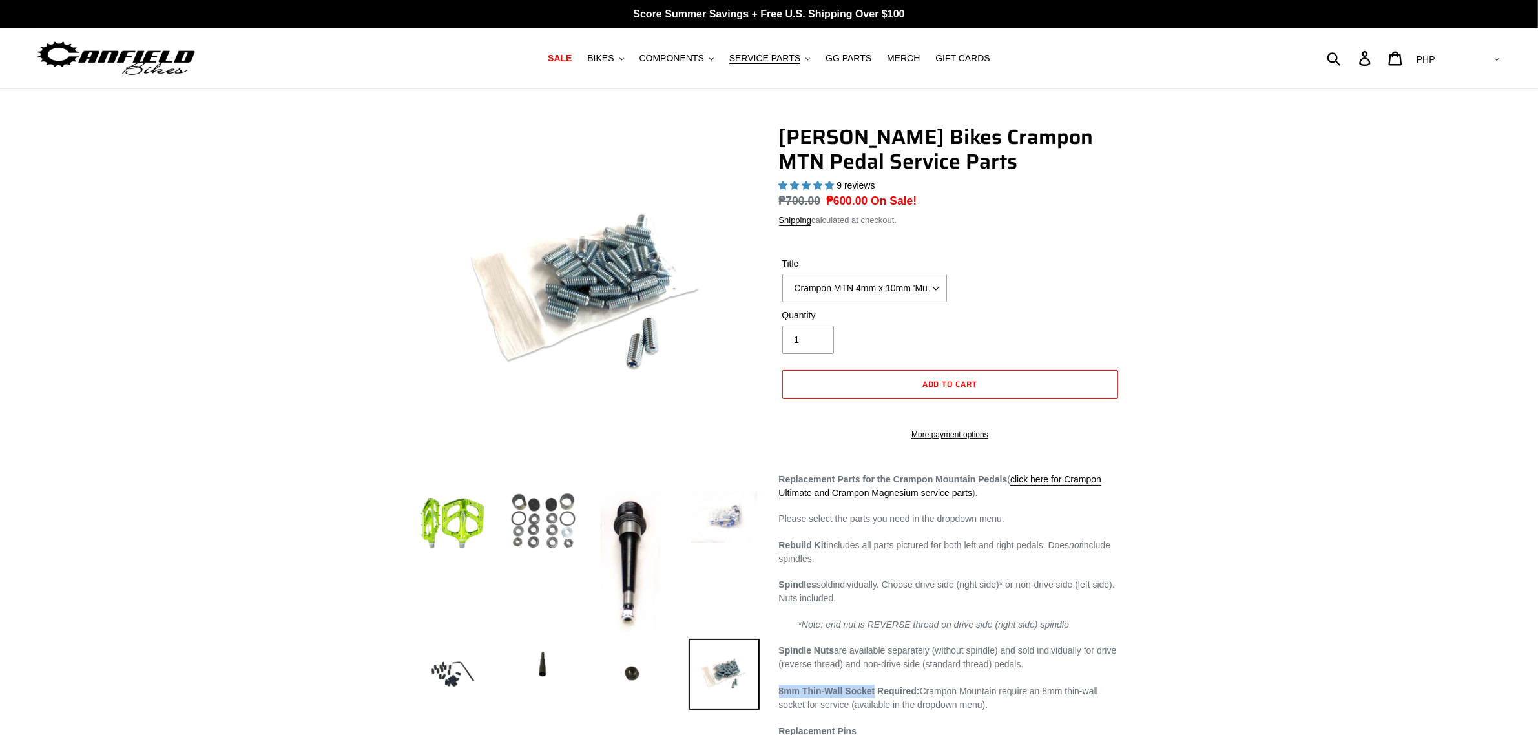
click at [525, 527] on img at bounding box center [543, 523] width 71 height 71
select select "Crampon MTN Rebuild Kit"
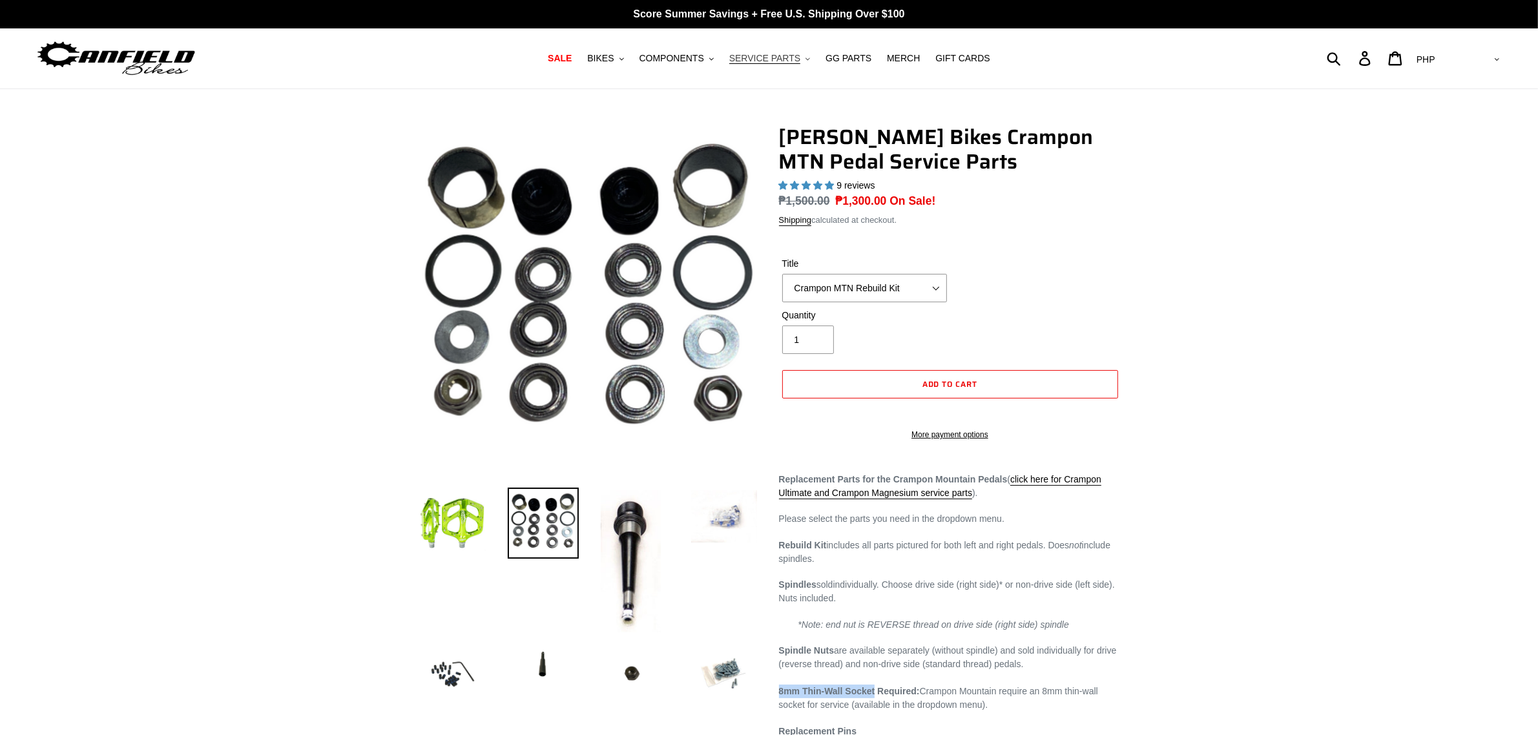
click at [760, 55] on span "SERVICE PARTS" at bounding box center [764, 58] width 71 height 11
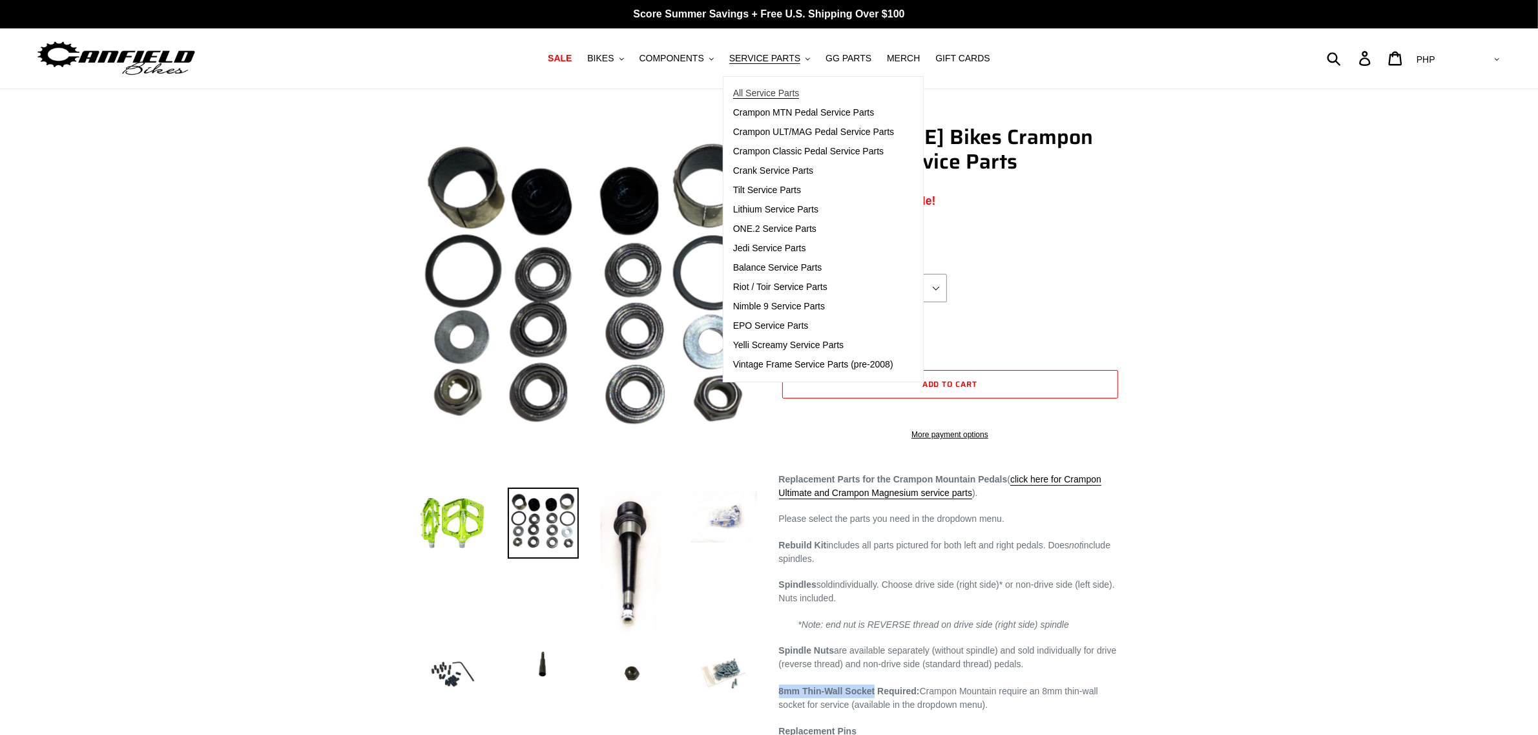
click at [758, 90] on span "All Service Parts" at bounding box center [766, 93] width 67 height 11
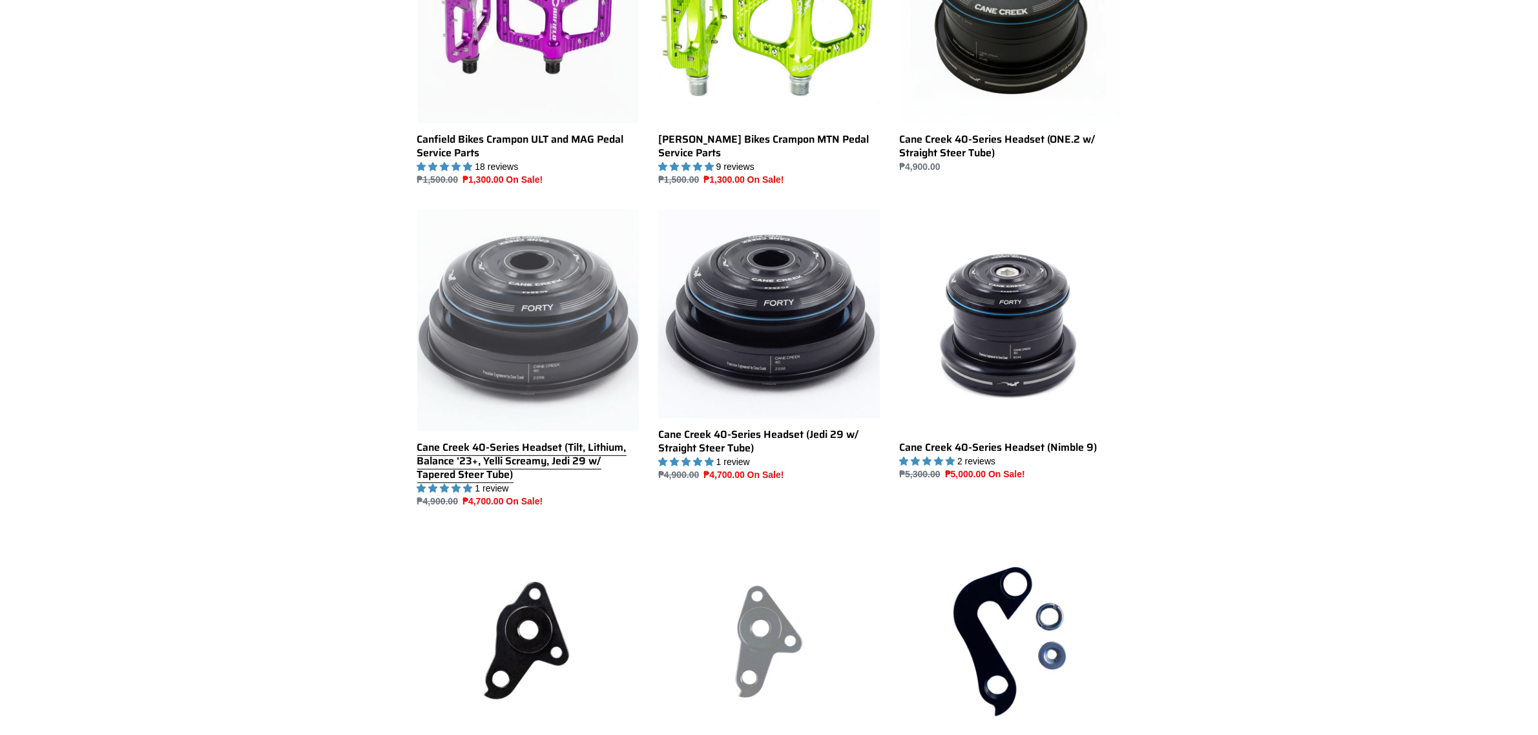
scroll to position [727, 0]
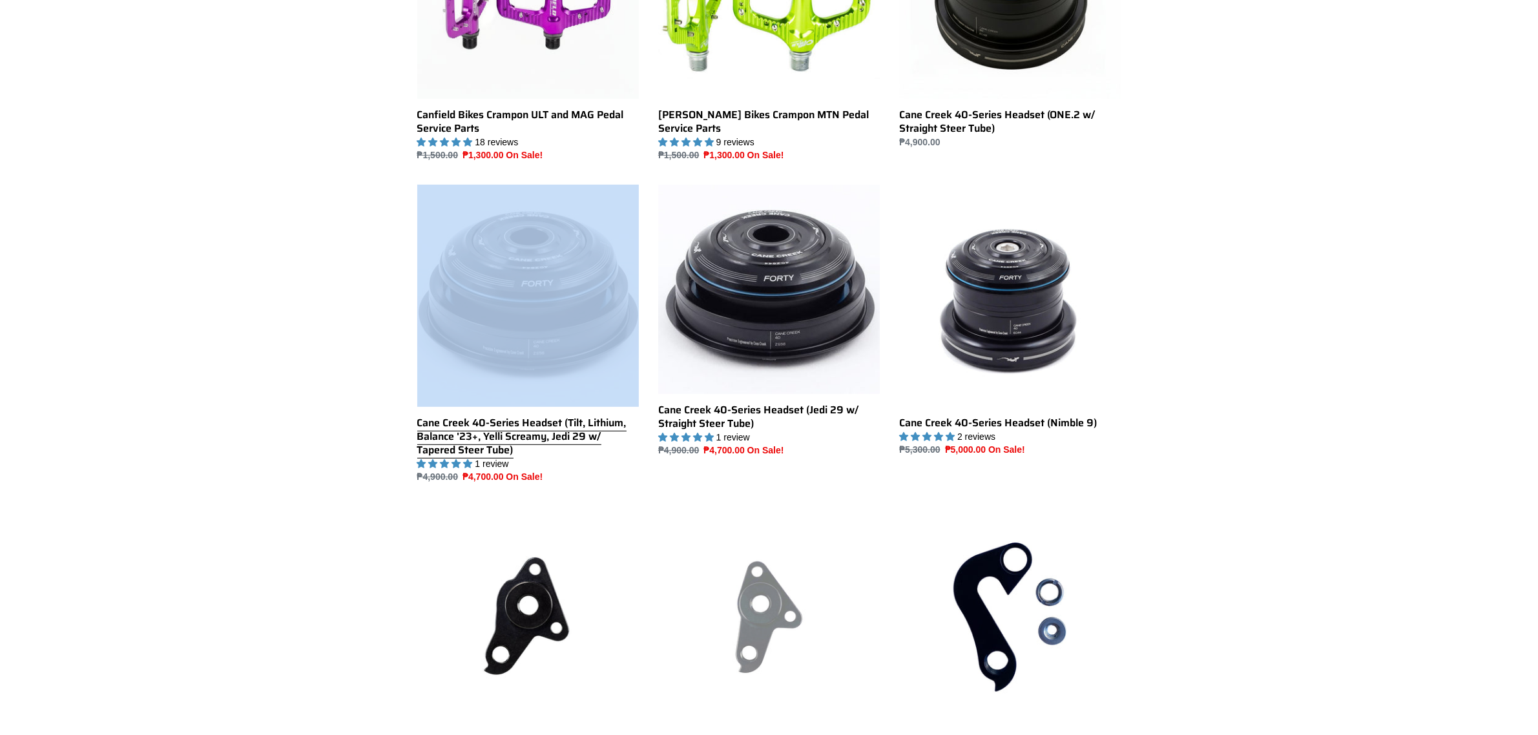
drag, startPoint x: 393, startPoint y: 419, endPoint x: 588, endPoint y: 450, distance: 197.6
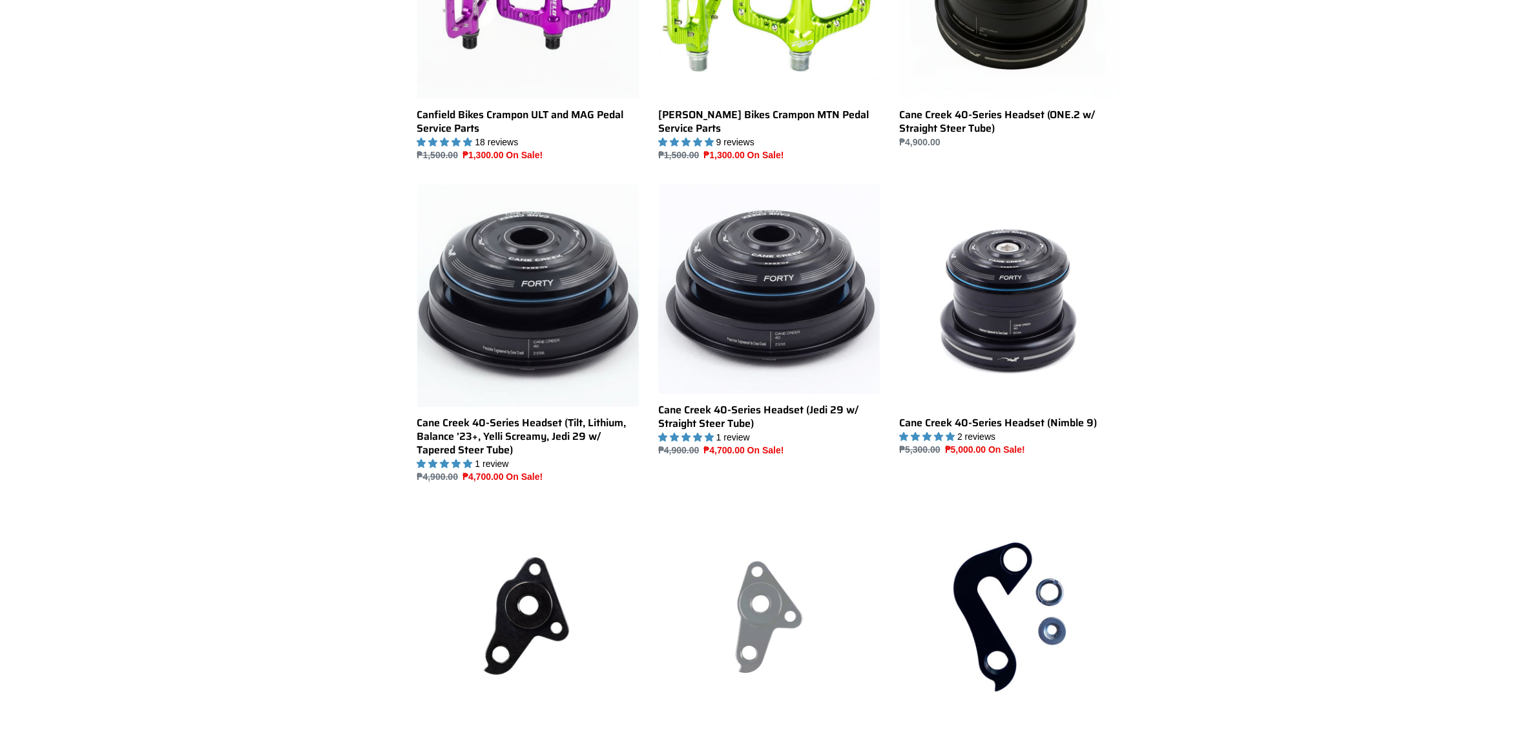
click at [218, 457] on div "Collection: Service Parts Precision service parts and rebuild kits for Canfield…" at bounding box center [769, 743] width 1538 height 2690
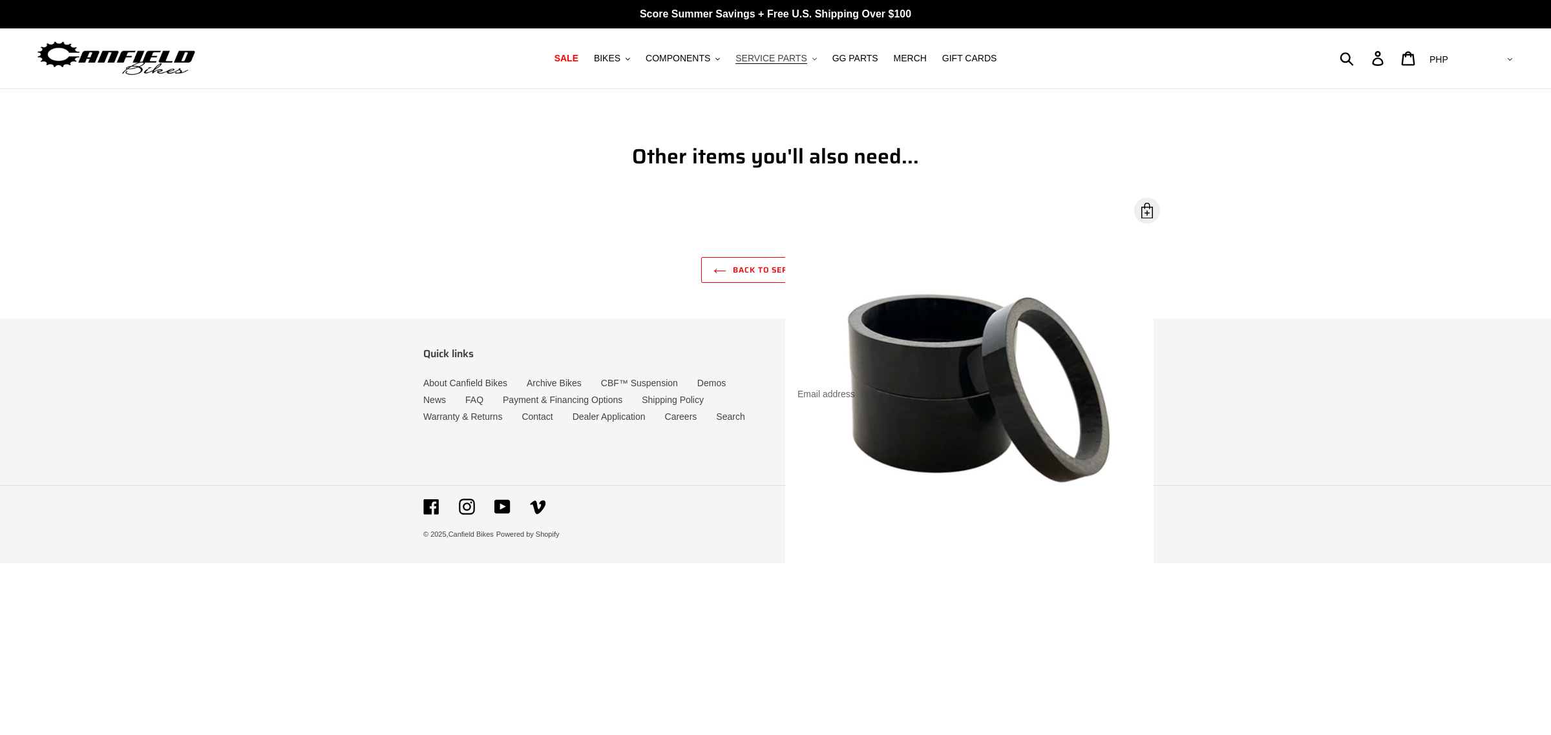
click at [787, 56] on span "SERVICE PARTS" at bounding box center [770, 58] width 71 height 11
click at [696, 62] on span "COMPONENTS" at bounding box center [677, 58] width 65 height 11
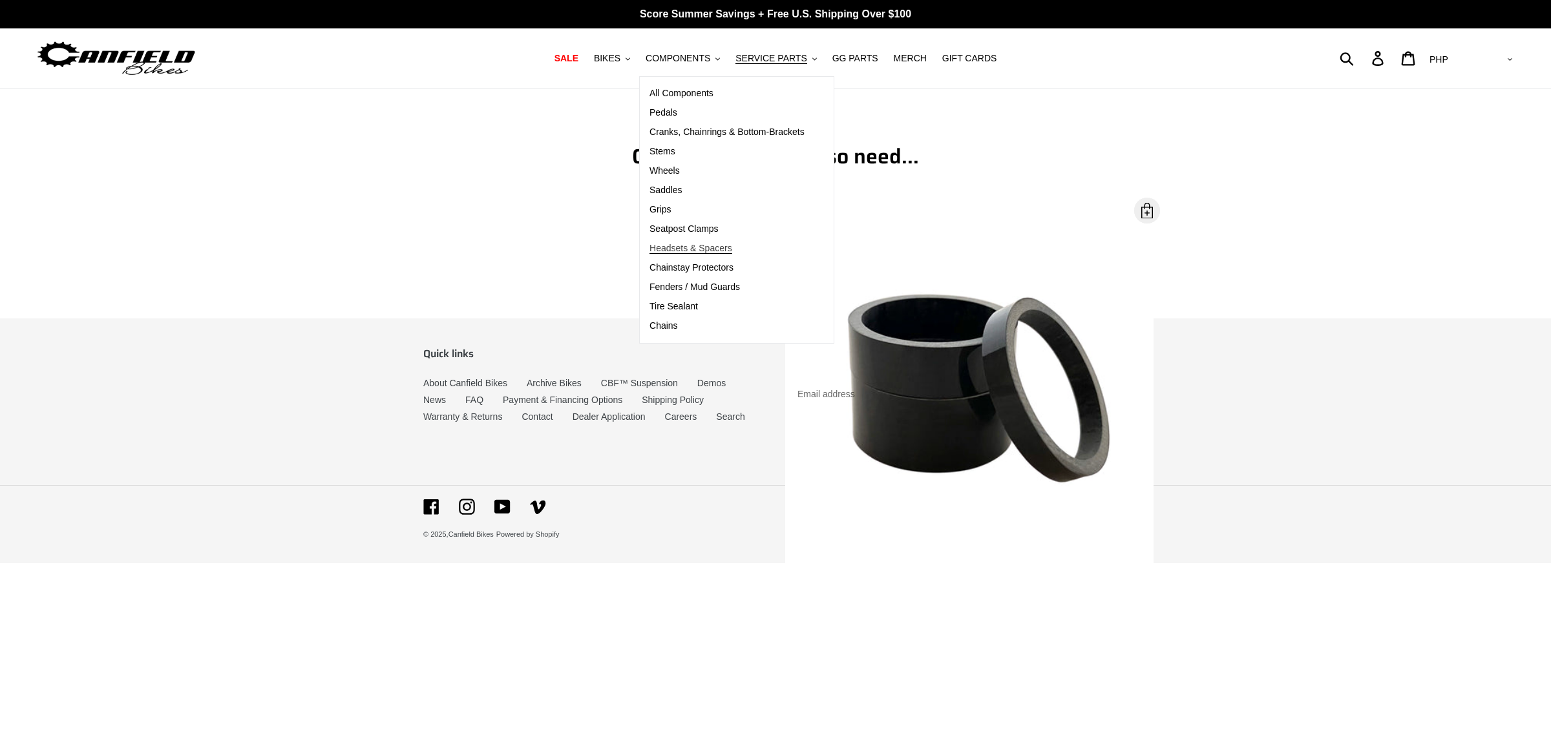
click at [702, 251] on span "Headsets & Spacers" at bounding box center [690, 248] width 83 height 11
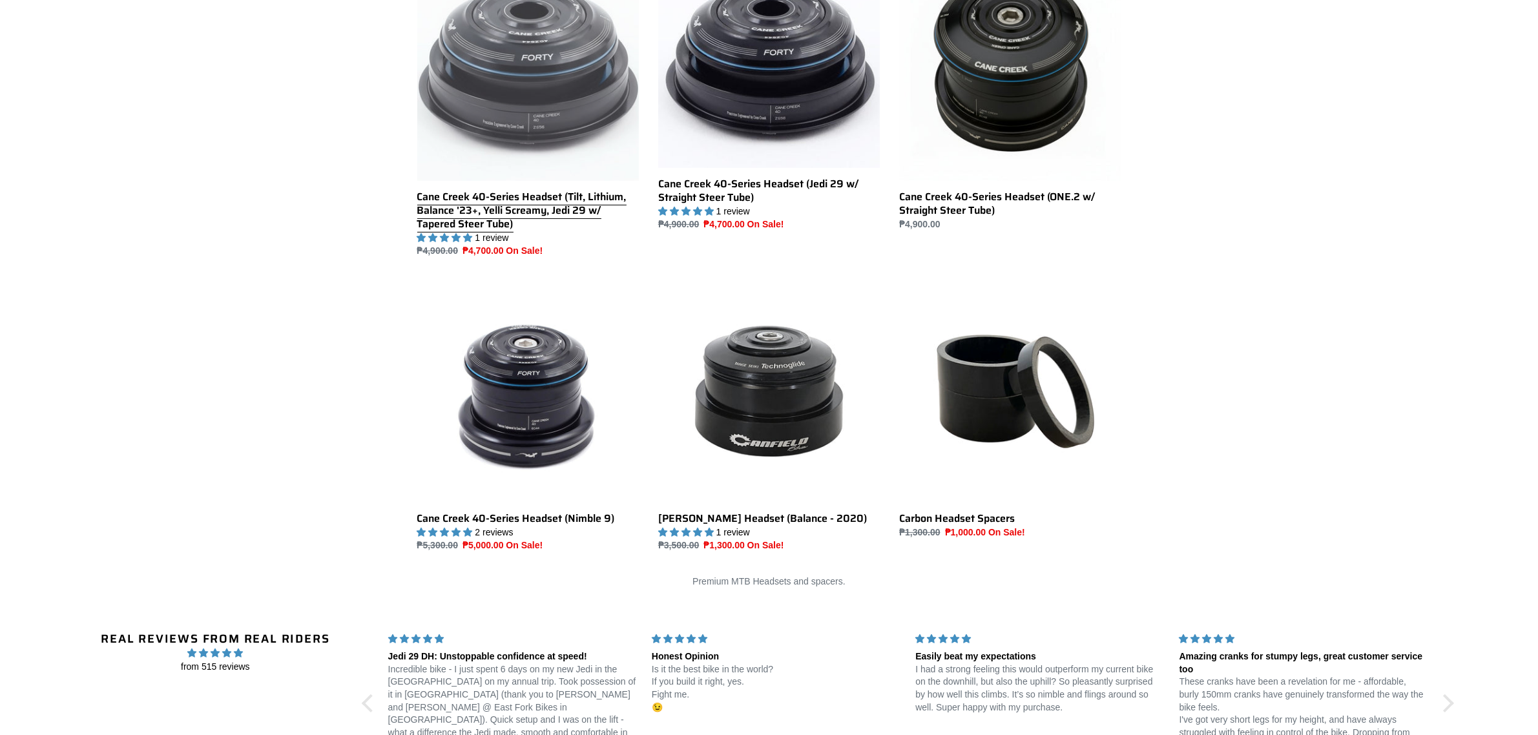
click at [486, 205] on link "Cane Creek 40-Series Headset (Tilt, Lithium, Balance '23+, Yelli Screamy, Jedi …" at bounding box center [528, 108] width 222 height 299
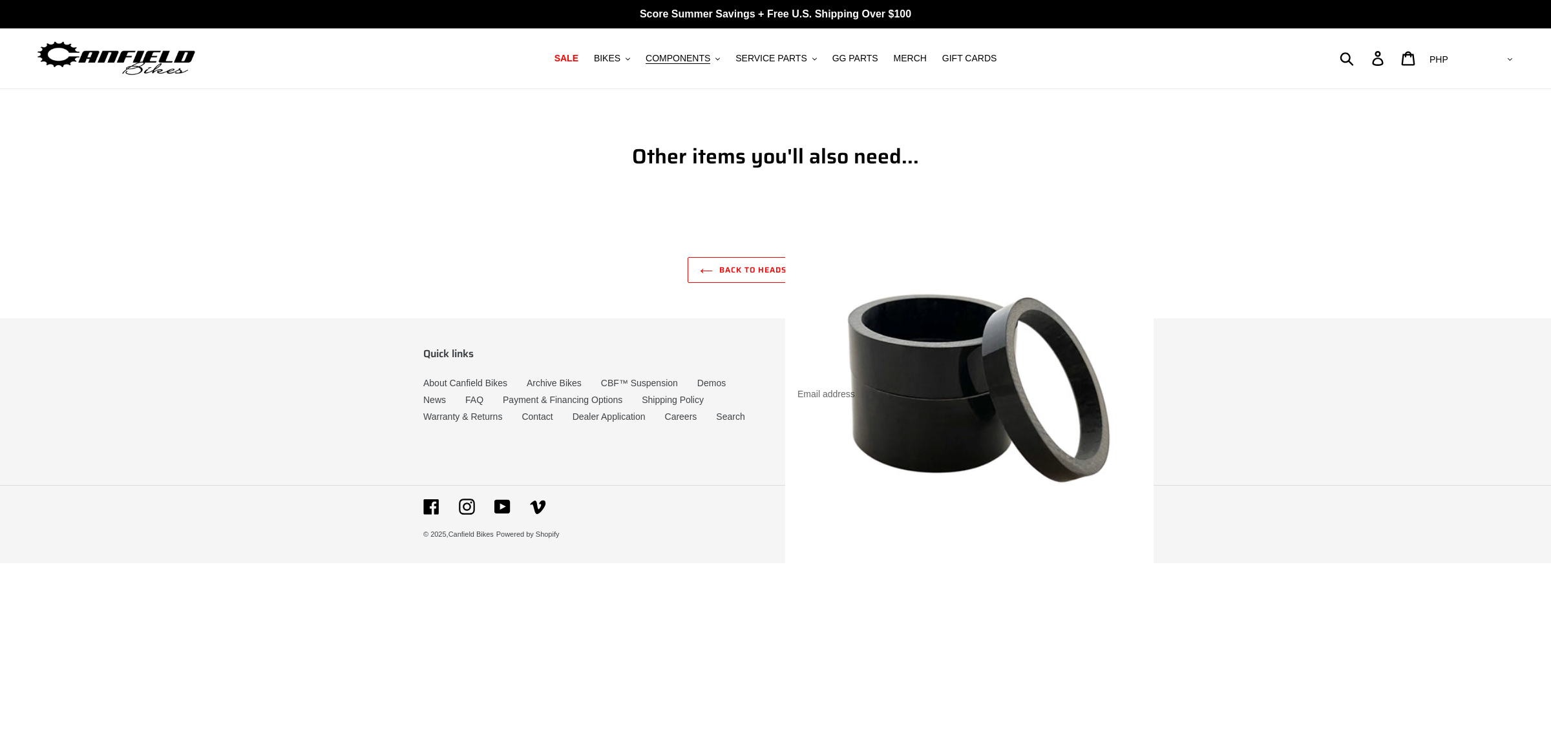
click at [760, 195] on div "Other items you'll also need..." at bounding box center [775, 174] width 775 height 60
click at [704, 272] on icon at bounding box center [706, 271] width 13 height 6
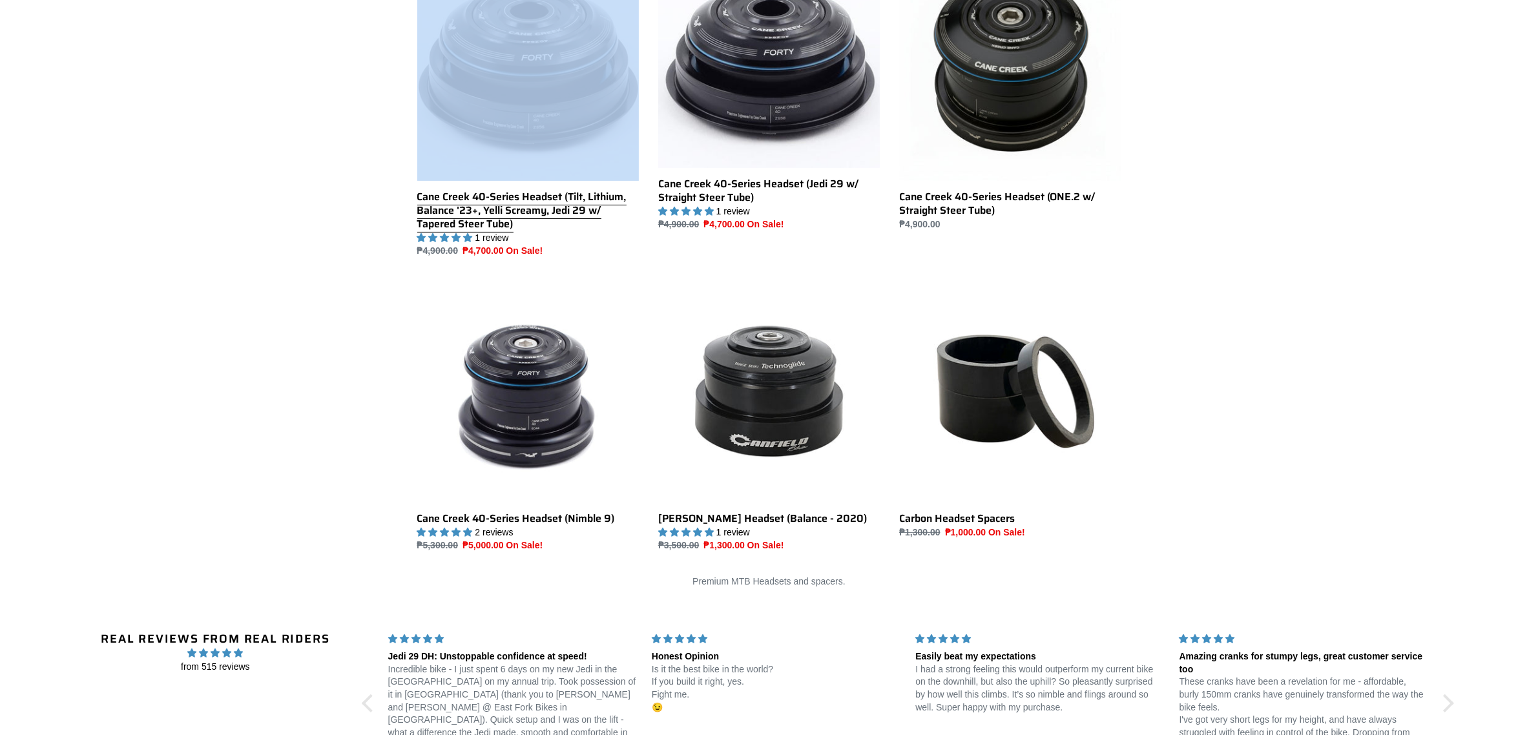
drag, startPoint x: 391, startPoint y: 198, endPoint x: 552, endPoint y: 250, distance: 169.8
click at [476, 247] on div "Cane Creek 40-Series Headset (Tilt, Lithium, Balance '23+, Yelli Screamy, Jedi …" at bounding box center [769, 256] width 775 height 594
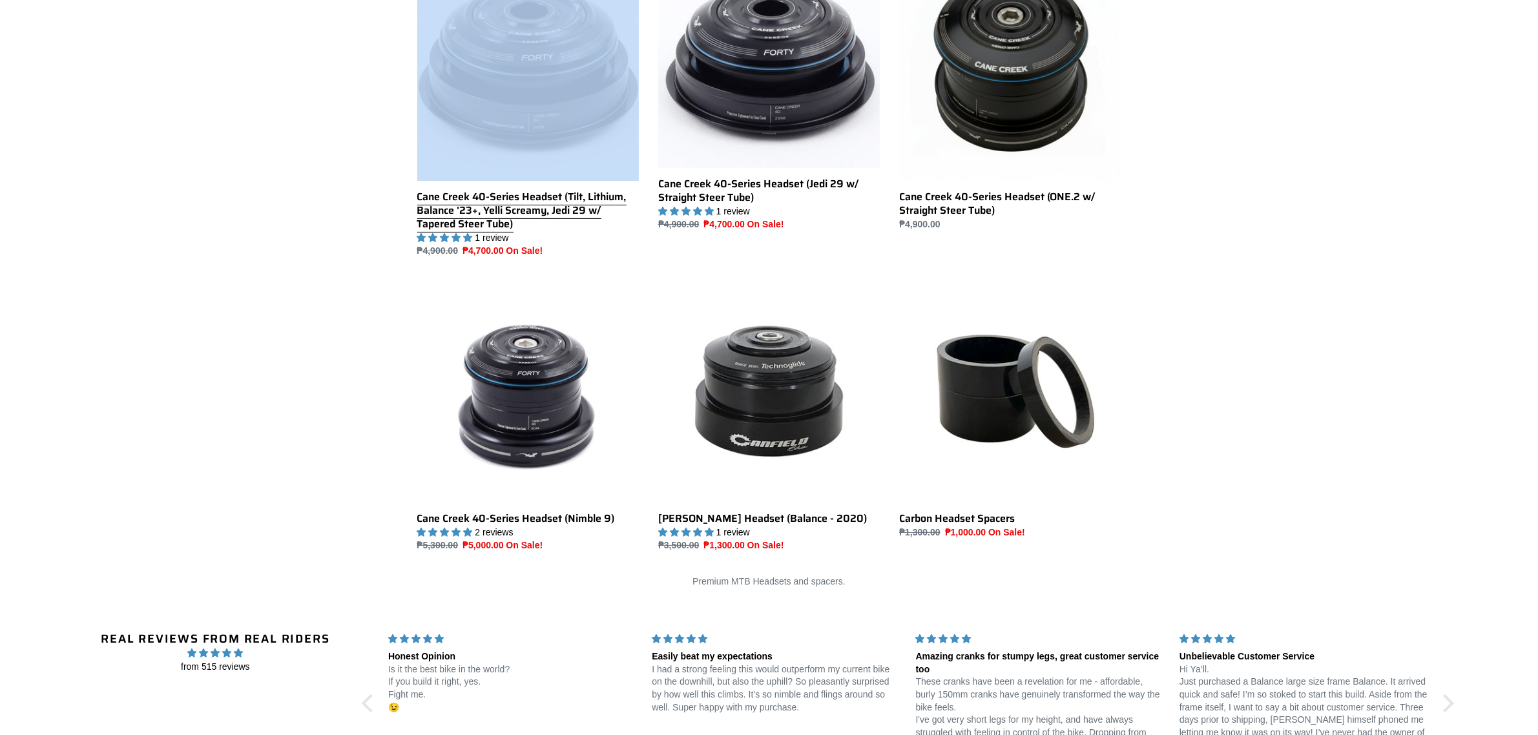
click at [544, 207] on link "Cane Creek 40-Series Headset (Tilt, Lithium, Balance '23+, Yelli Screamy, Jedi …" at bounding box center [528, 108] width 222 height 299
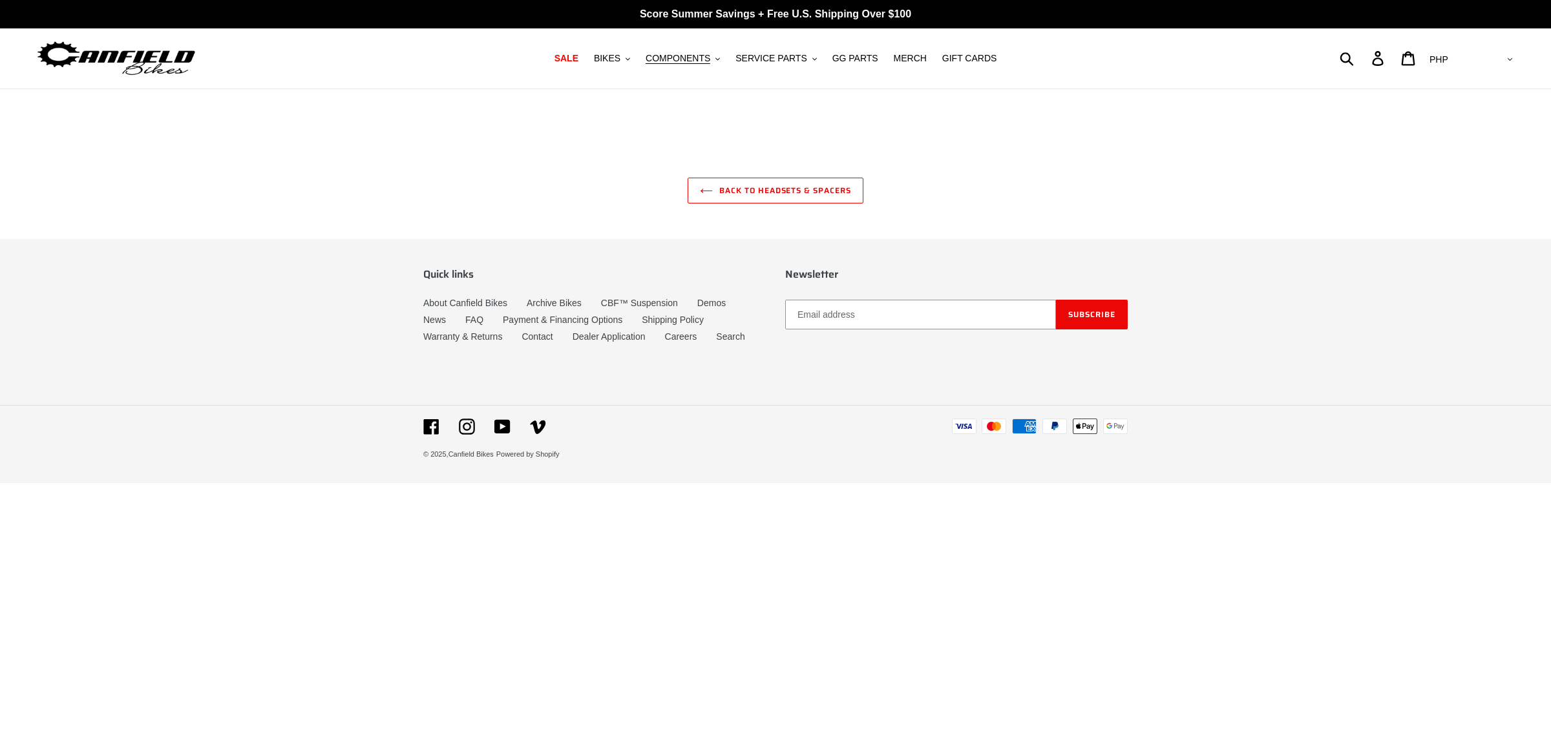
click at [774, 191] on link "Back to Headsets & Spacers" at bounding box center [775, 191] width 176 height 26
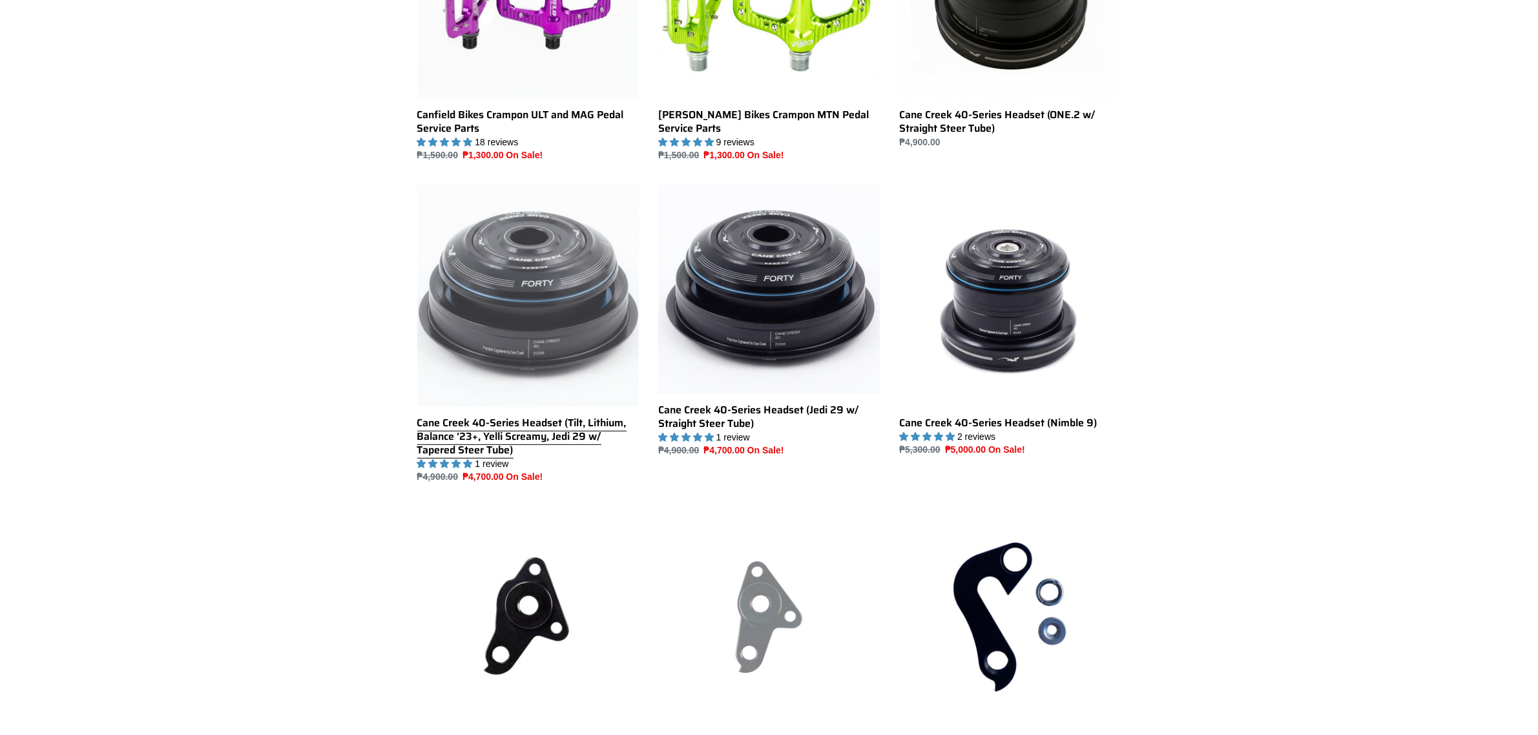
click at [493, 443] on link "Cane Creek 40-Series Headset (Tilt, Lithium, Balance '23+, Yelli Screamy, Jedi …" at bounding box center [528, 334] width 222 height 299
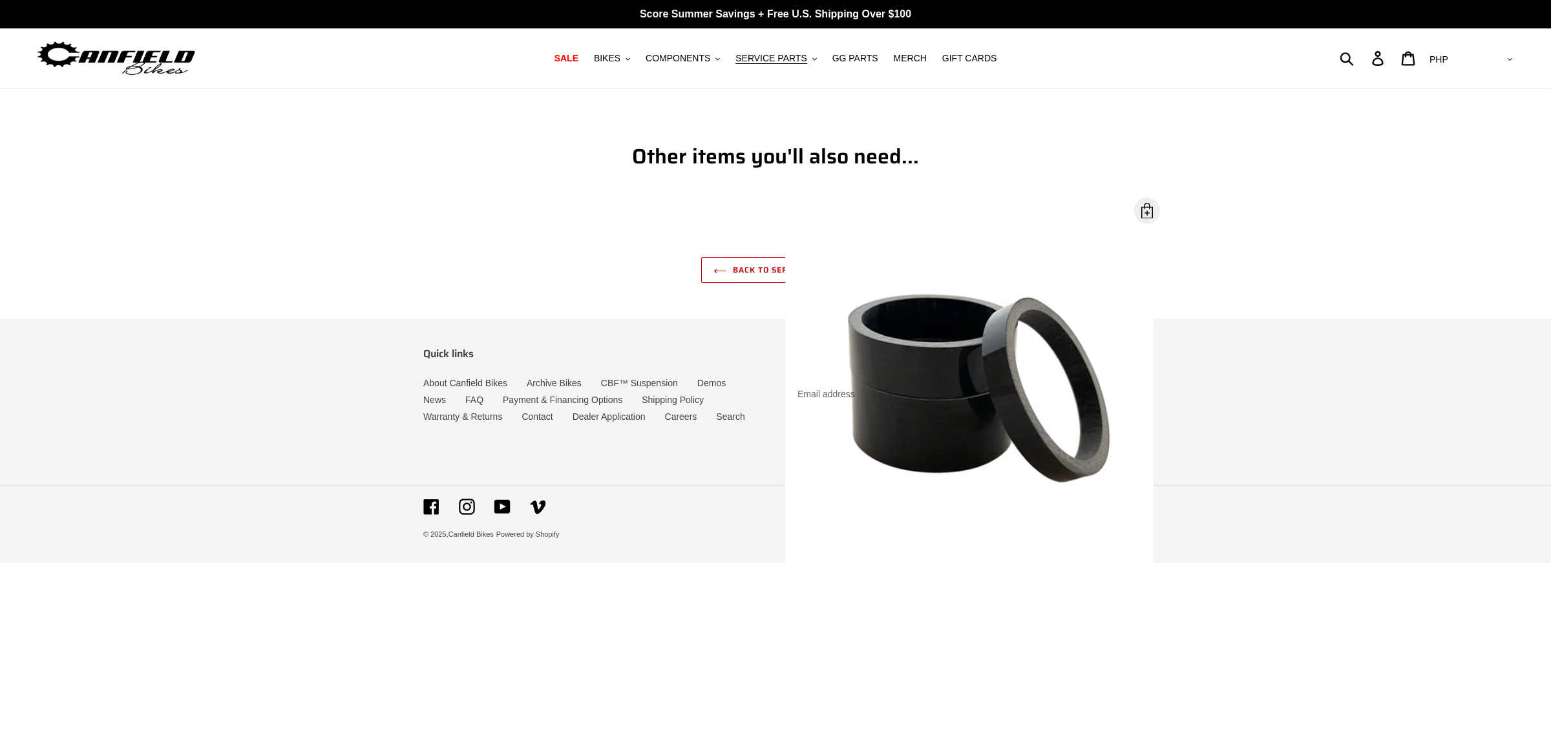
click at [751, 264] on link "Back to Service Parts" at bounding box center [775, 270] width 148 height 26
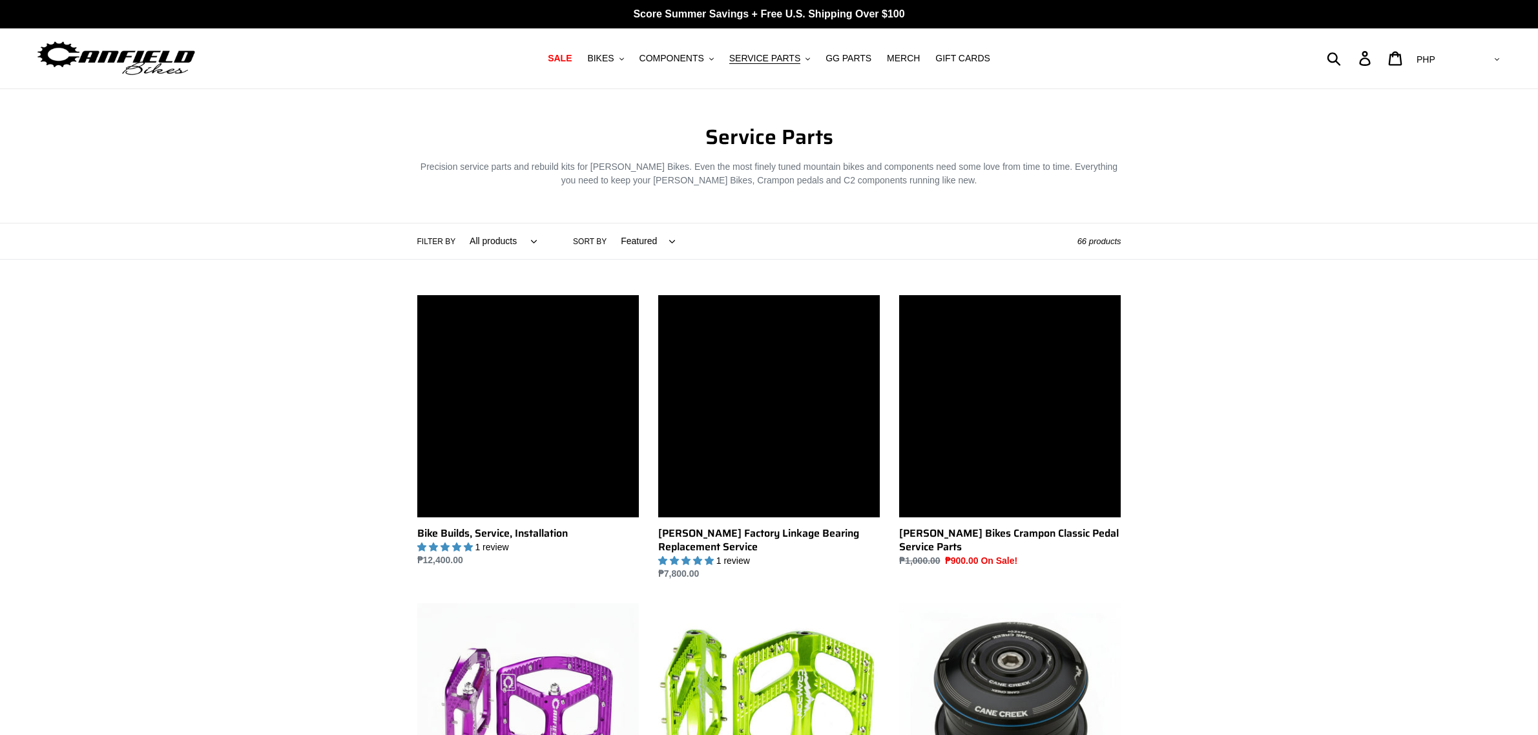
scroll to position [727, 0]
